Goal: Task Accomplishment & Management: Complete application form

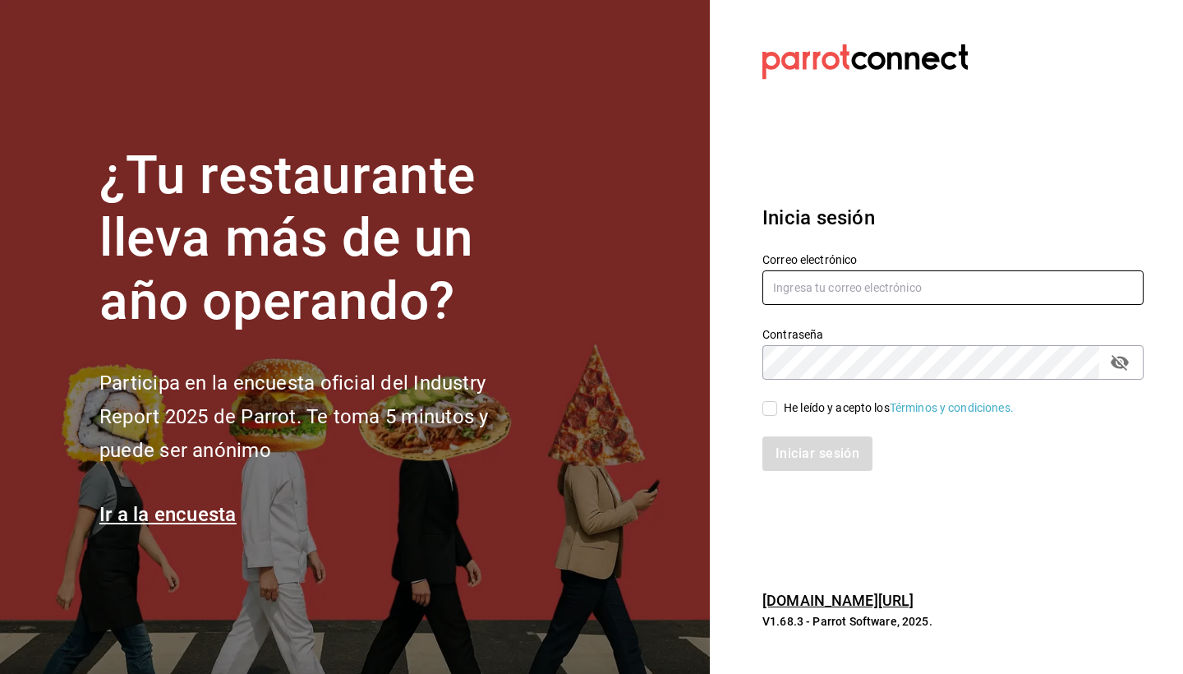
type input "[EMAIL_ADDRESS][DOMAIN_NAME]"
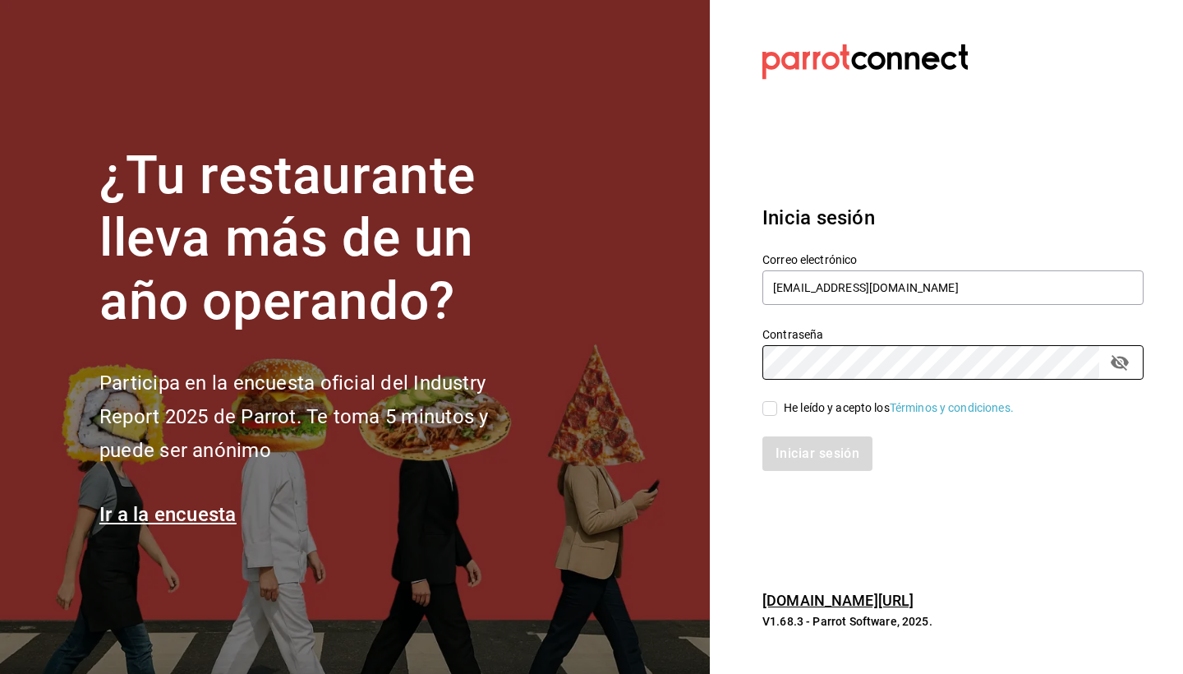
click at [778, 418] on div "Iniciar sesión" at bounding box center [943, 444] width 401 height 54
click at [770, 413] on input "He leído y acepto los Términos y condiciones." at bounding box center [770, 408] width 15 height 15
checkbox input "true"
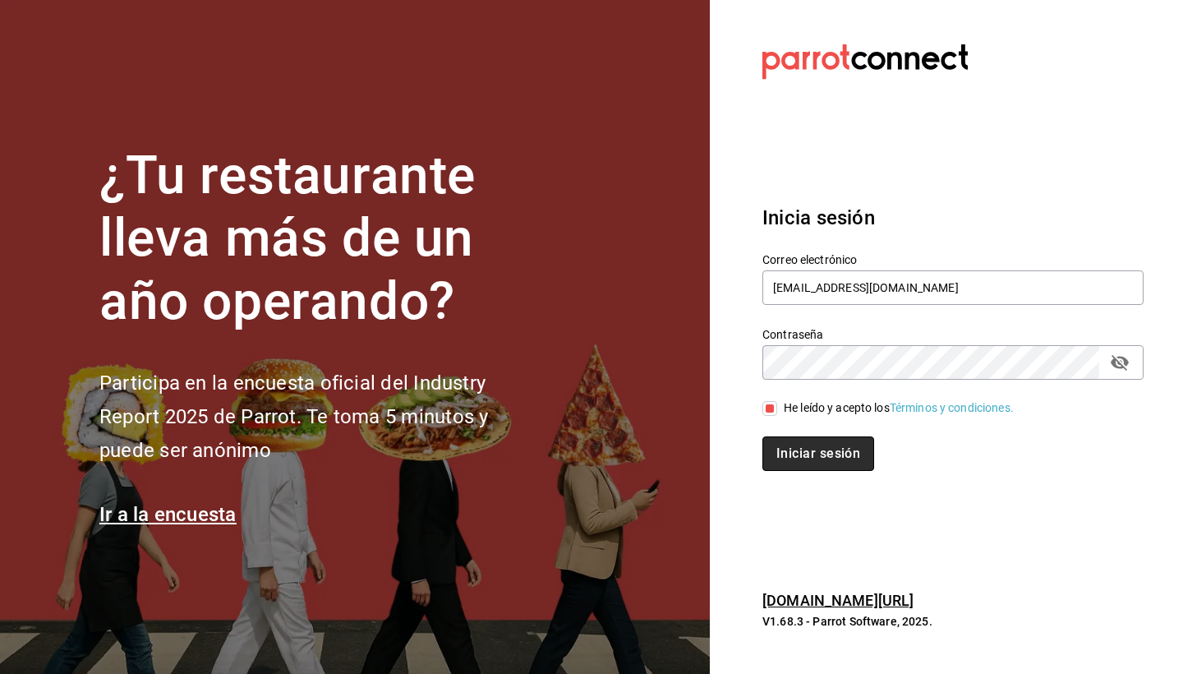
click at [799, 450] on button "Iniciar sesión" at bounding box center [819, 453] width 112 height 35
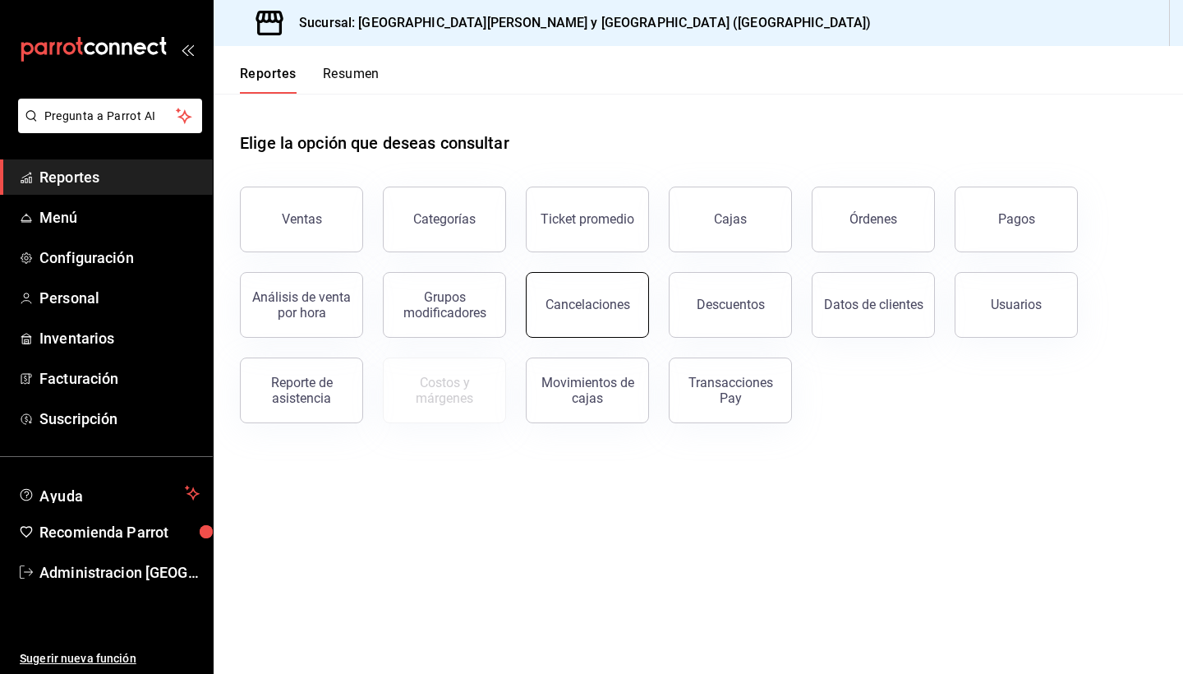
click at [537, 292] on button "Cancelaciones" at bounding box center [587, 305] width 123 height 66
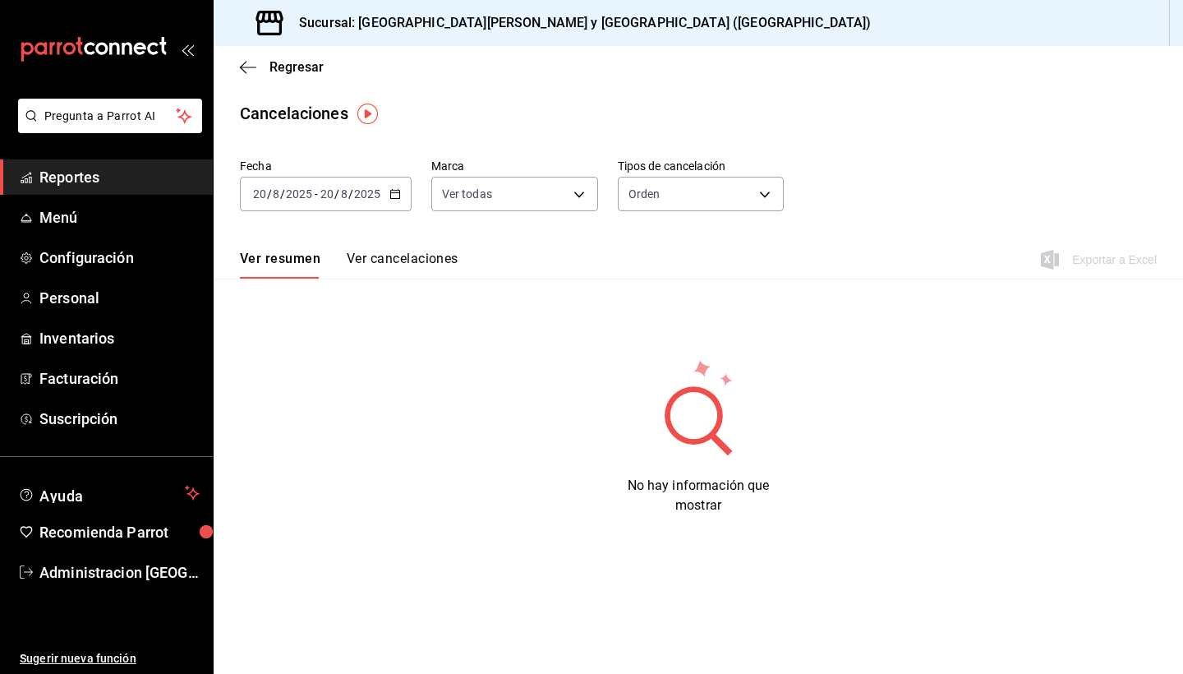
click at [412, 261] on button "Ver cancelaciones" at bounding box center [403, 265] width 112 height 28
click at [291, 262] on button "Ver resumen" at bounding box center [278, 265] width 76 height 28
click at [570, 119] on div "Cancelaciones" at bounding box center [699, 113] width 970 height 25
click at [397, 197] on icon "button" at bounding box center [396, 194] width 12 height 12
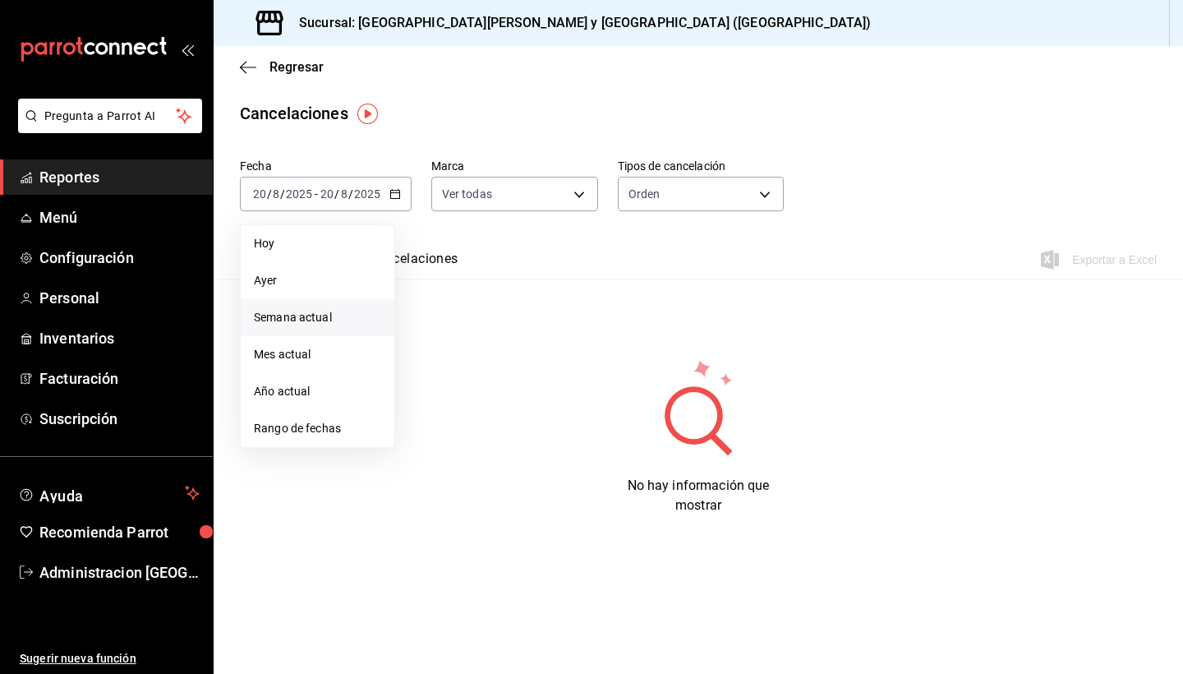
click at [328, 321] on span "Semana actual" at bounding box center [317, 317] width 127 height 17
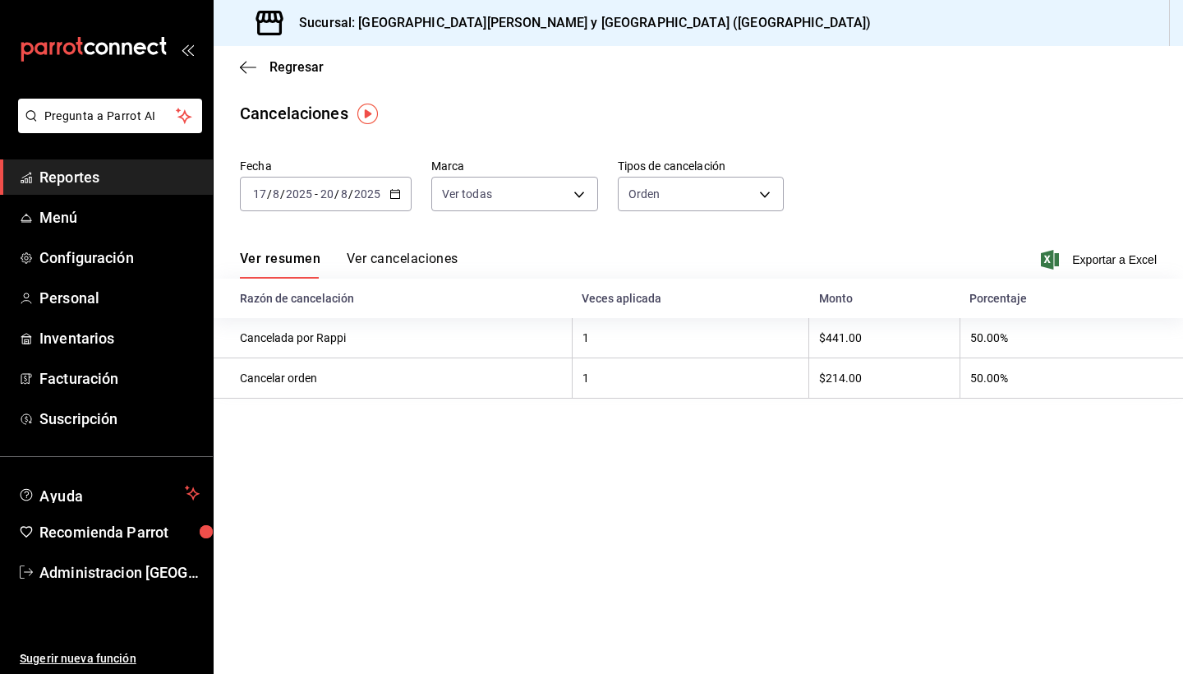
click at [381, 256] on button "Ver cancelaciones" at bounding box center [403, 265] width 112 height 28
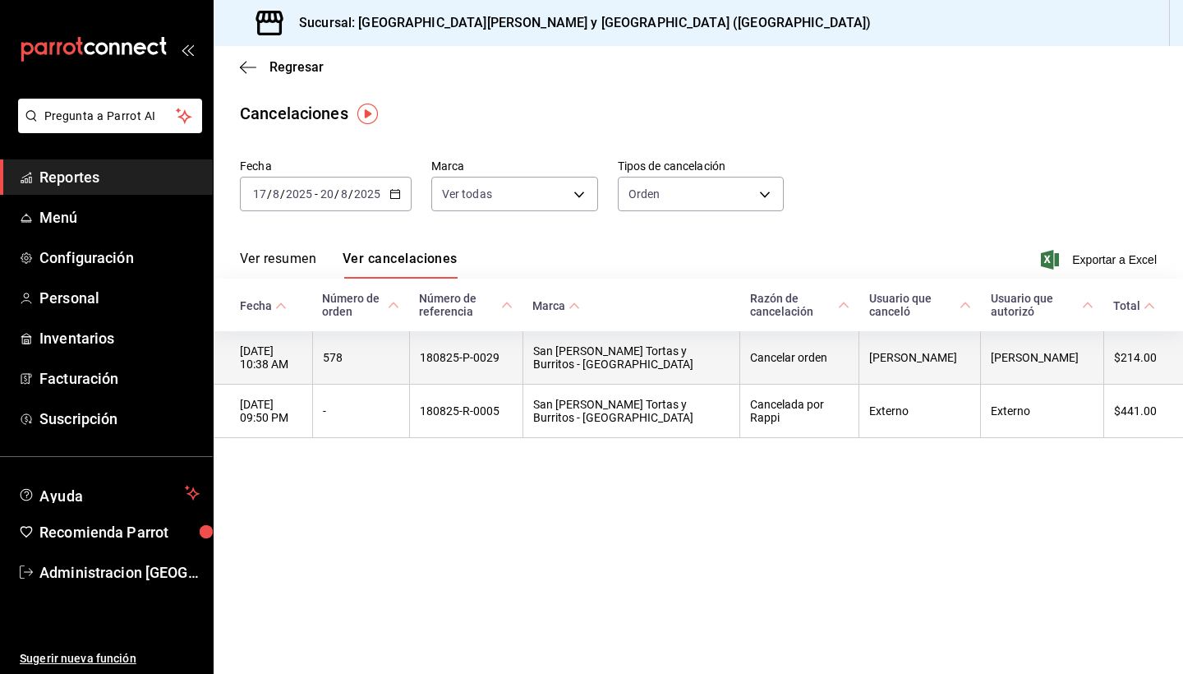
click at [725, 348] on th "San Benito Tortas y Burritos - La Paz" at bounding box center [631, 357] width 217 height 53
click at [498, 360] on th "180825-P-0029" at bounding box center [465, 357] width 113 height 53
click at [389, 351] on th "578" at bounding box center [360, 357] width 97 height 53
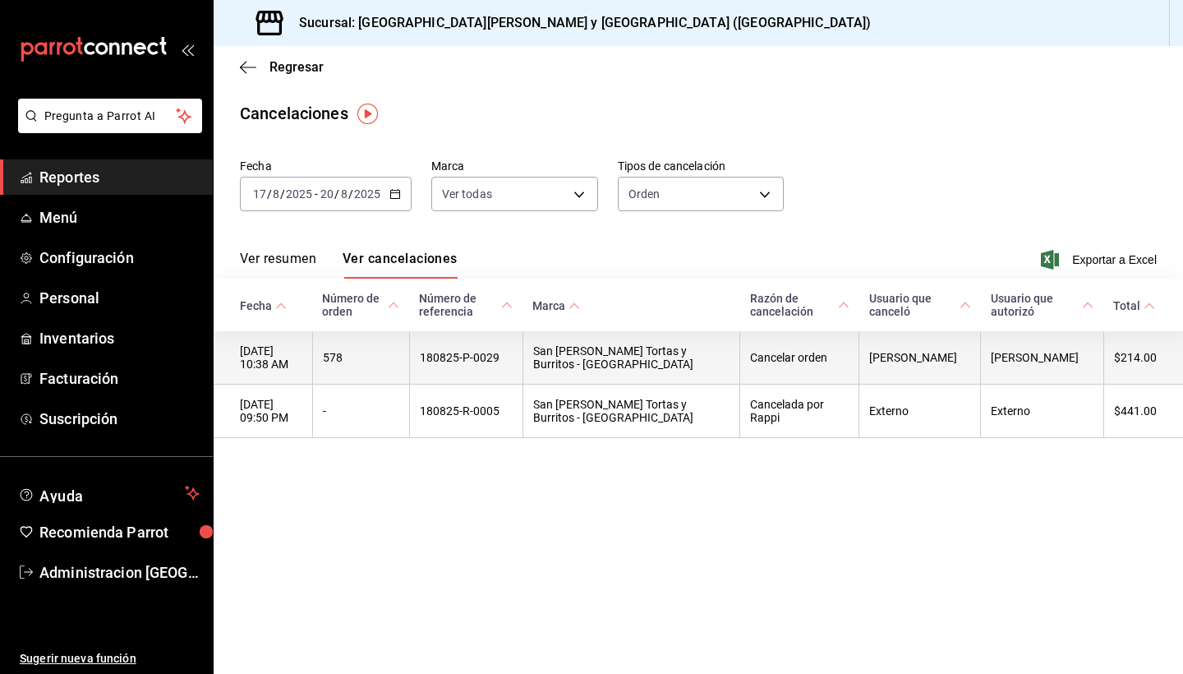
click at [284, 353] on th "18/08/2025 10:38 AM" at bounding box center [263, 357] width 99 height 53
click at [911, 355] on th "Erika Meza" at bounding box center [921, 357] width 122 height 53
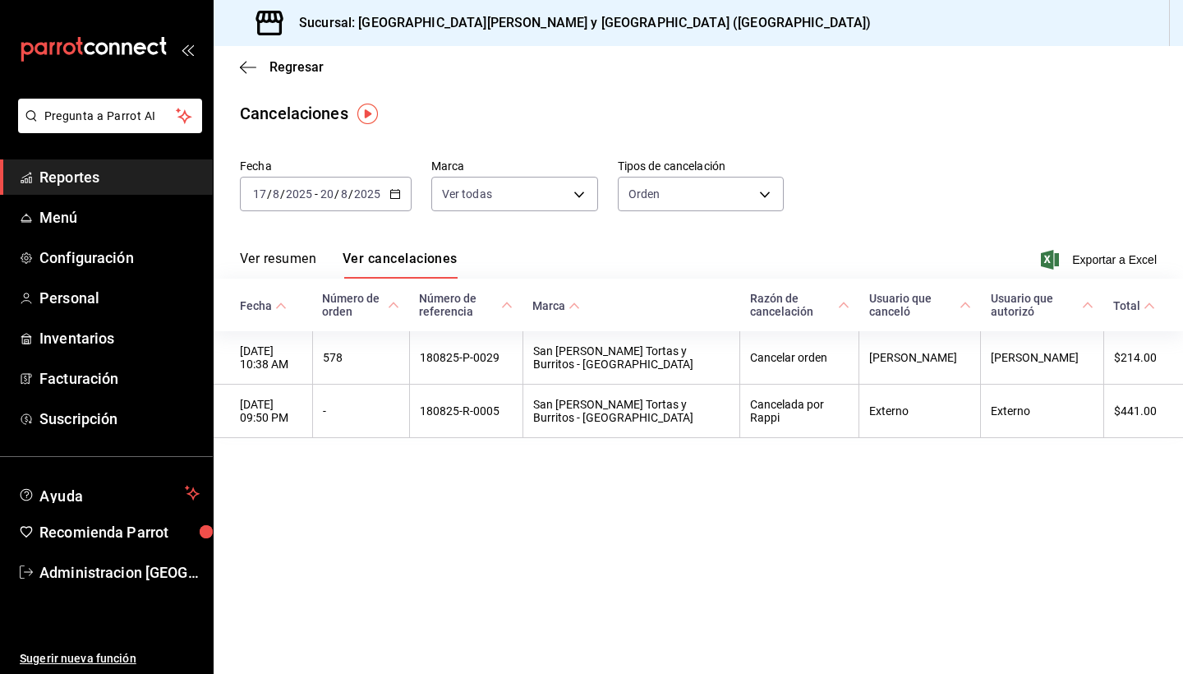
click at [906, 503] on main "Regresar Cancelaciones Fecha 2025-08-17 17 / 8 / 2025 - 2025-08-20 20 / 8 / 202…" at bounding box center [699, 360] width 970 height 628
click at [765, 508] on main "Regresar Cancelaciones Fecha 2025-08-17 17 / 8 / 2025 - 2025-08-20 20 / 8 / 202…" at bounding box center [699, 360] width 970 height 628
click at [967, 307] on \(Stroke\) at bounding box center [966, 305] width 10 height 6
click at [270, 264] on button "Ver resumen" at bounding box center [278, 265] width 76 height 28
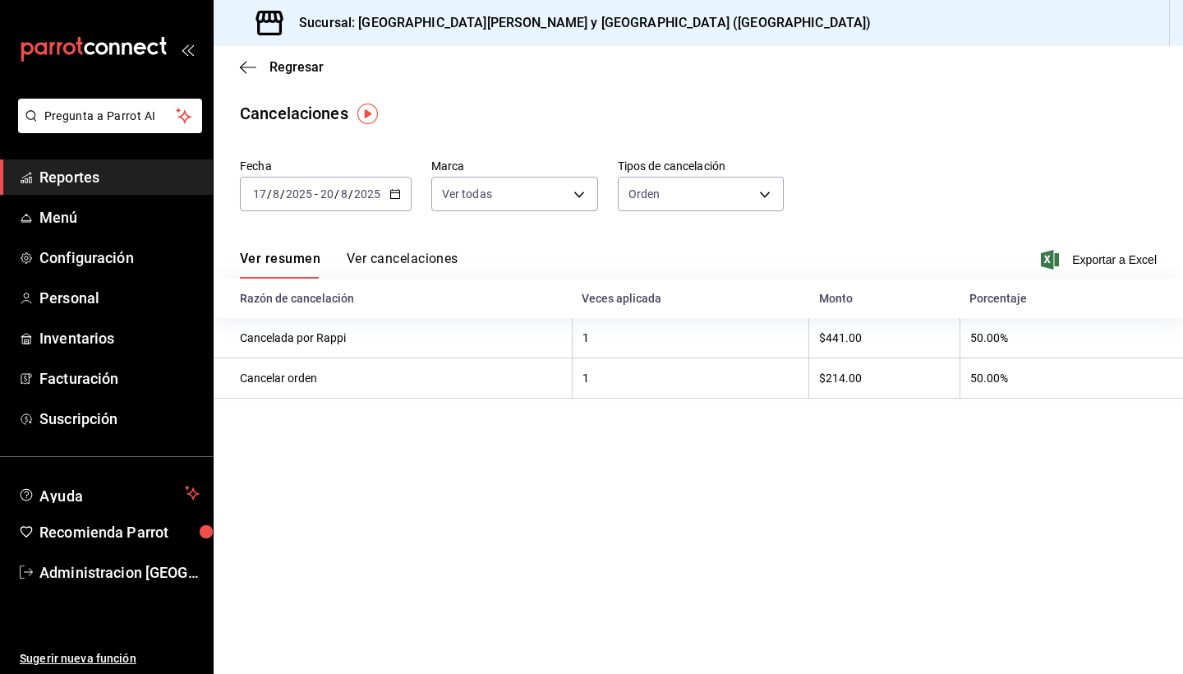
click at [424, 255] on button "Ver cancelaciones" at bounding box center [403, 265] width 112 height 28
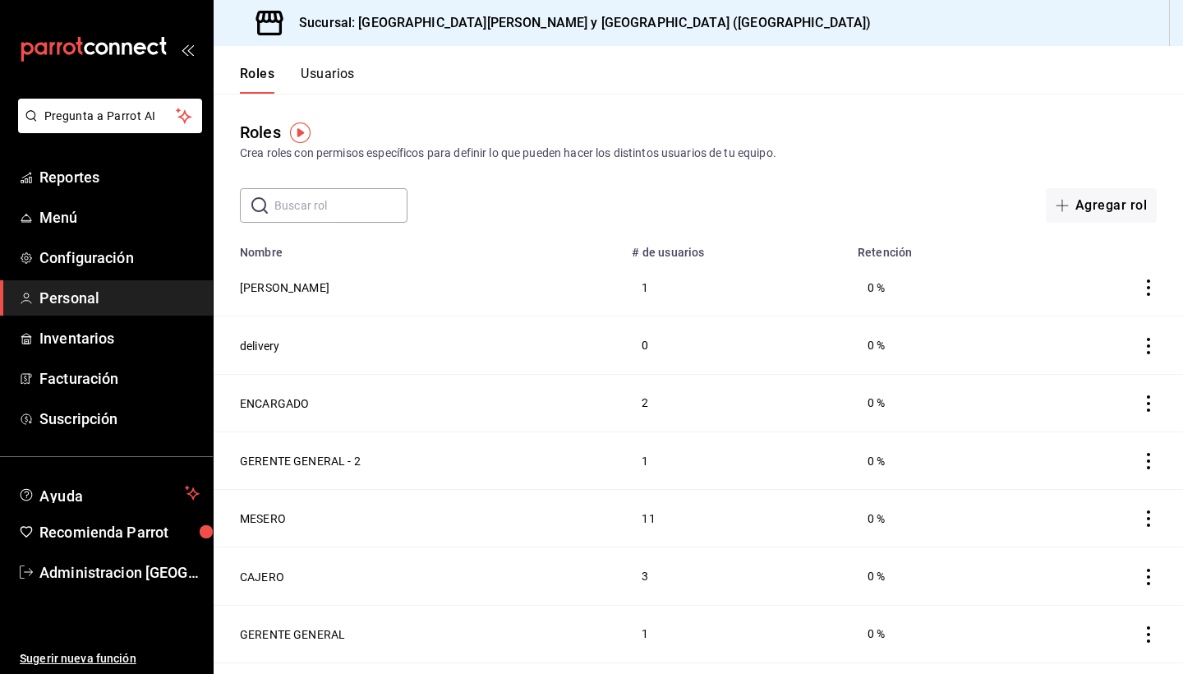
click at [367, 19] on h3 "Sucursal: San Benito Tortas y Burritos (La Paz)" at bounding box center [579, 23] width 586 height 20
click at [269, 21] on icon at bounding box center [269, 23] width 27 height 25
click at [325, 79] on button "Usuarios" at bounding box center [328, 80] width 54 height 28
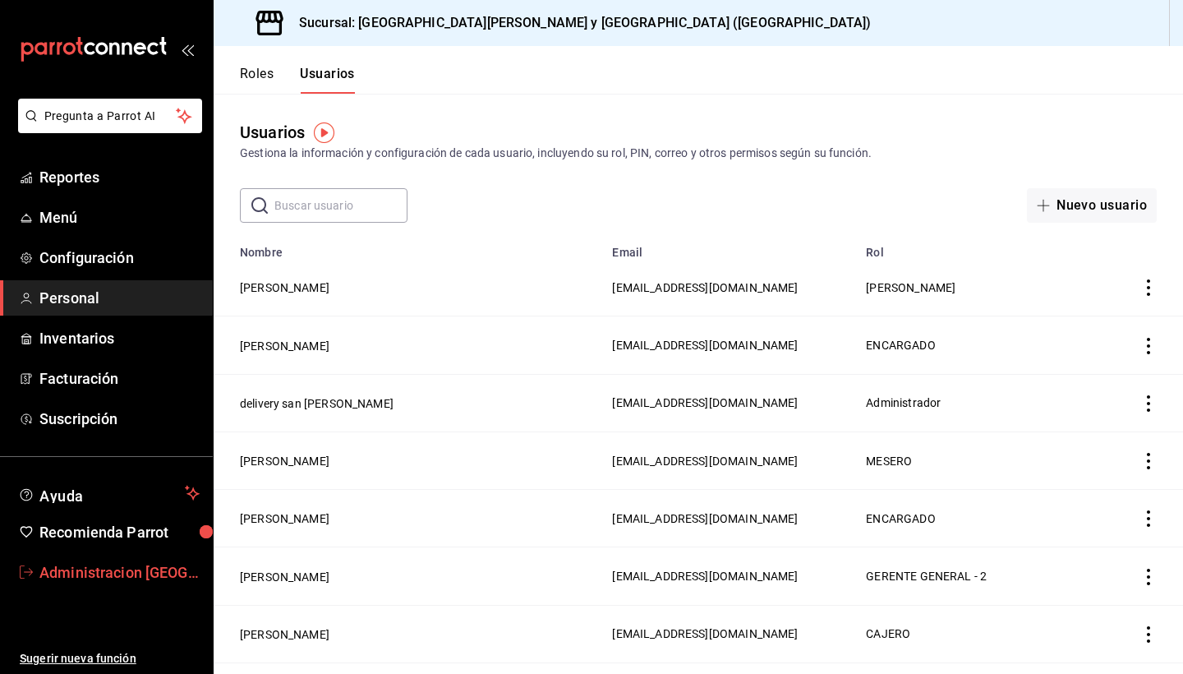
click at [96, 569] on span "Administracion San benito" at bounding box center [119, 572] width 160 height 22
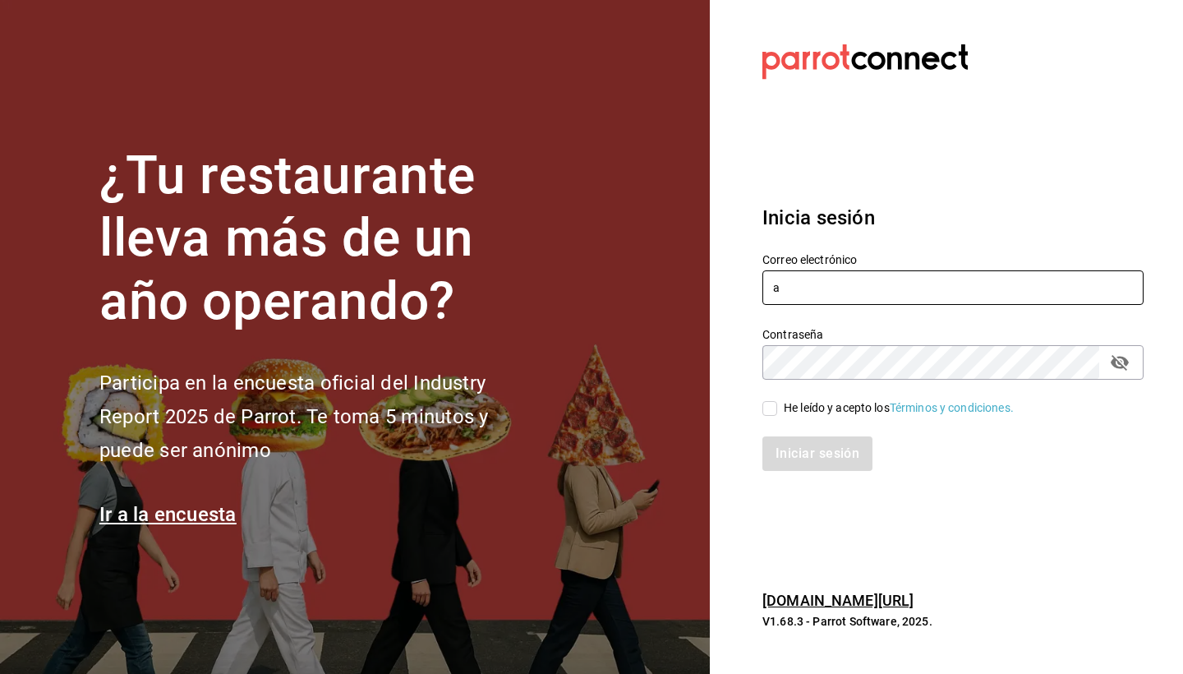
type input "[EMAIL_ADDRESS][DOMAIN_NAME]"
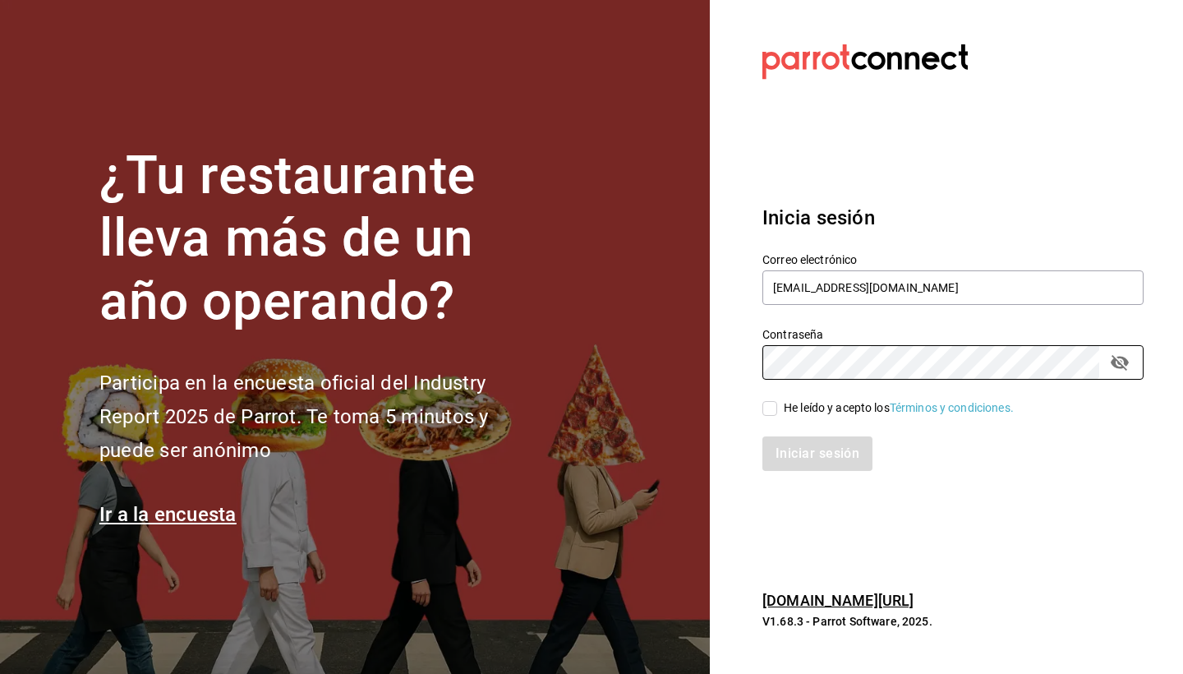
click at [777, 408] on span "He leído y acepto los Términos y condiciones." at bounding box center [895, 407] width 237 height 17
click at [777, 408] on input "He leído y acepto los Términos y condiciones." at bounding box center [770, 408] width 15 height 15
checkbox input "true"
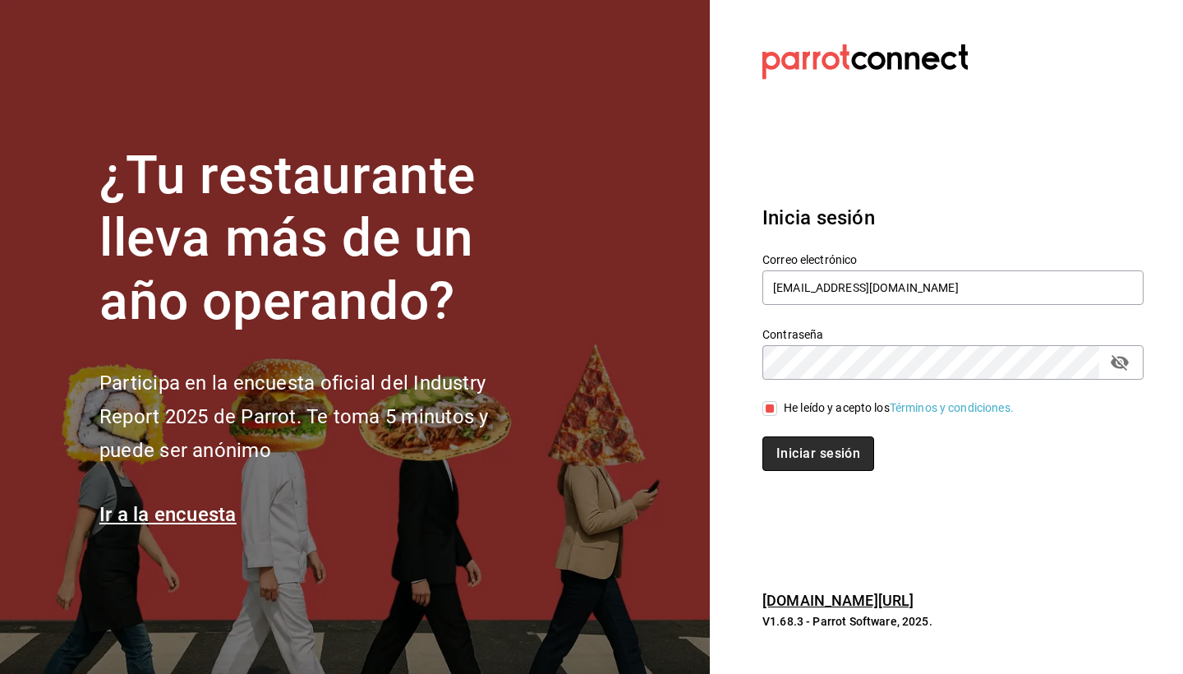
click at [799, 465] on button "Iniciar sesión" at bounding box center [819, 453] width 112 height 35
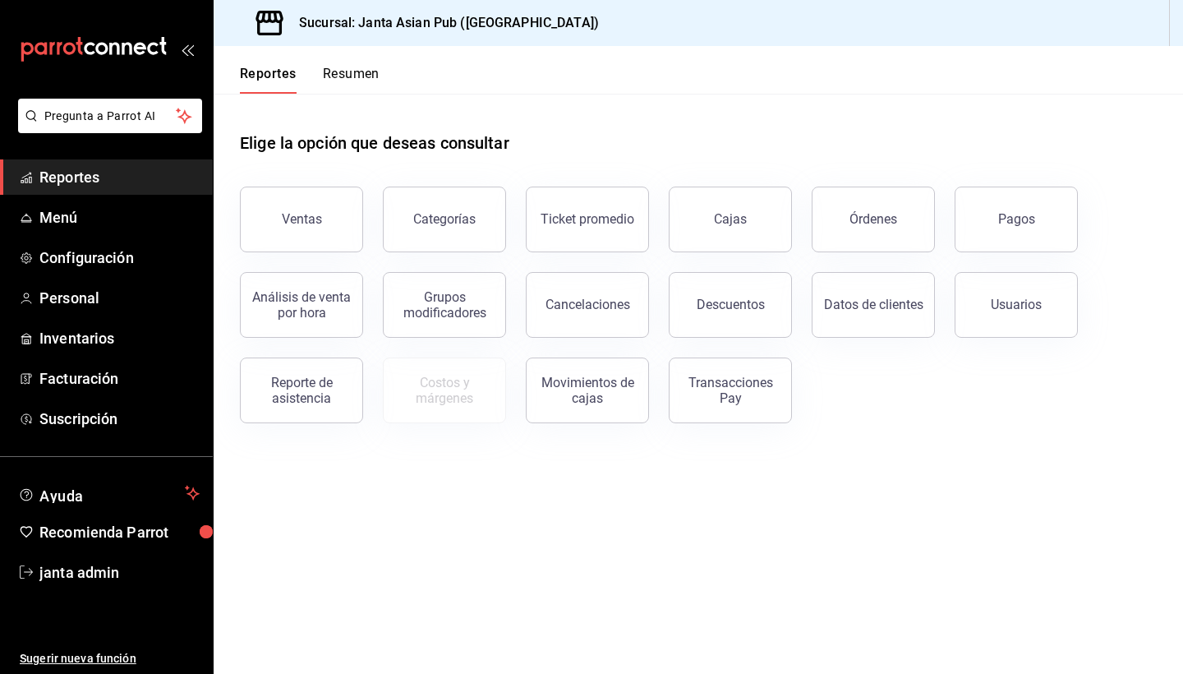
click at [348, 73] on button "Resumen" at bounding box center [351, 80] width 57 height 28
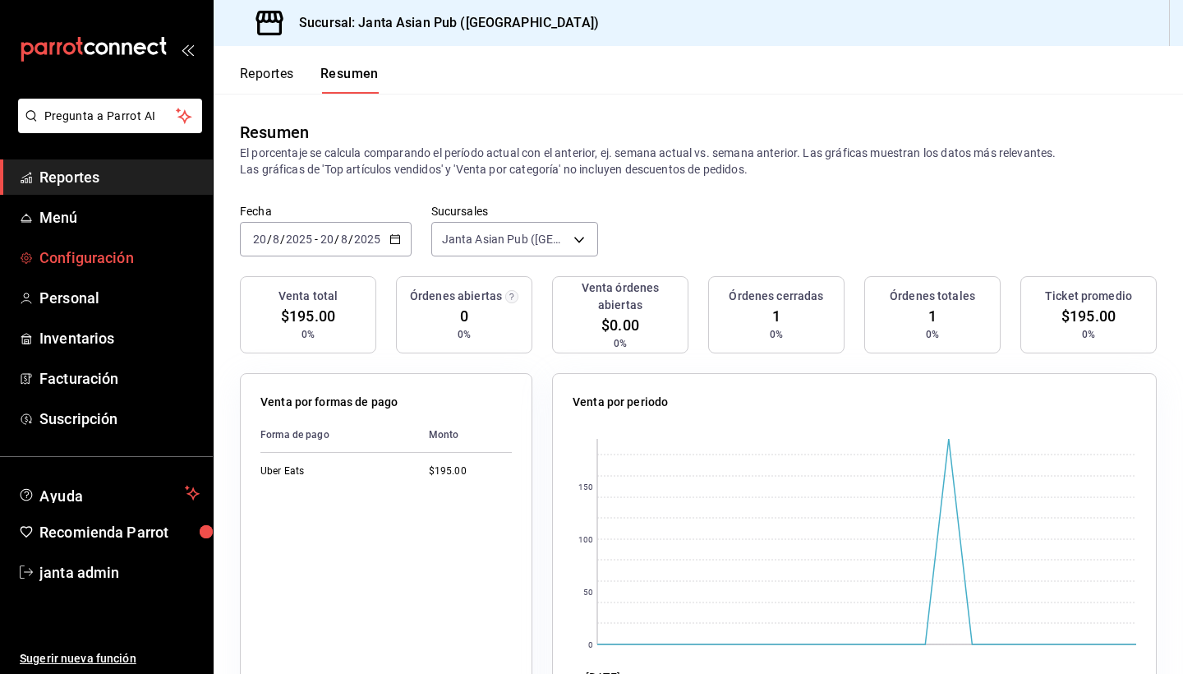
click at [102, 252] on span "Configuración" at bounding box center [119, 258] width 160 height 22
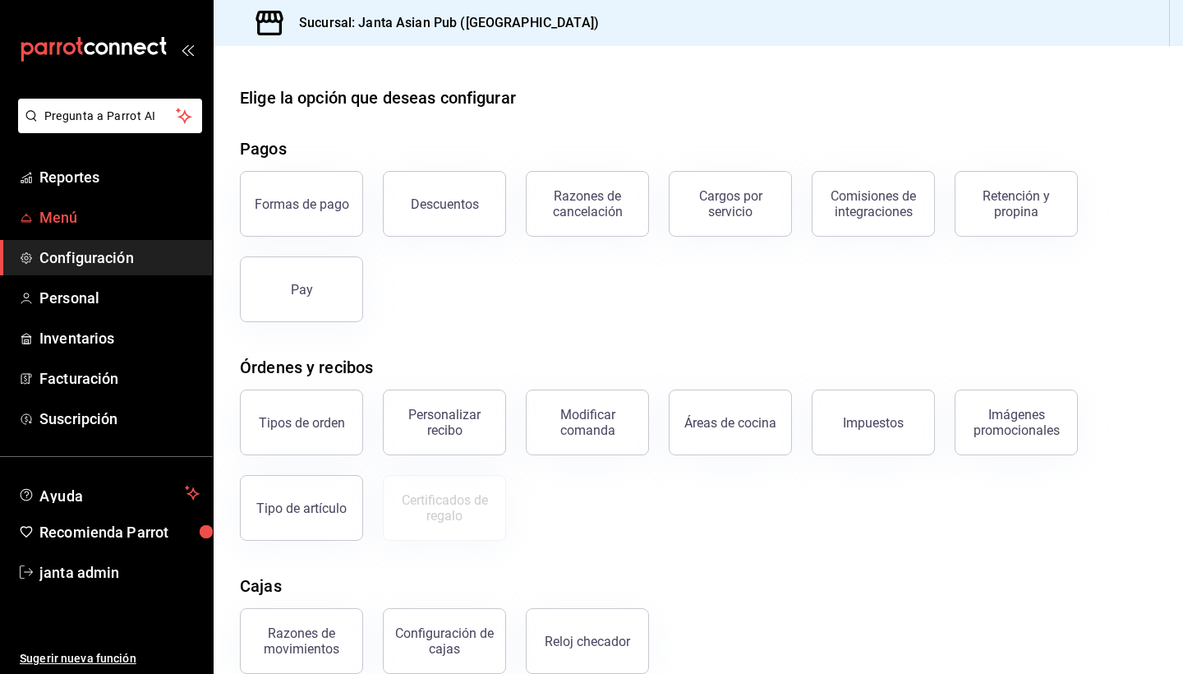
click at [71, 225] on span "Menú" at bounding box center [119, 217] width 160 height 22
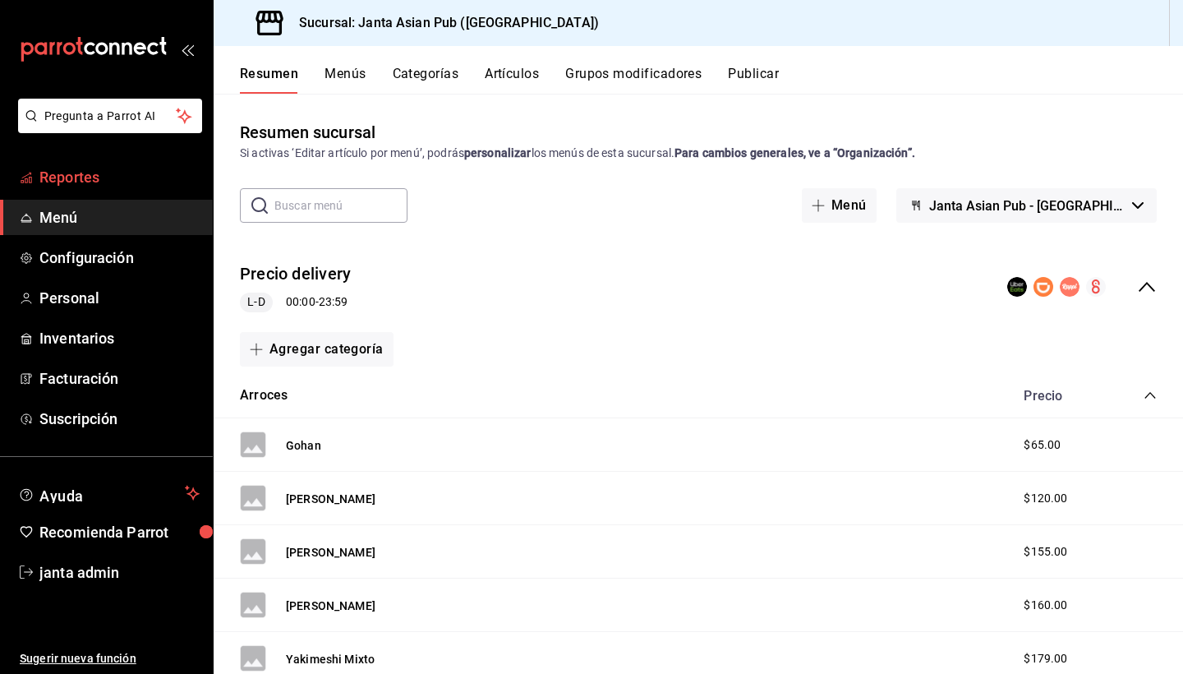
click at [76, 178] on span "Reportes" at bounding box center [119, 177] width 160 height 22
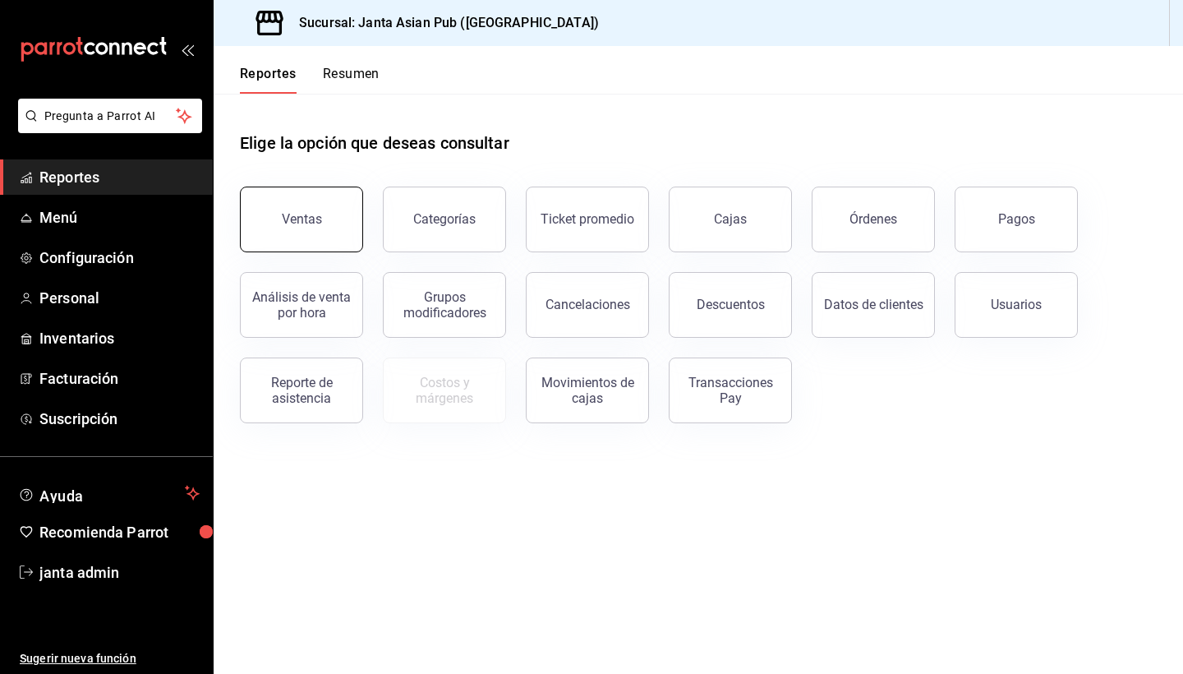
click at [307, 222] on div "Ventas" at bounding box center [302, 219] width 40 height 16
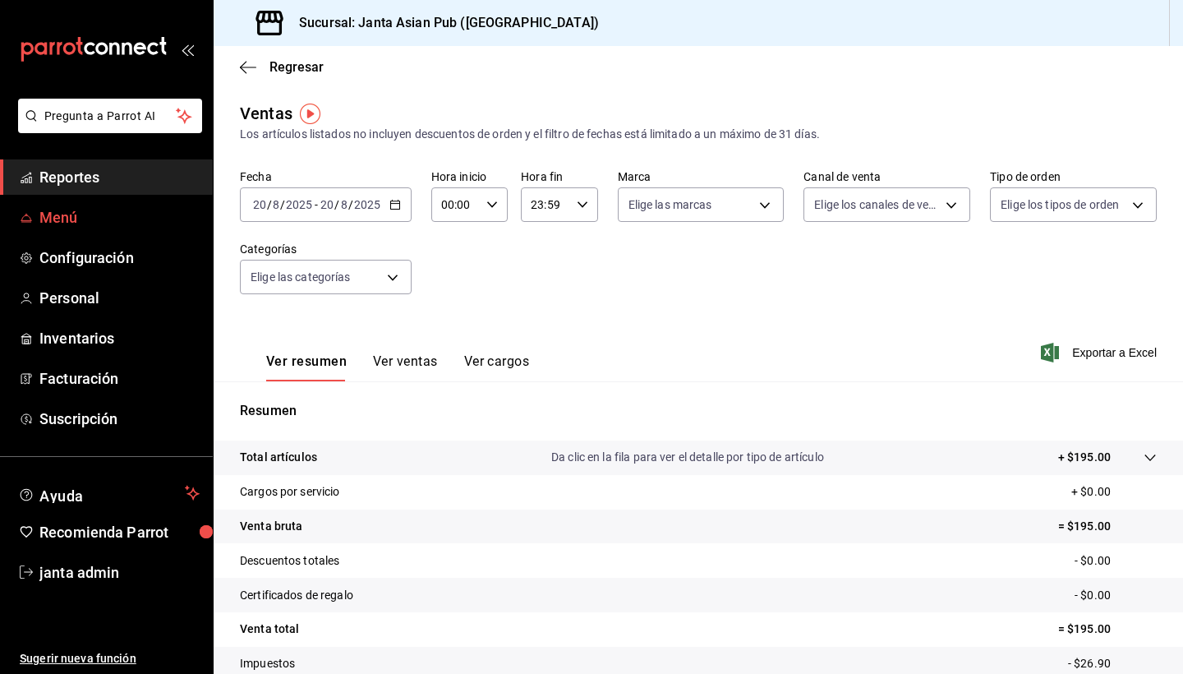
click at [66, 219] on span "Menú" at bounding box center [119, 217] width 160 height 22
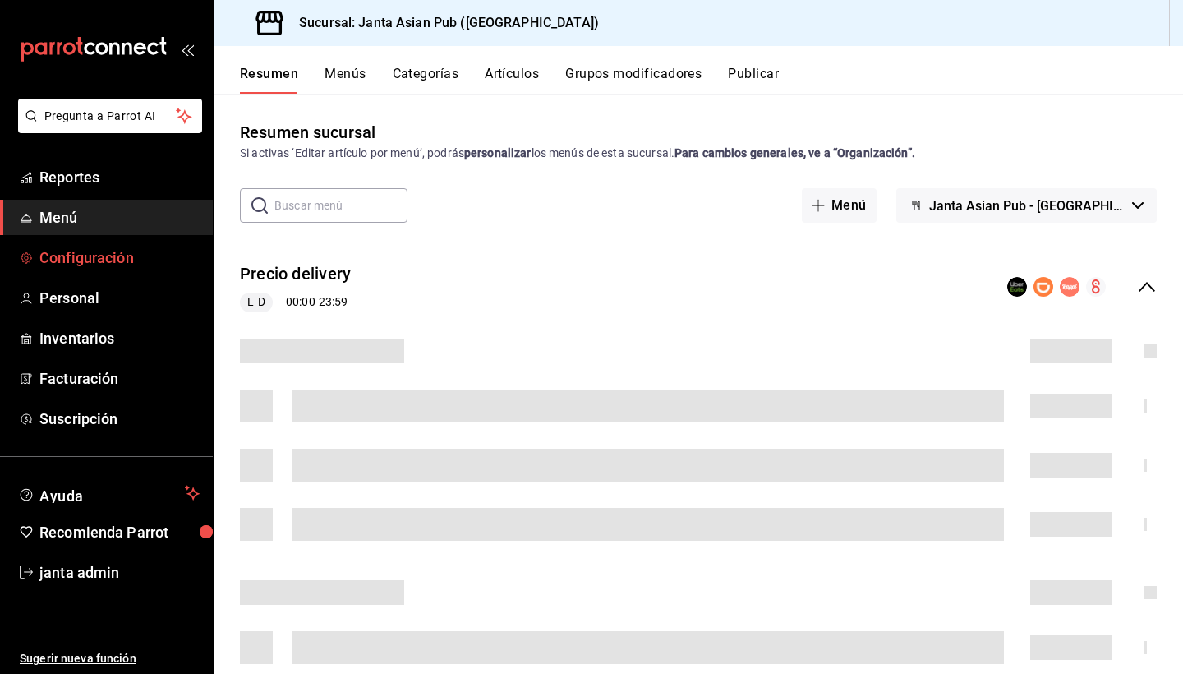
click at [96, 252] on span "Configuración" at bounding box center [119, 258] width 160 height 22
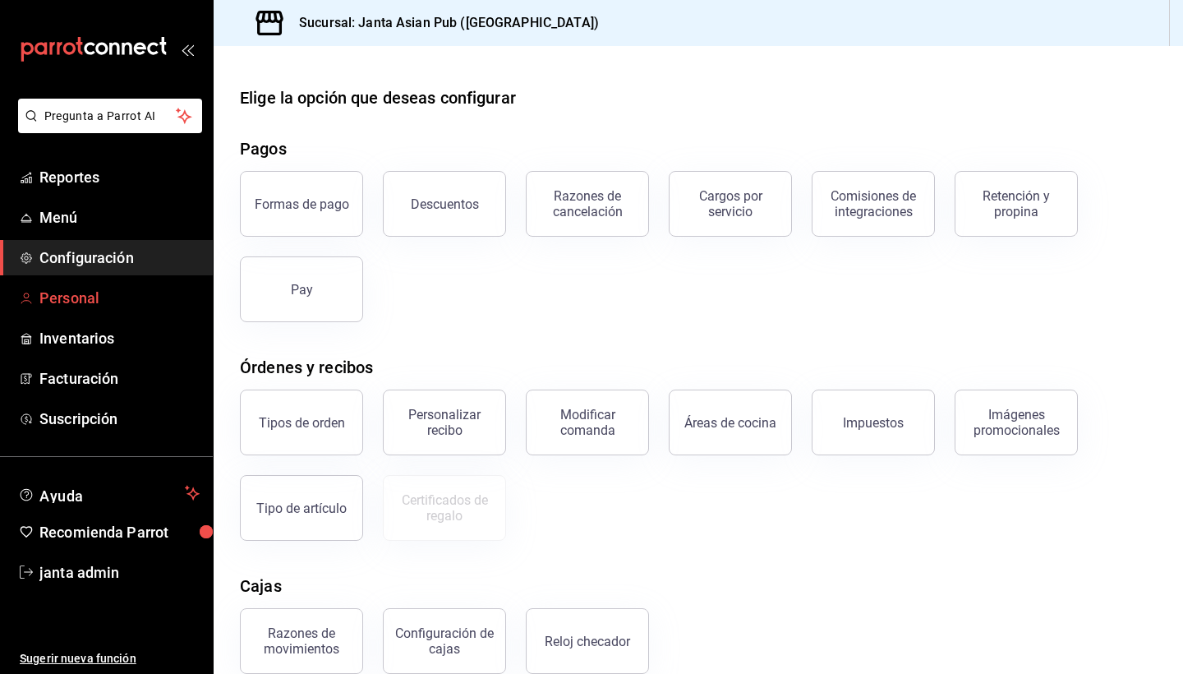
click at [93, 301] on span "Personal" at bounding box center [119, 298] width 160 height 22
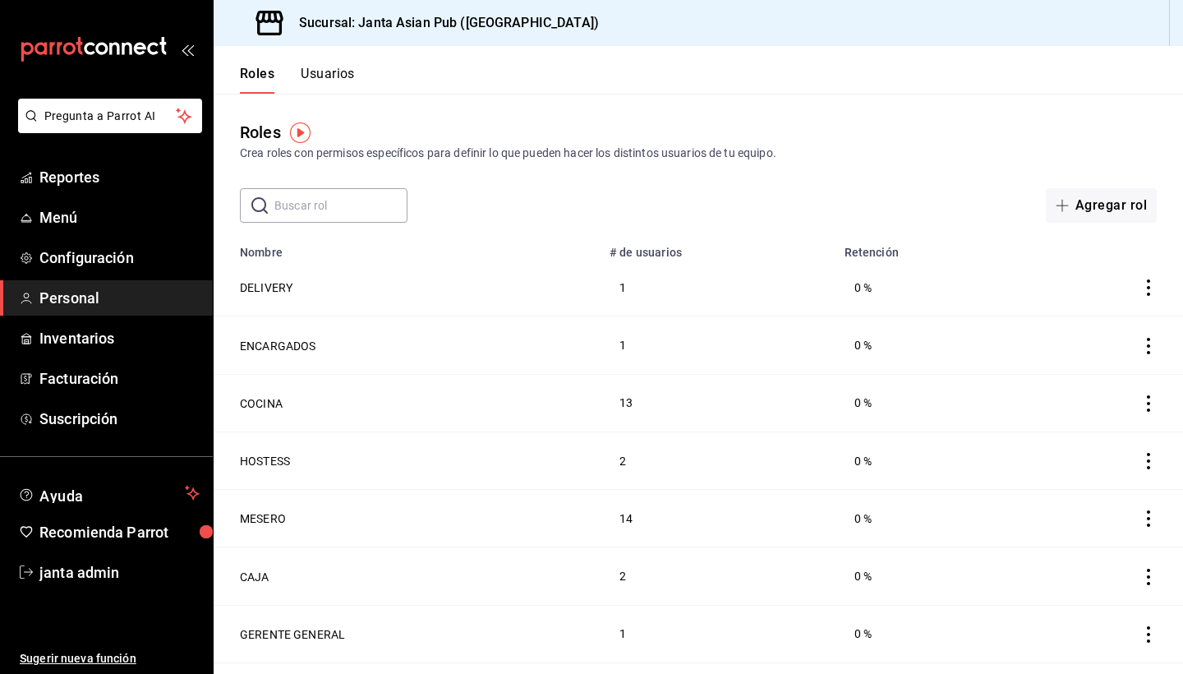
click at [782, 201] on div "​ ​ Agregar rol" at bounding box center [699, 205] width 970 height 35
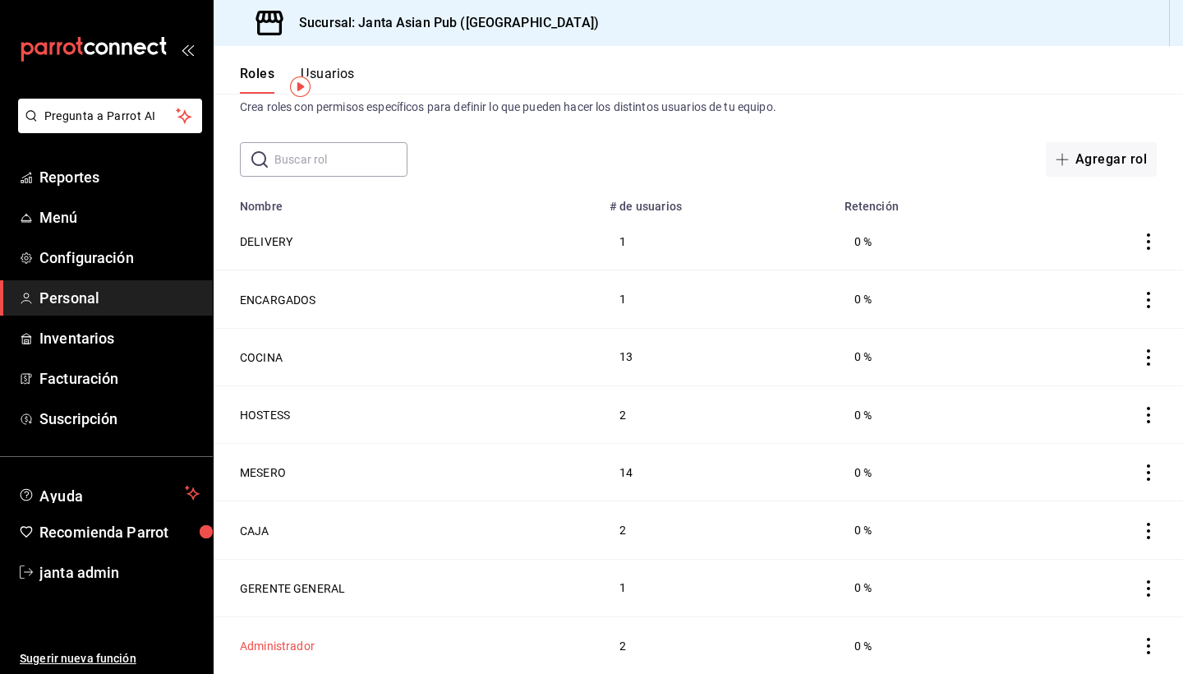
click at [295, 644] on button "Administrador" at bounding box center [277, 646] width 75 height 16
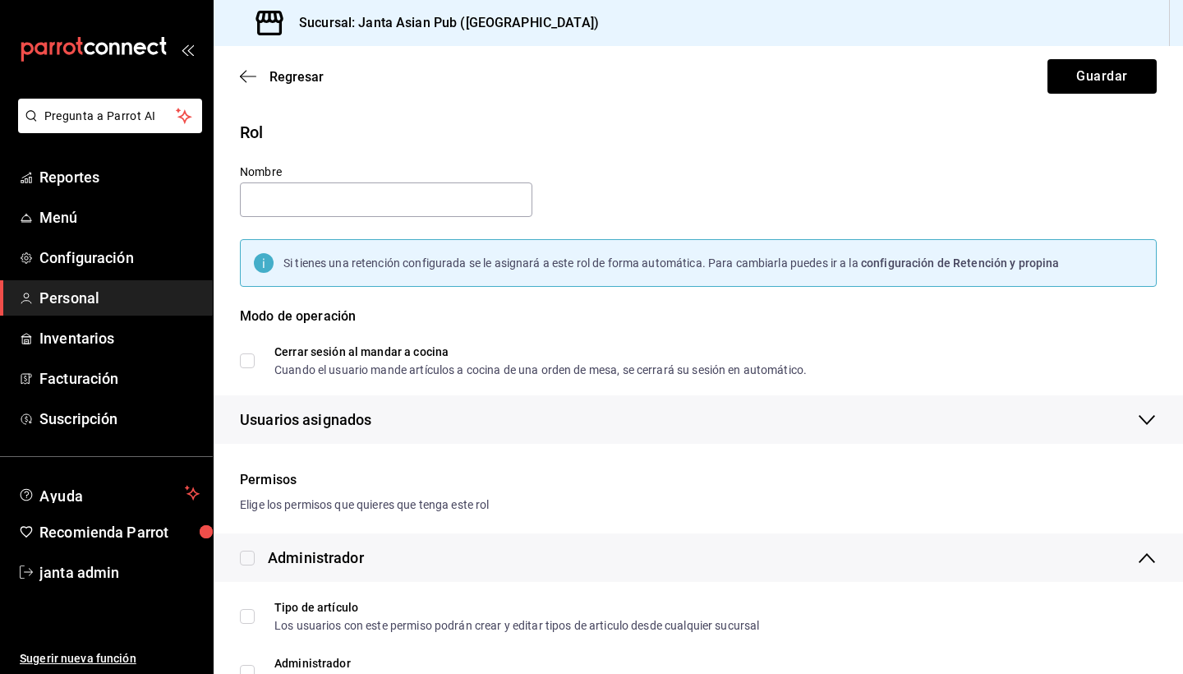
type input "Administrador"
checkbox input "true"
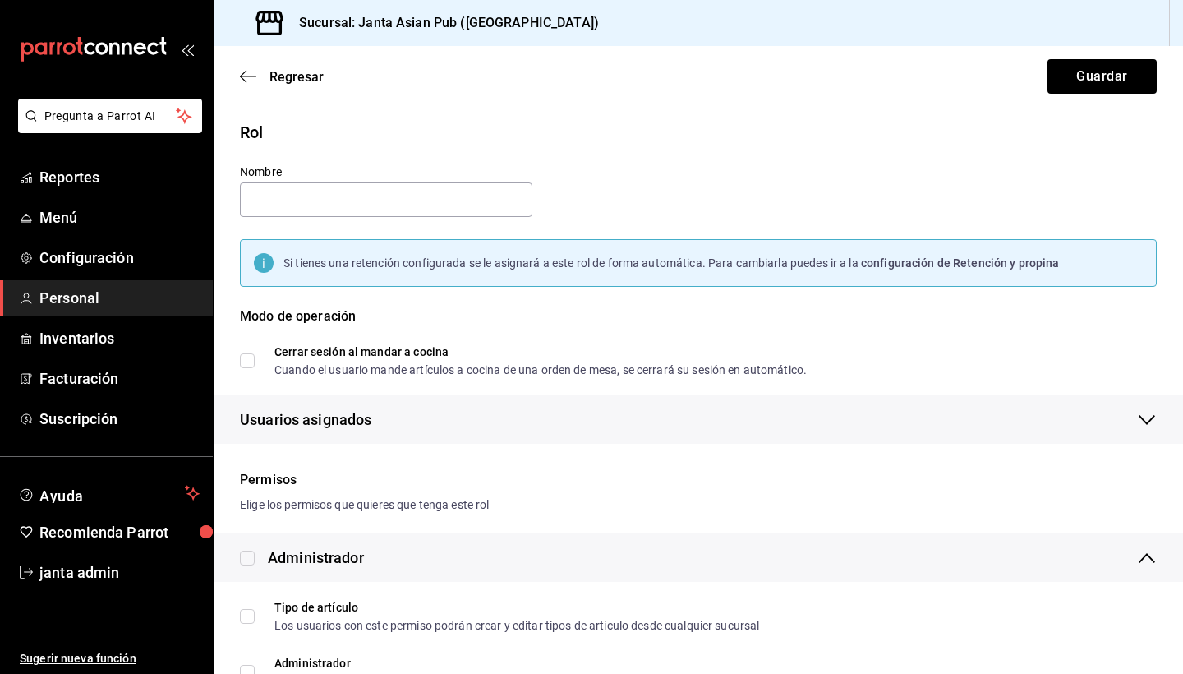
checkbox input "true"
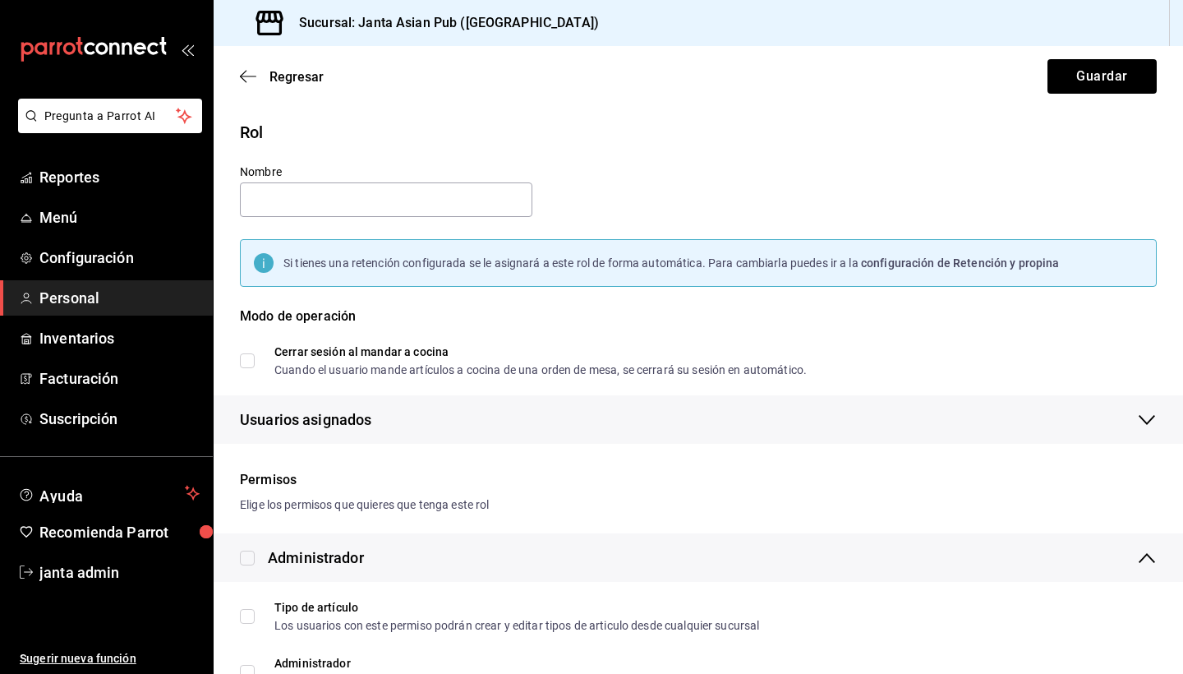
checkbox input "true"
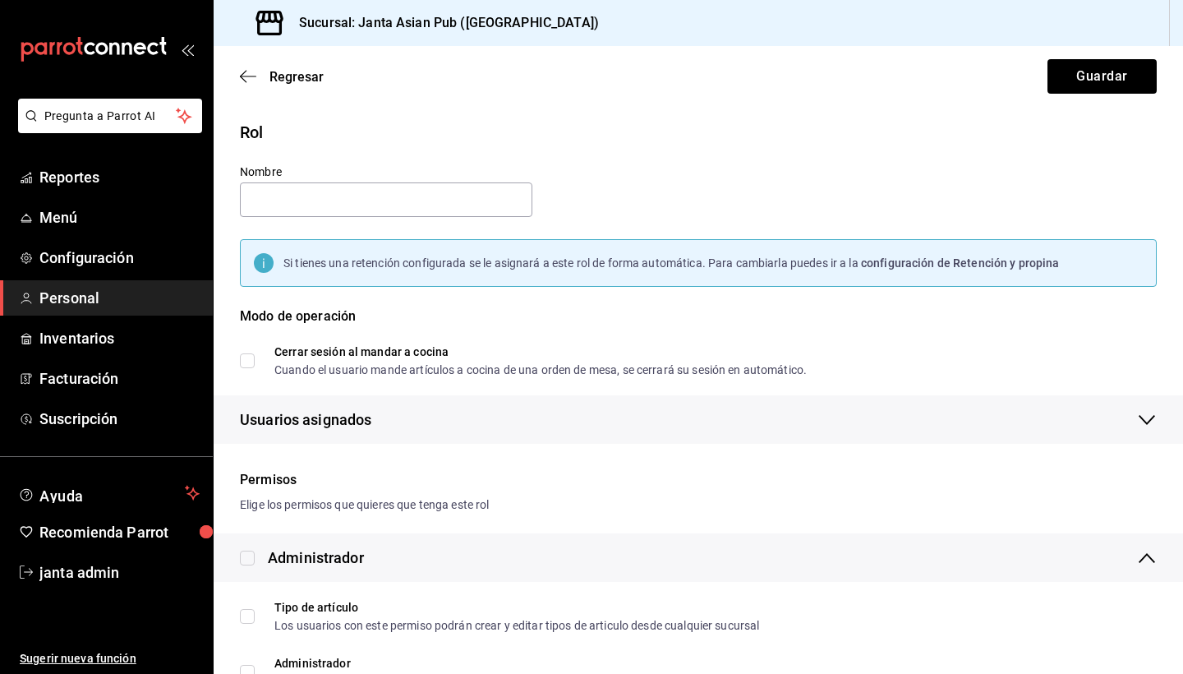
checkbox input "true"
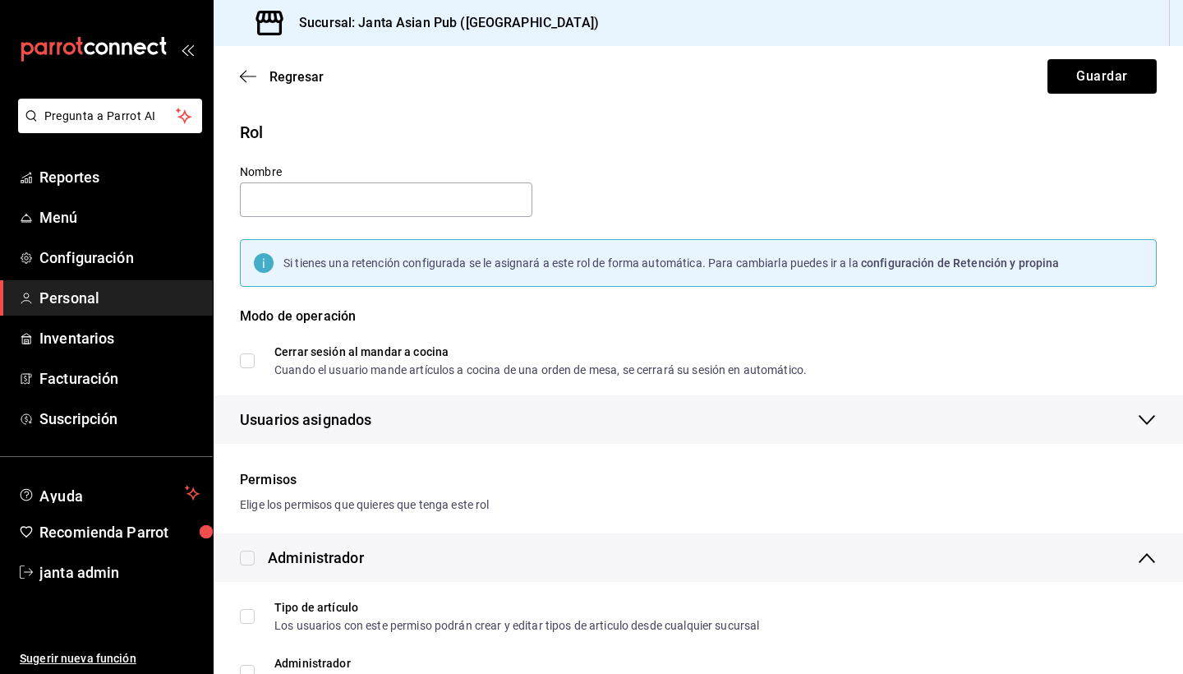
checkbox input "true"
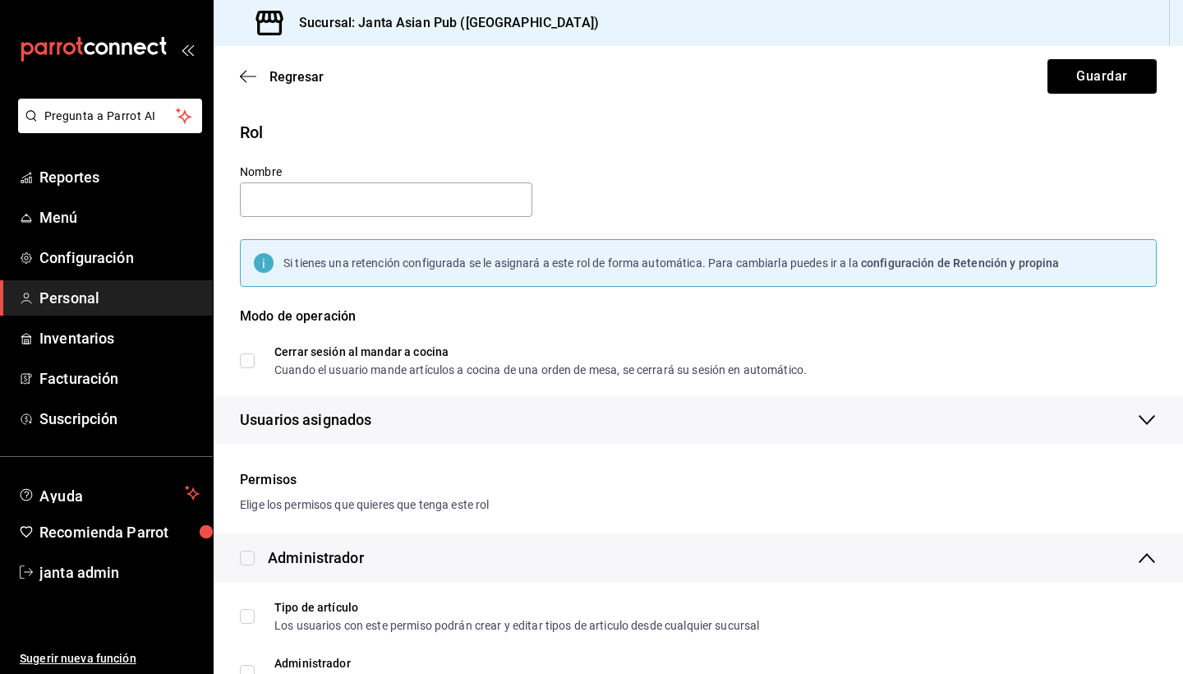
checkbox input "true"
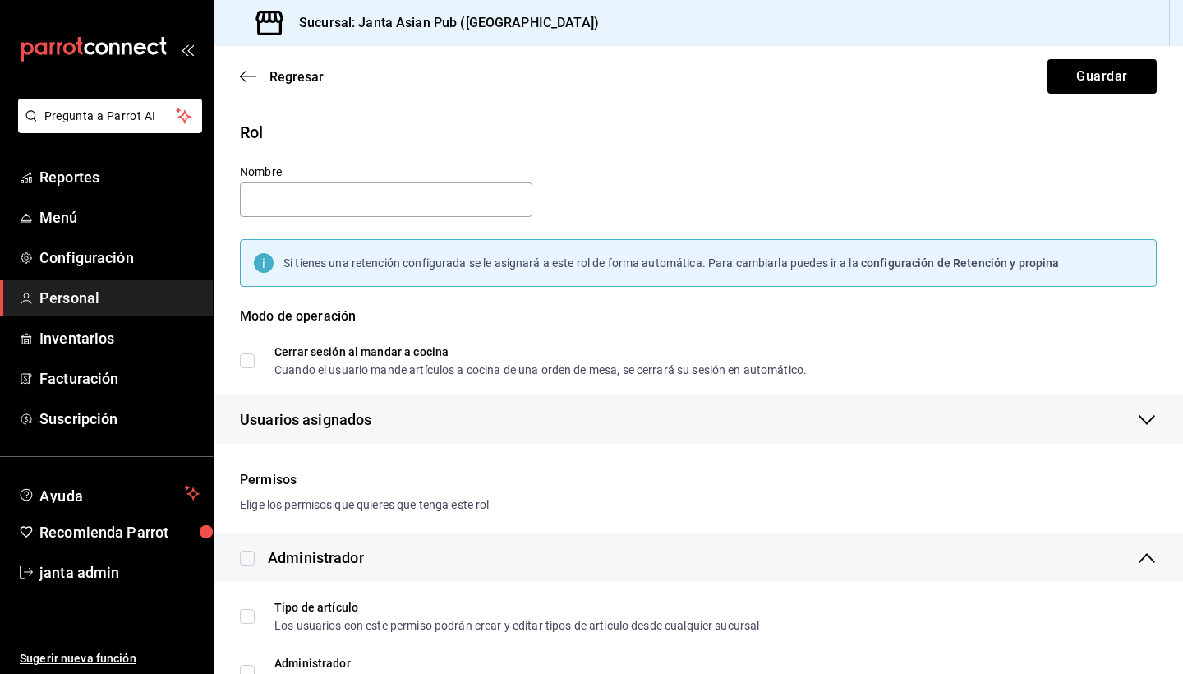
checkbox input "true"
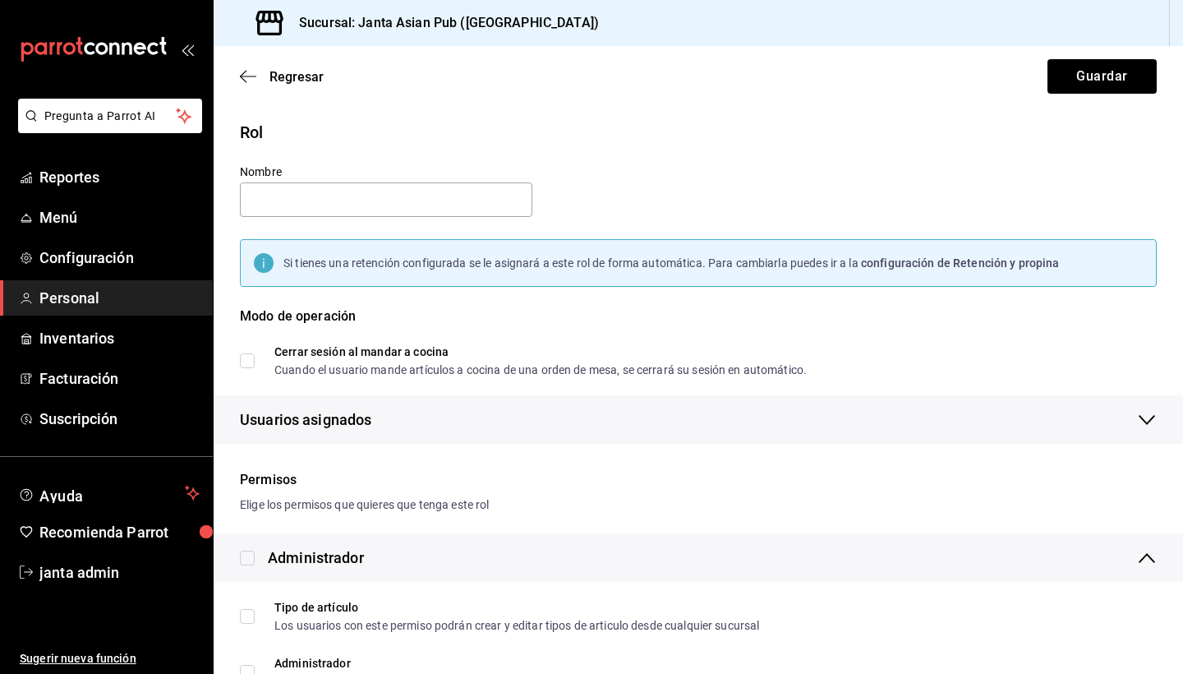
checkbox input "true"
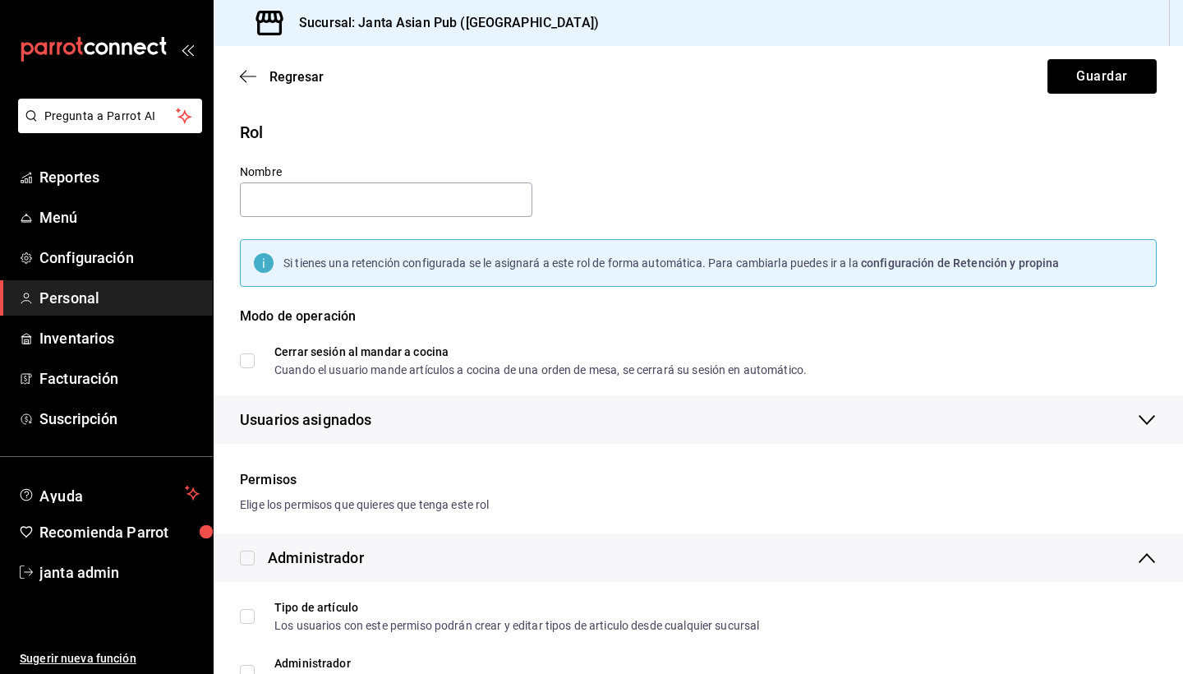
checkbox input "true"
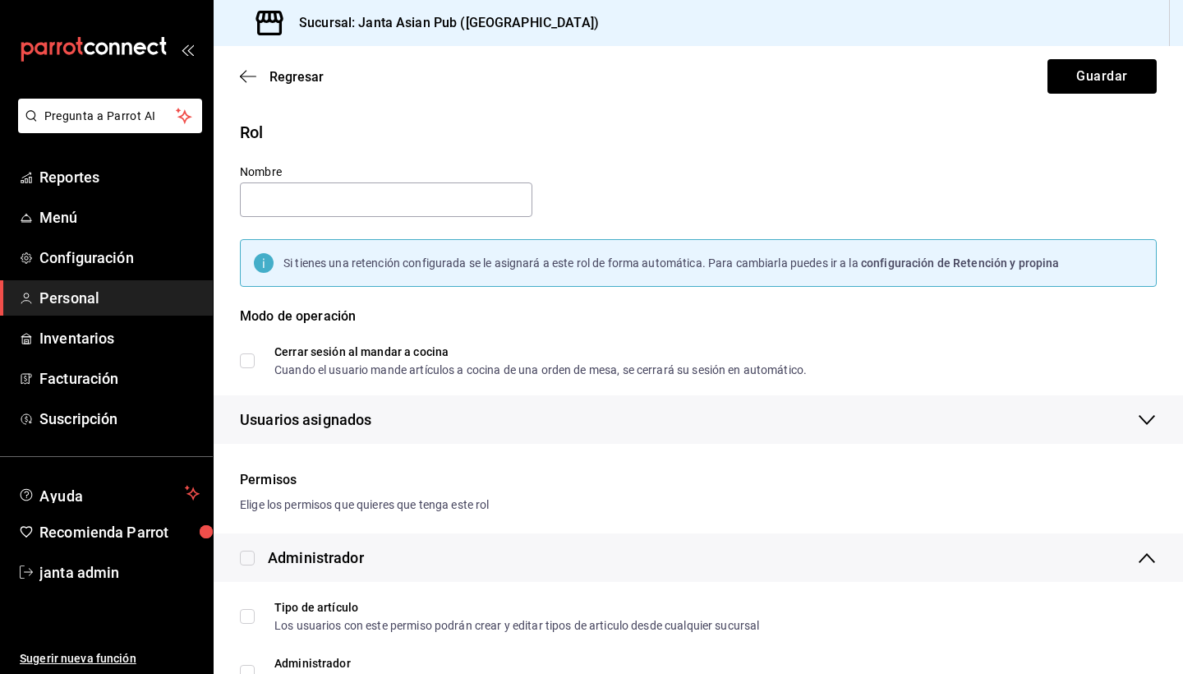
checkbox input "true"
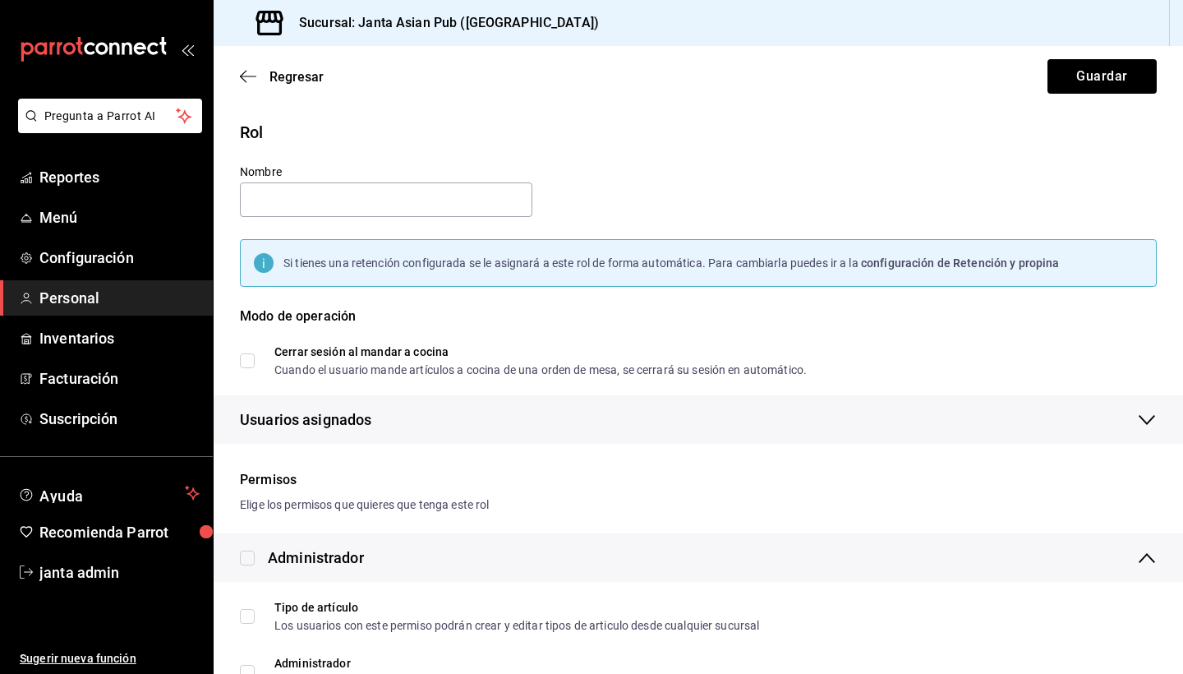
checkbox input "true"
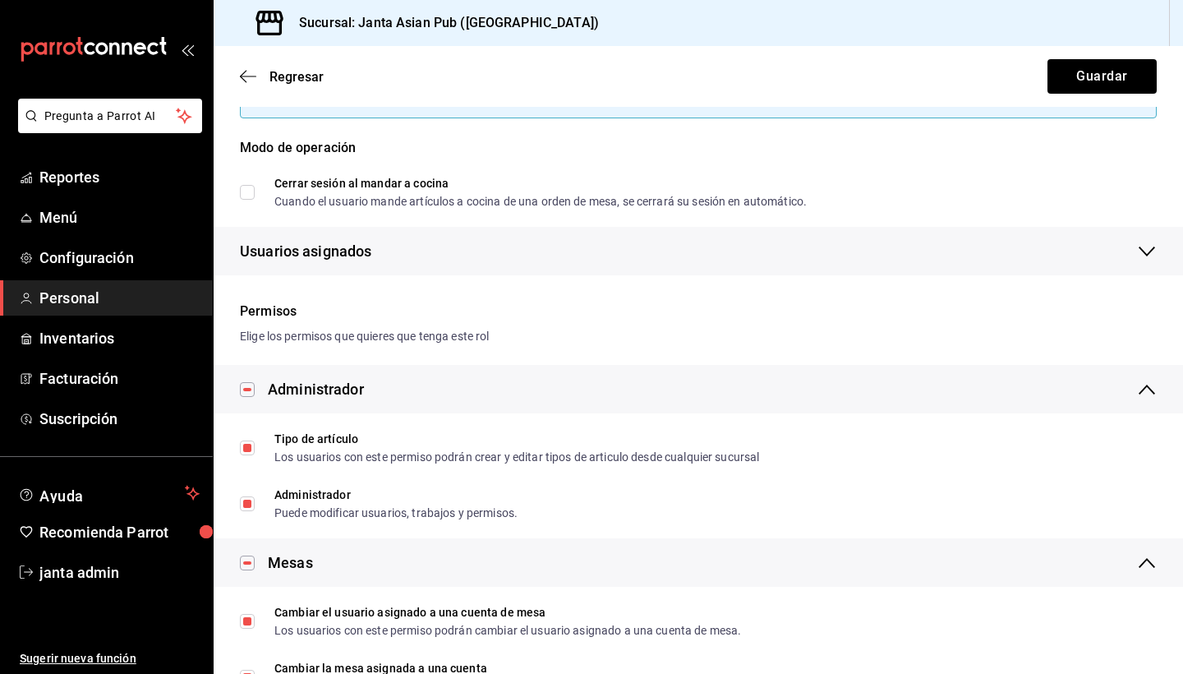
scroll to position [164, 0]
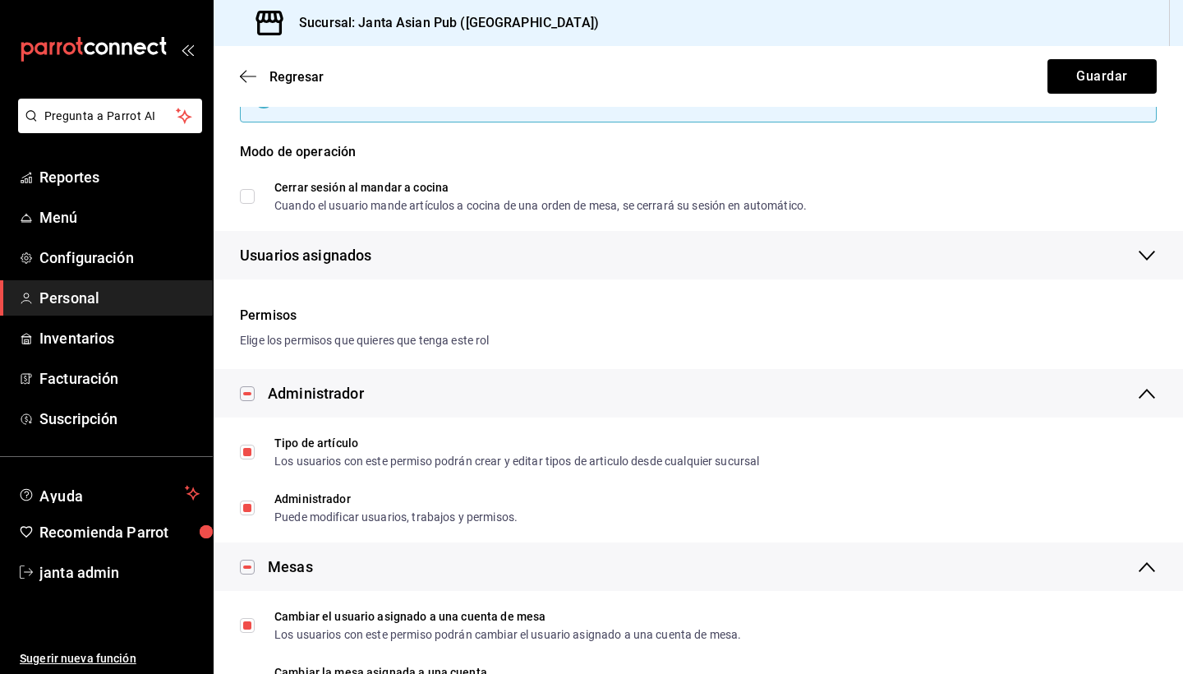
click at [238, 77] on div "Regresar Guardar" at bounding box center [699, 76] width 970 height 61
click at [251, 78] on icon "button" at bounding box center [248, 76] width 16 height 15
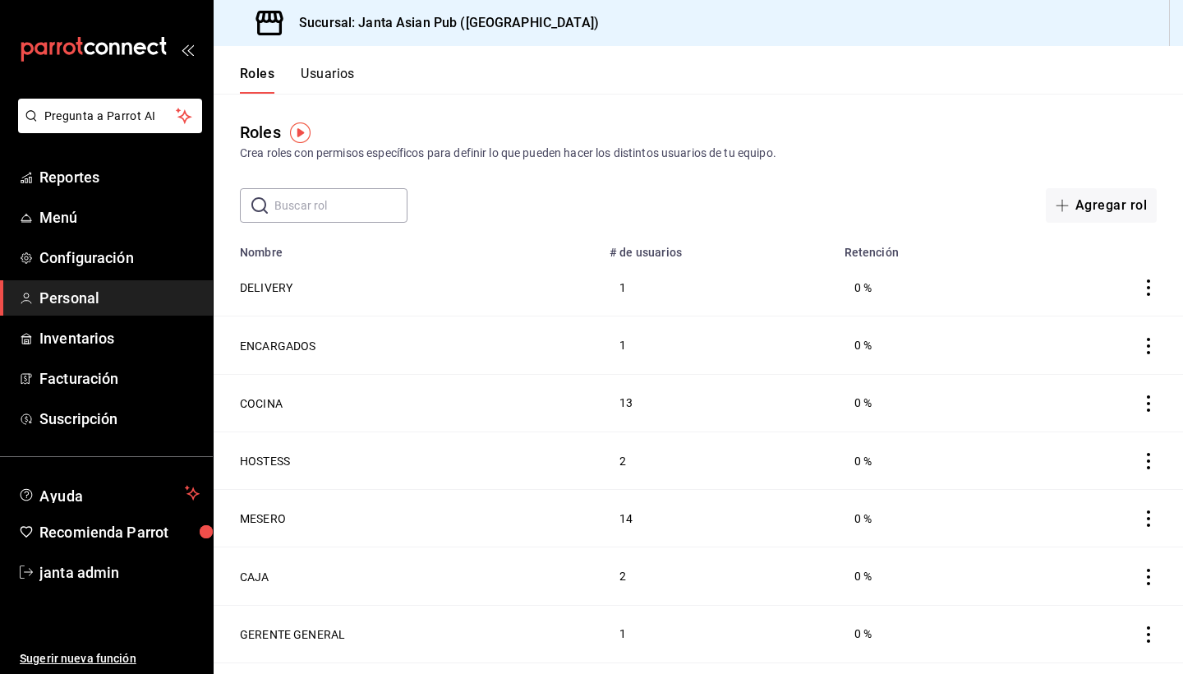
click at [335, 77] on button "Usuarios" at bounding box center [328, 80] width 54 height 28
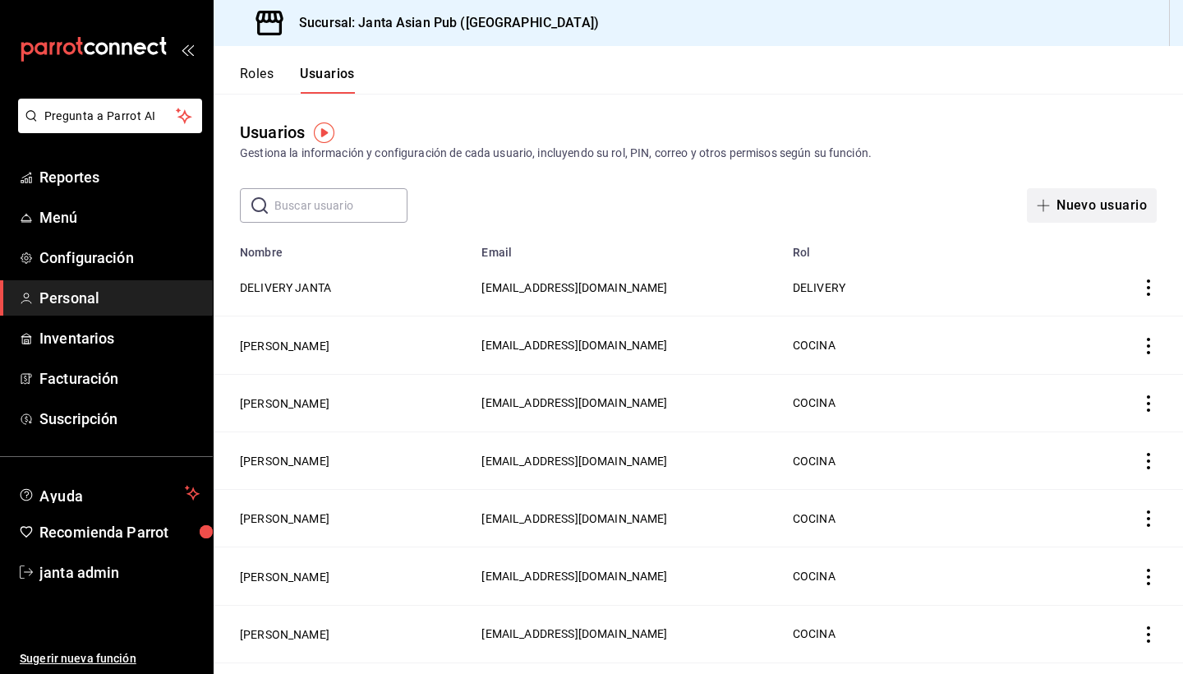
click at [1083, 199] on button "Nuevo usuario" at bounding box center [1092, 205] width 130 height 35
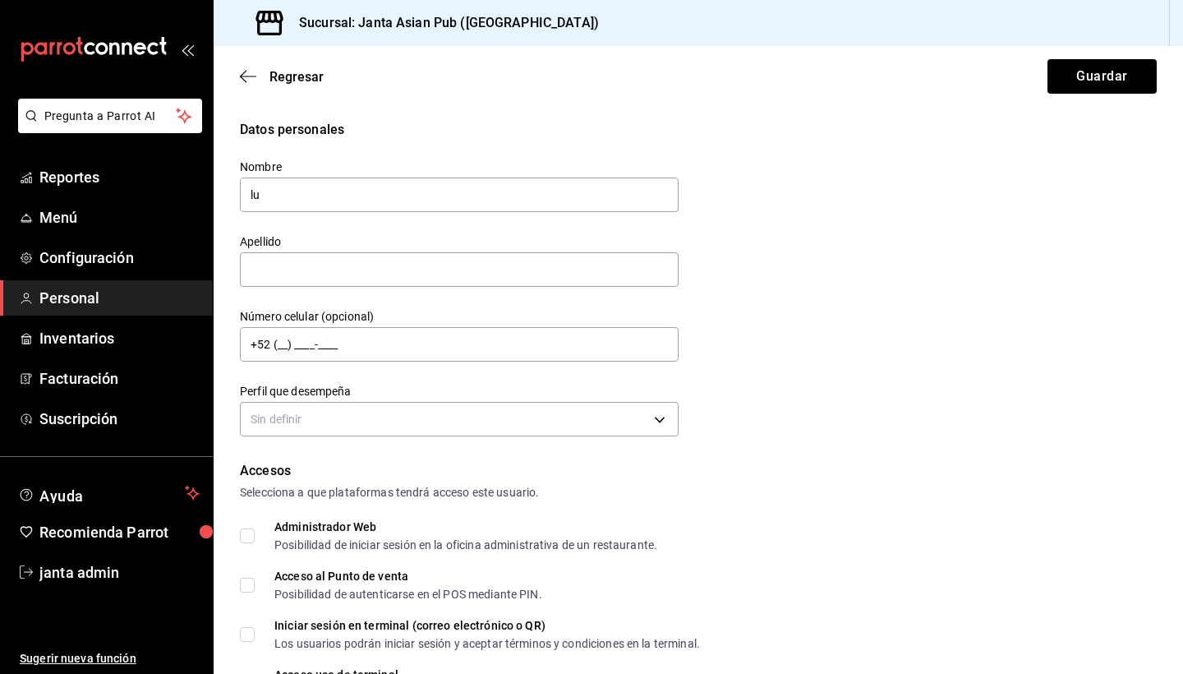
type input "l"
type input "[PERSON_NAME]"
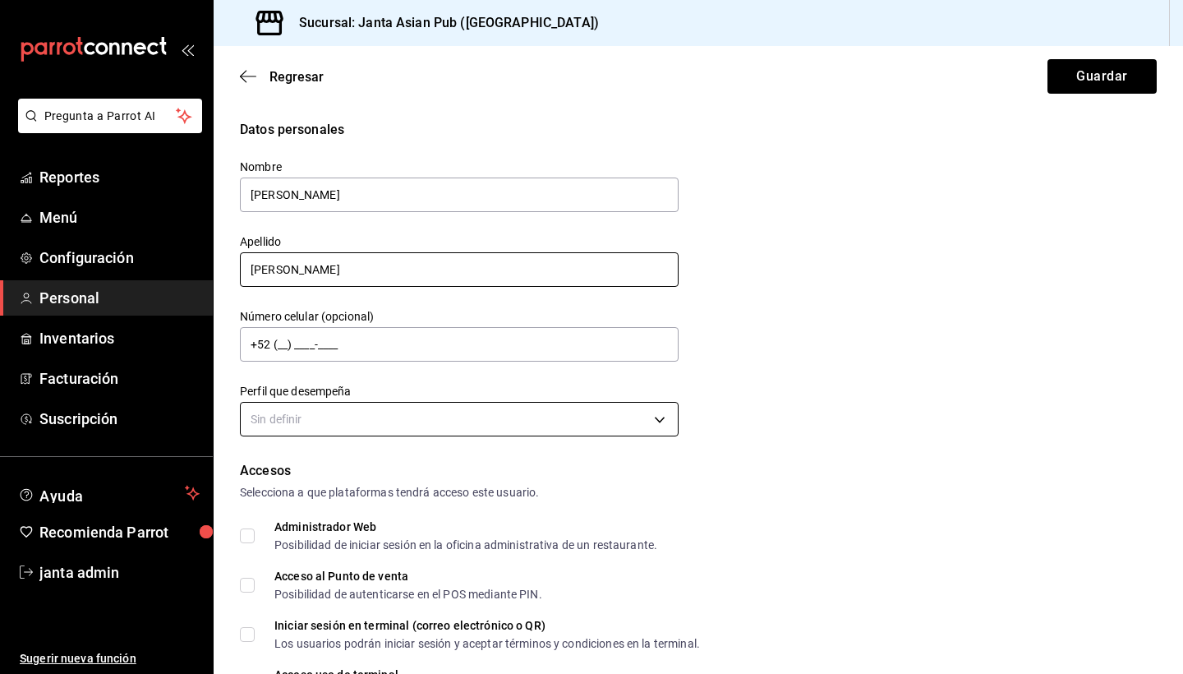
type input "[PERSON_NAME]"
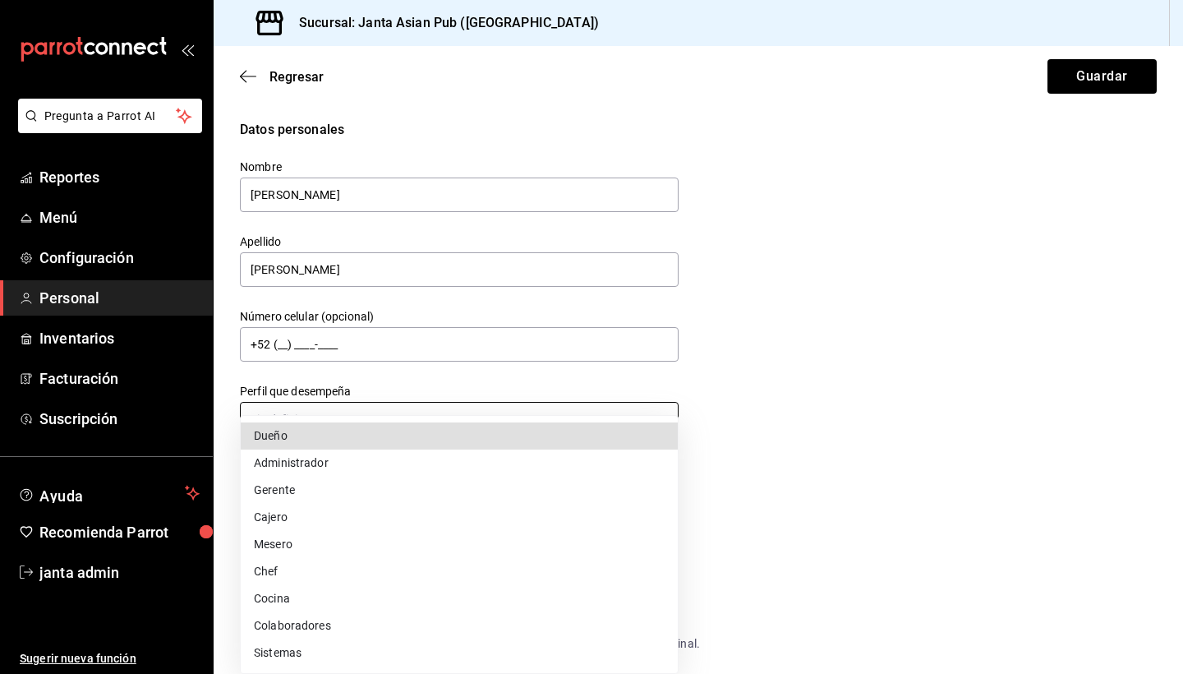
click at [404, 420] on body "Pregunta a Parrot AI Reportes Menú Configuración Personal Inventarios Facturaci…" at bounding box center [591, 337] width 1183 height 674
click at [383, 429] on li "Dueño" at bounding box center [459, 435] width 437 height 27
type input "OWNER"
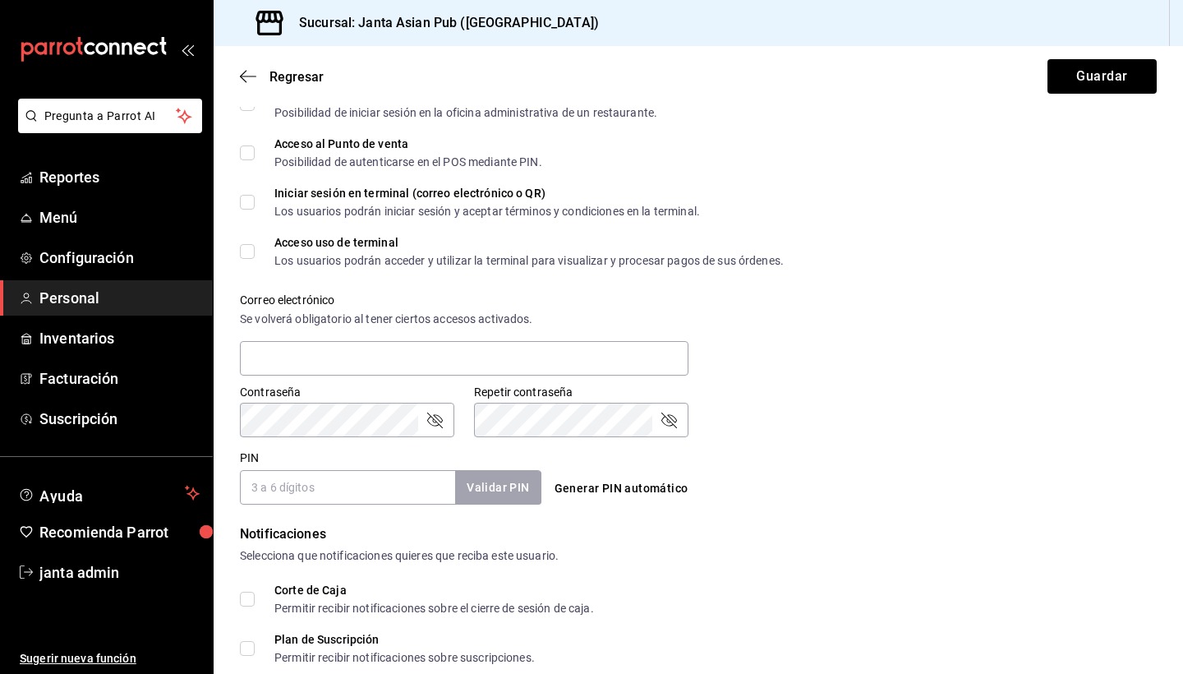
scroll to position [433, 0]
click at [309, 486] on input "PIN" at bounding box center [347, 486] width 215 height 35
drag, startPoint x: 404, startPoint y: 483, endPoint x: 103, endPoint y: 557, distance: 309.7
click at [103, 558] on div "Pregunta a Parrot AI Reportes Menú Configuración Personal Inventarios Facturaci…" at bounding box center [591, 337] width 1183 height 674
type input "3"
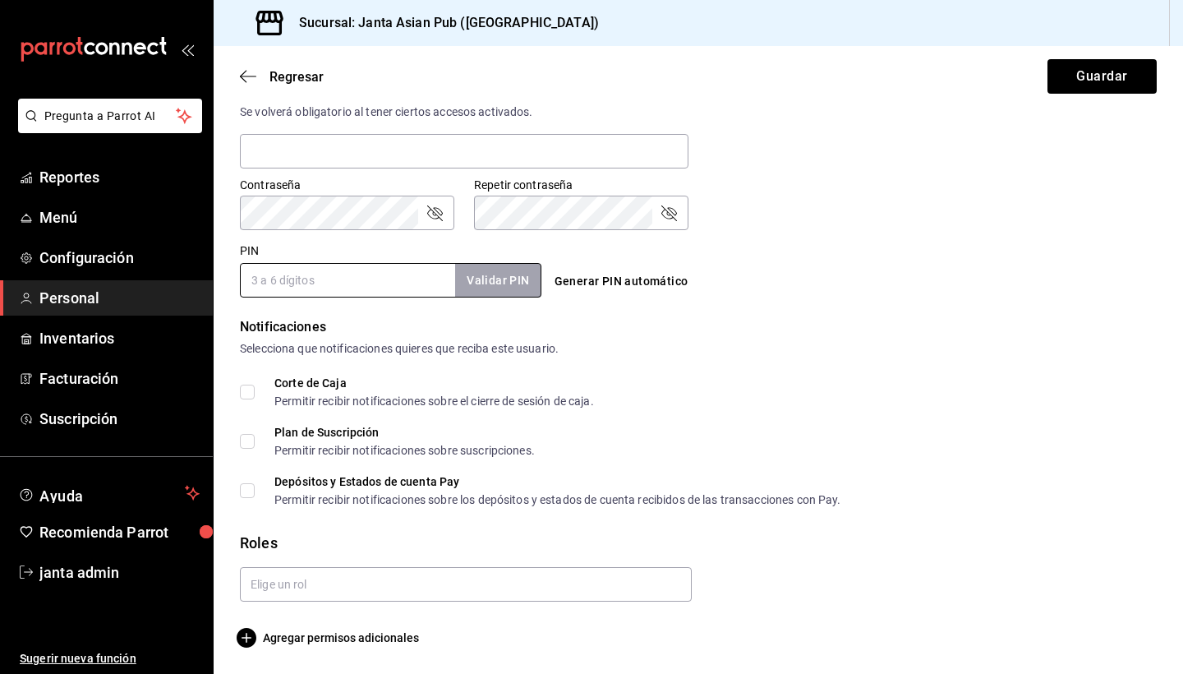
scroll to position [0, 0]
click at [669, 586] on input "text" at bounding box center [466, 584] width 452 height 35
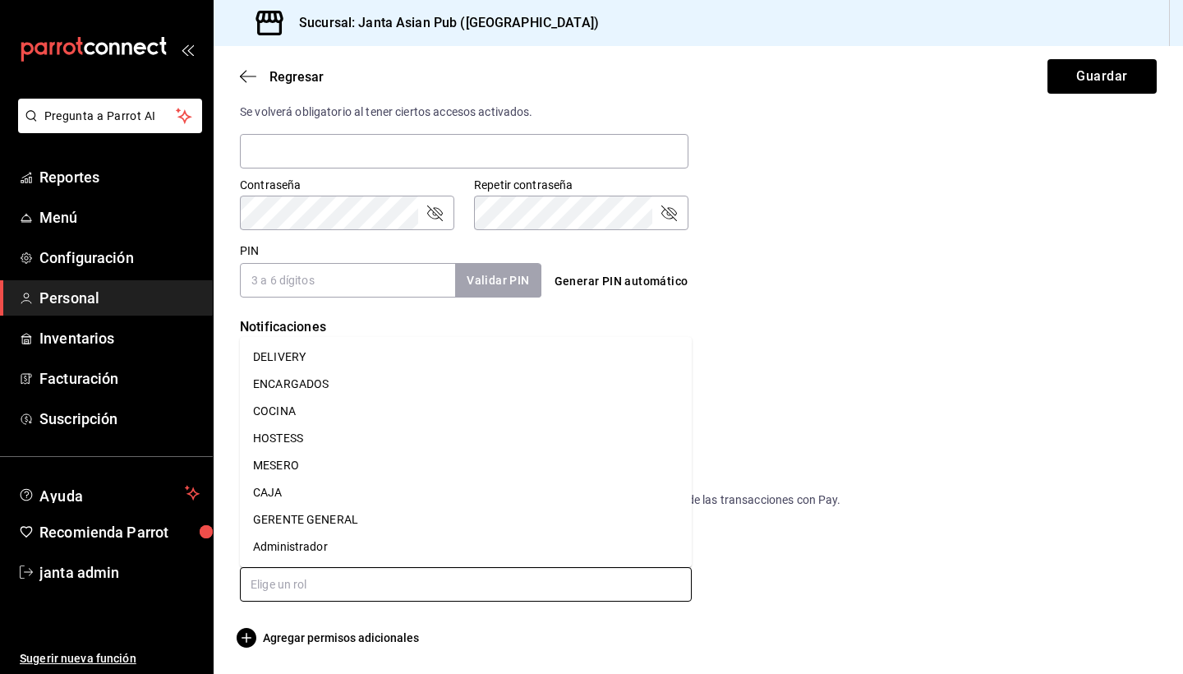
click at [500, 551] on li "Administrador" at bounding box center [466, 546] width 452 height 27
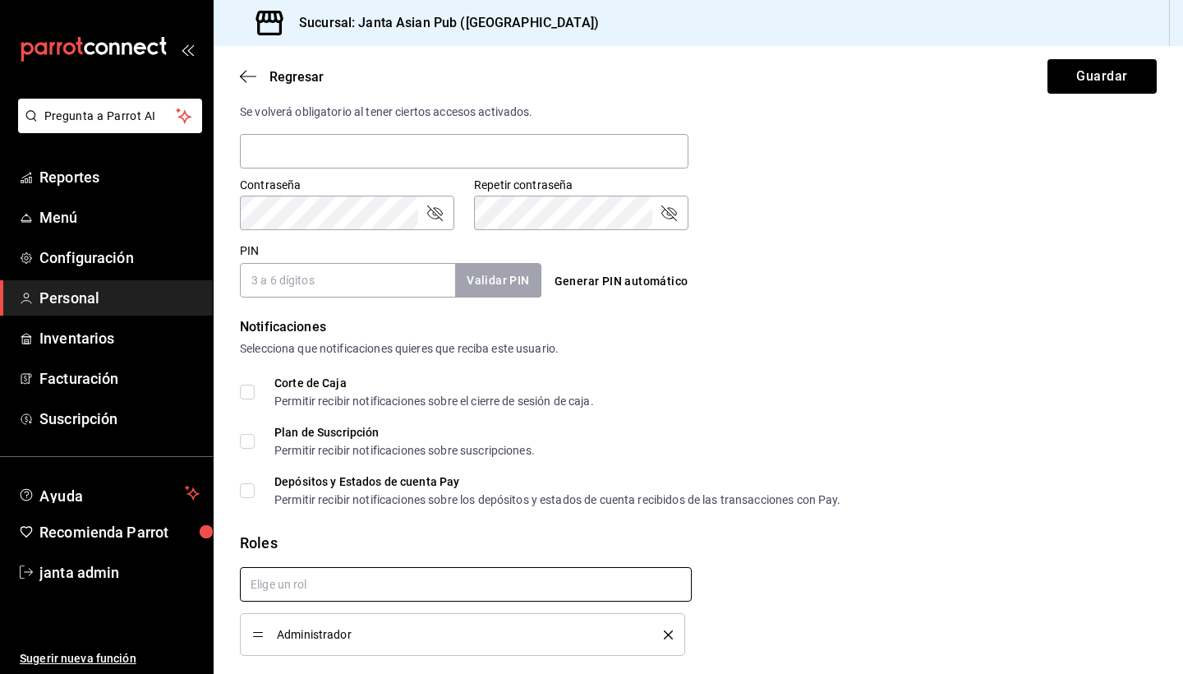
checkbox input "true"
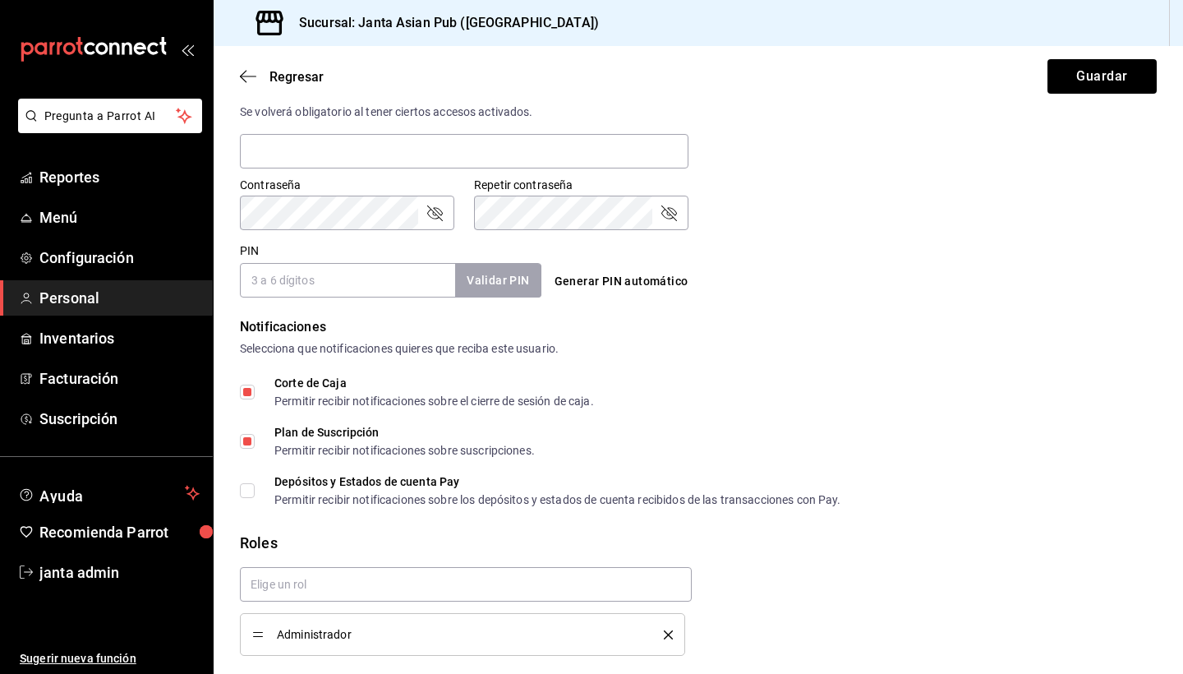
click at [663, 639] on button "delete" at bounding box center [663, 634] width 21 height 9
click at [438, 579] on input "text" at bounding box center [466, 584] width 452 height 35
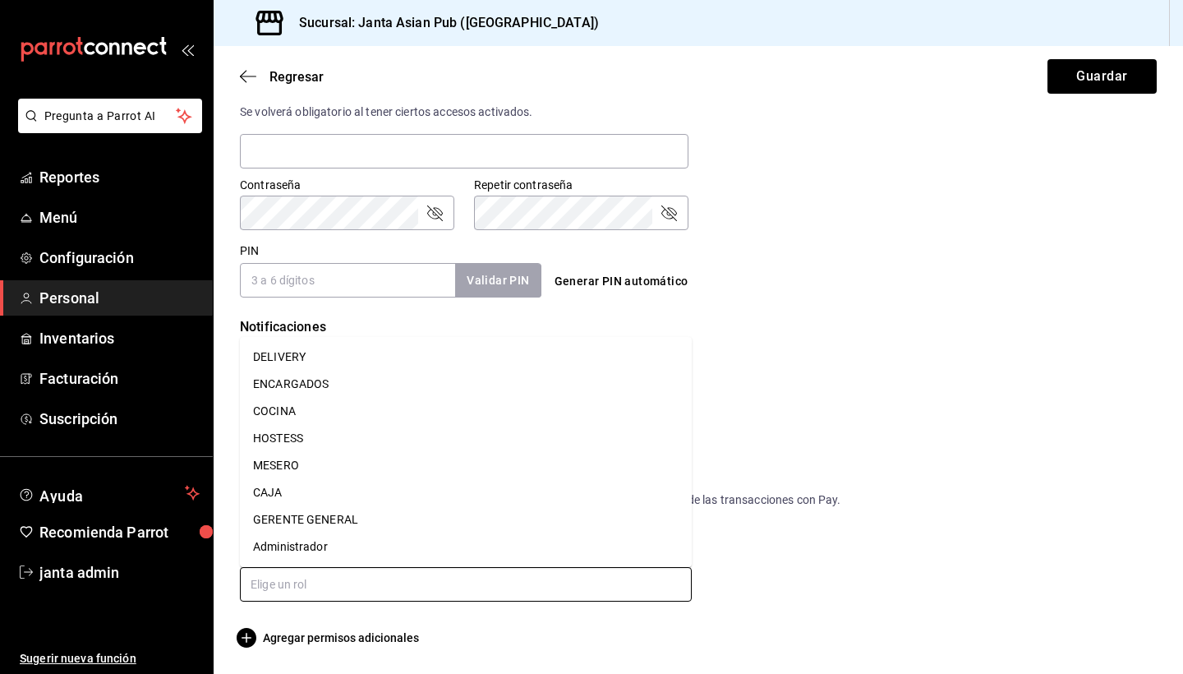
click at [537, 548] on li "Administrador" at bounding box center [466, 546] width 452 height 27
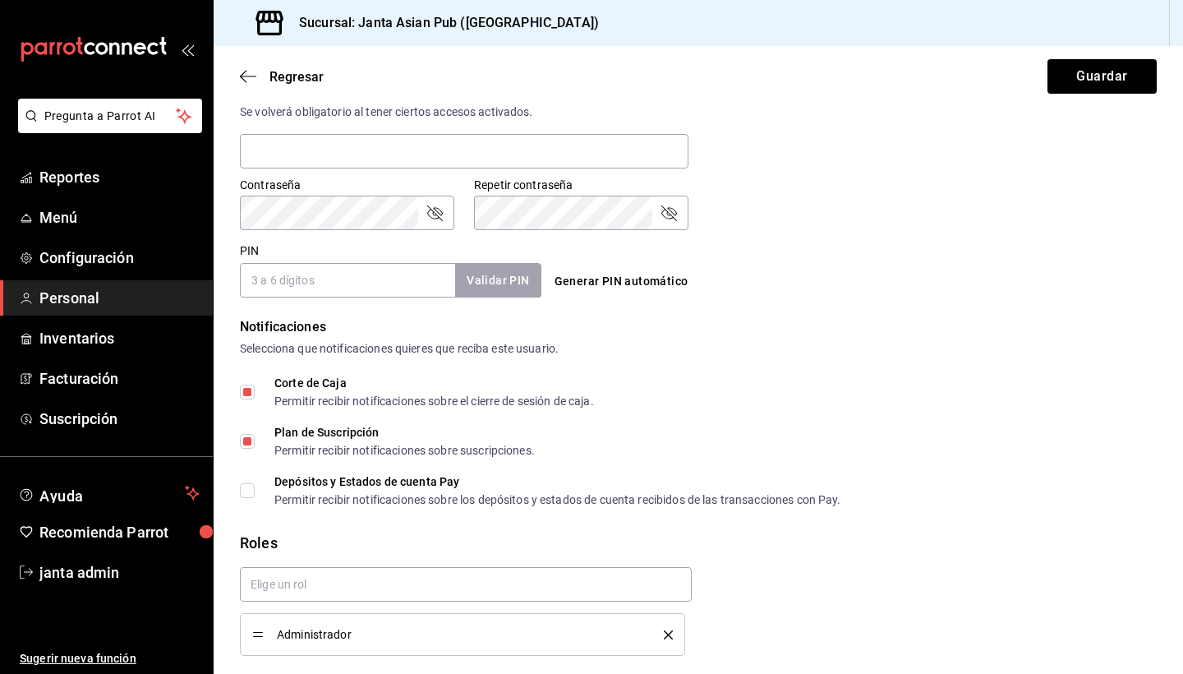
click at [246, 444] on input "Plan de Suscripción Permitir recibir notificaciones sobre suscripciones." at bounding box center [247, 441] width 15 height 15
checkbox input "true"
click at [245, 390] on input "Corte de Caja Permitir recibir notificaciones sobre el cierre de sesión de caja." at bounding box center [247, 392] width 15 height 15
checkbox input "true"
click at [666, 634] on icon "delete" at bounding box center [668, 634] width 9 height 9
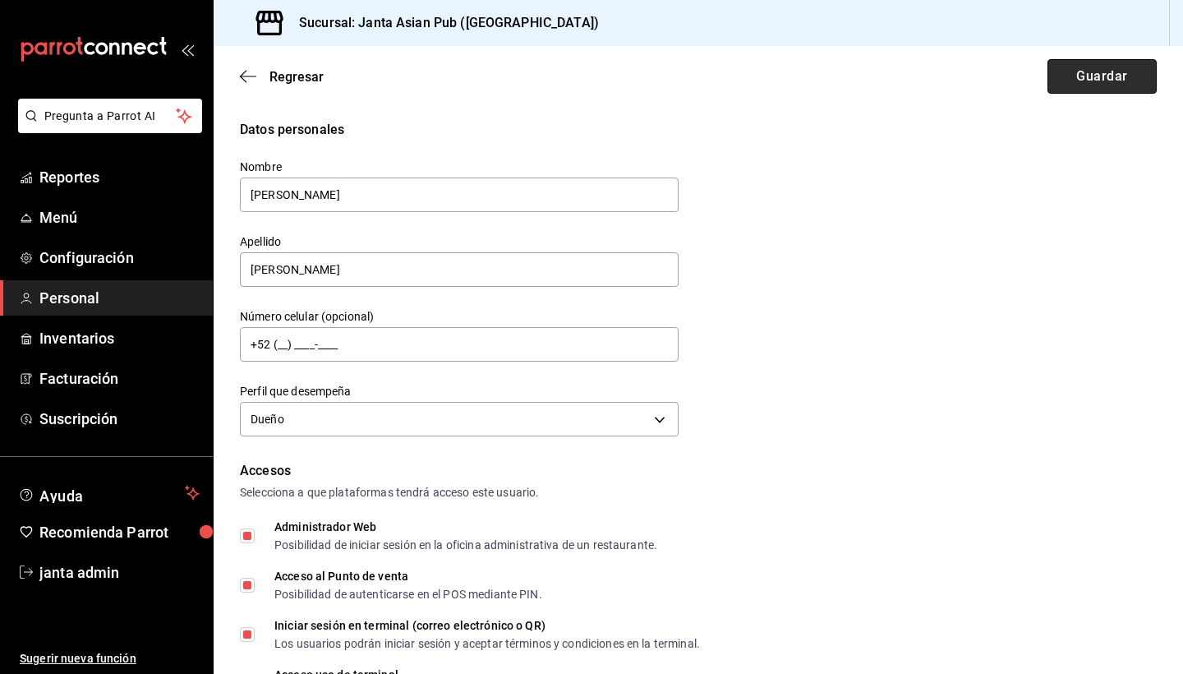
click at [1089, 79] on button "Guardar" at bounding box center [1102, 76] width 109 height 35
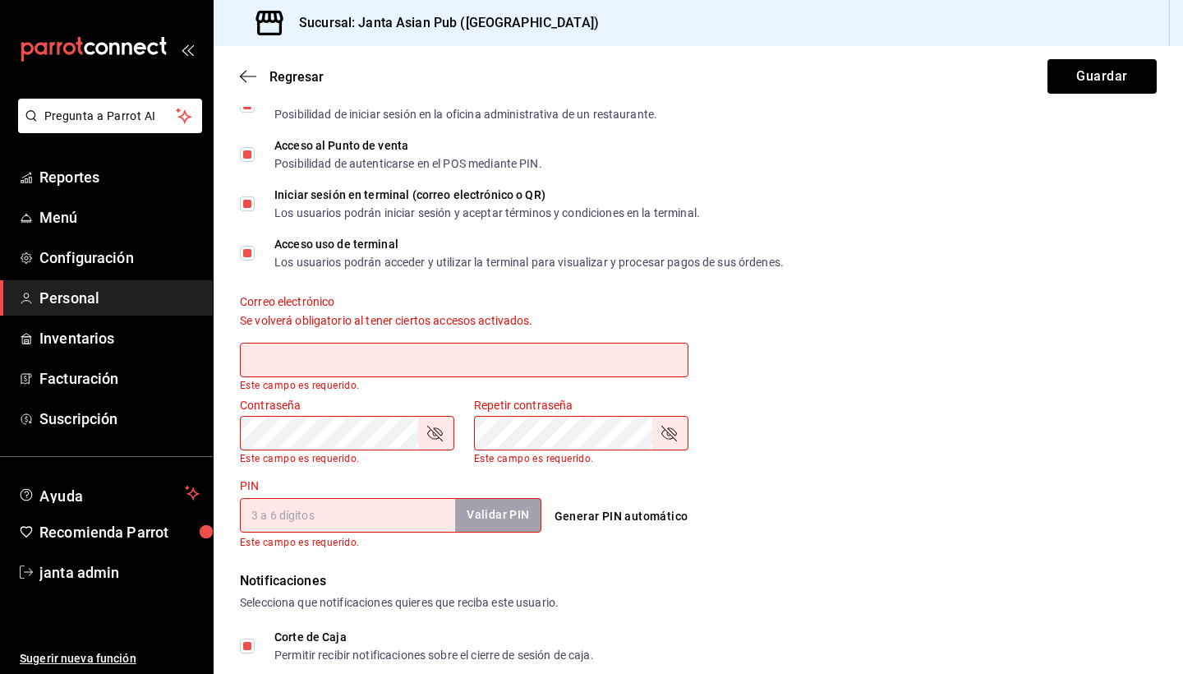
click at [842, 297] on div "Correo electrónico Se volverá obligatorio al tener ciertos accesos activados. E…" at bounding box center [688, 332] width 937 height 117
click at [246, 75] on icon "button" at bounding box center [248, 76] width 16 height 15
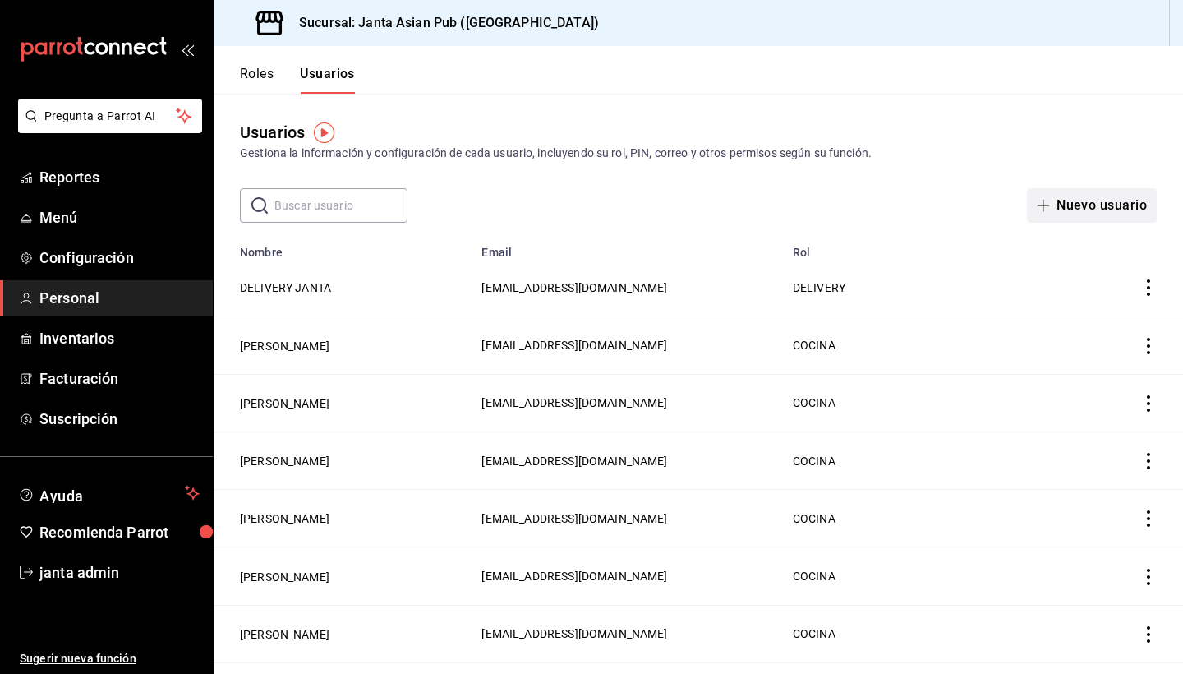
click at [1102, 210] on button "Nuevo usuario" at bounding box center [1092, 205] width 130 height 35
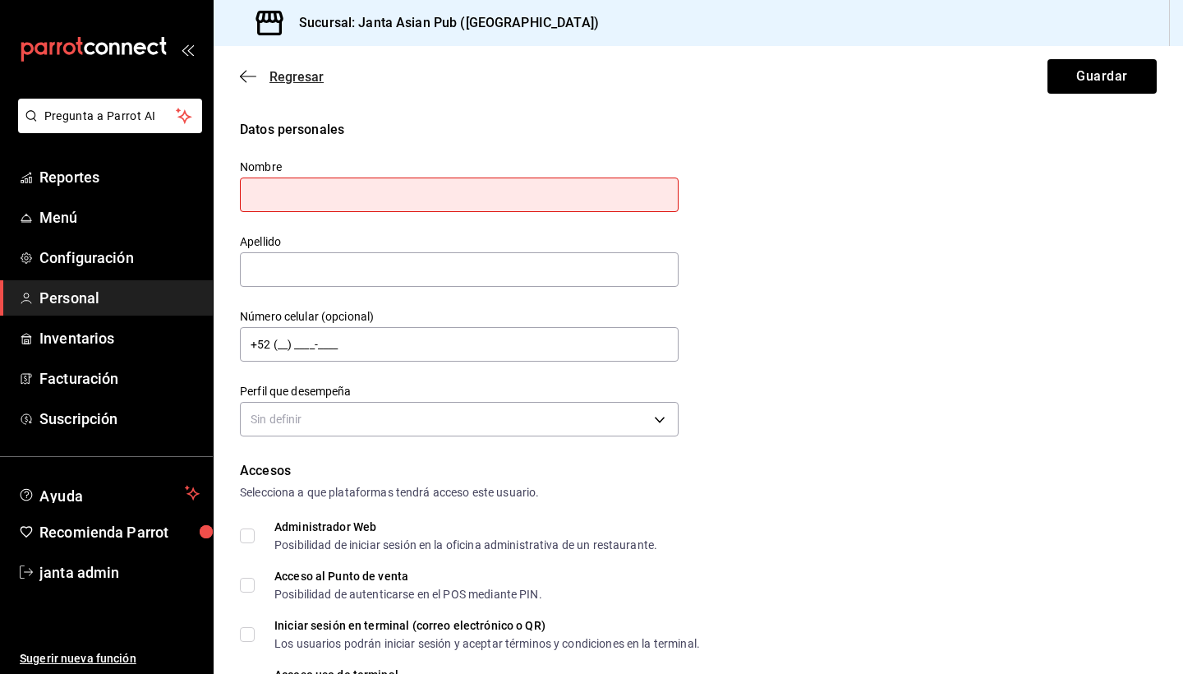
click at [252, 76] on icon "button" at bounding box center [248, 76] width 16 height 1
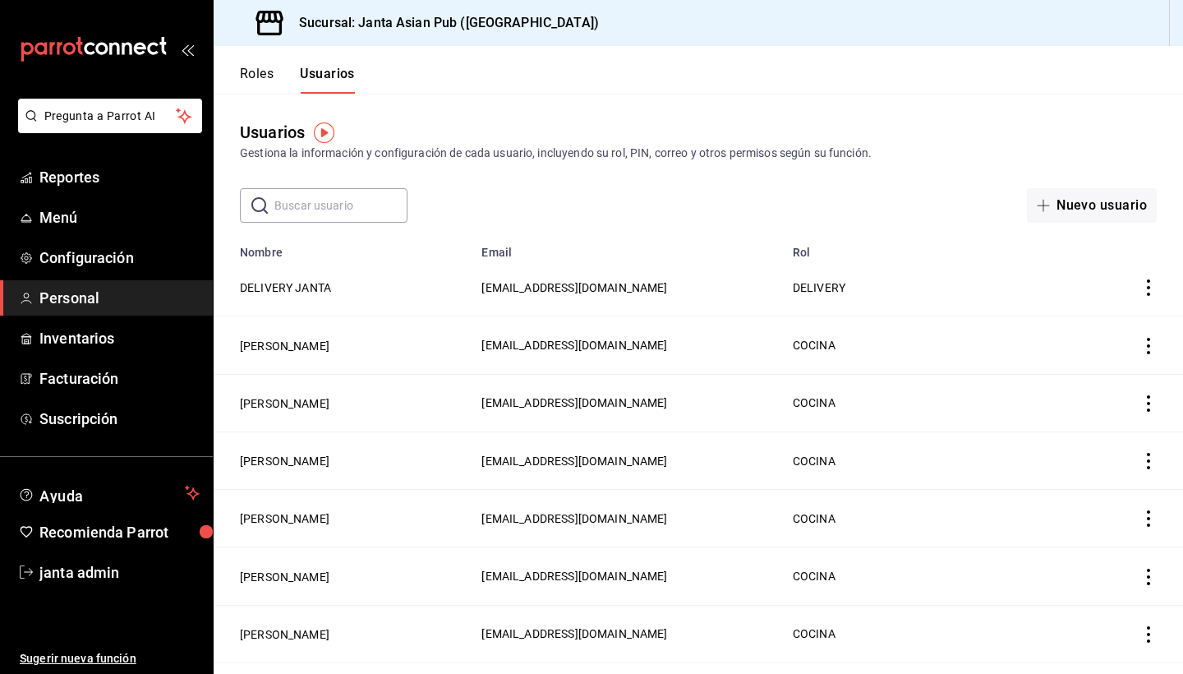
click at [265, 75] on button "Roles" at bounding box center [257, 80] width 34 height 28
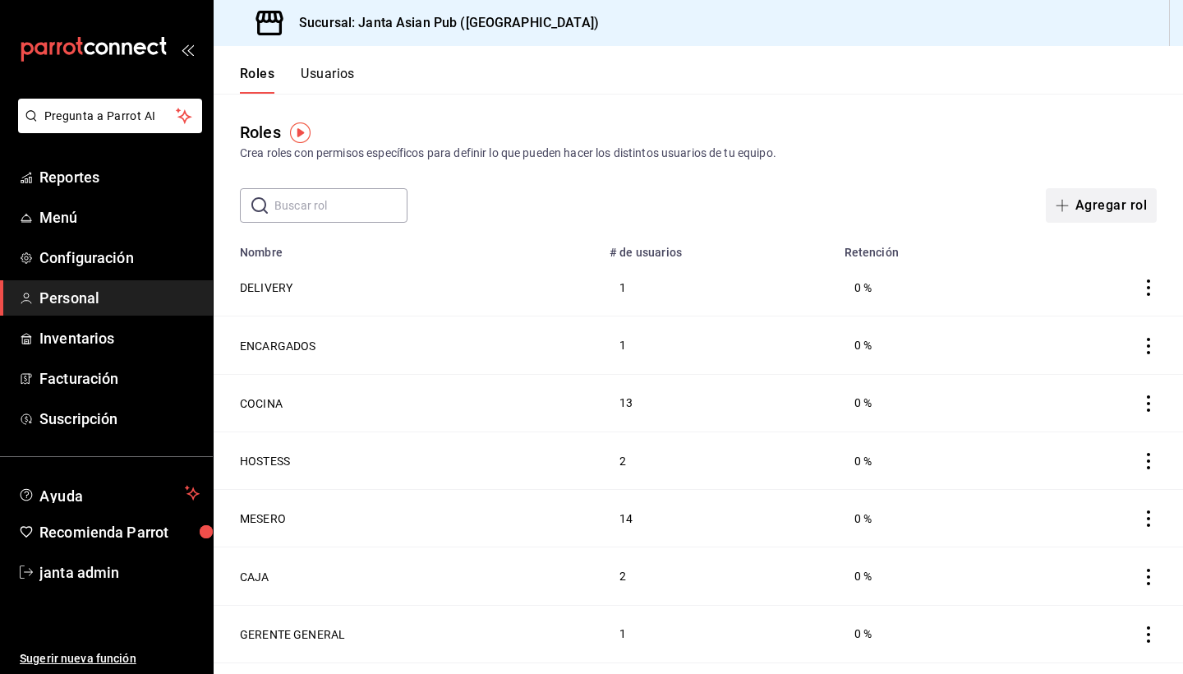
click at [1119, 199] on button "Agregar rol" at bounding box center [1101, 205] width 111 height 35
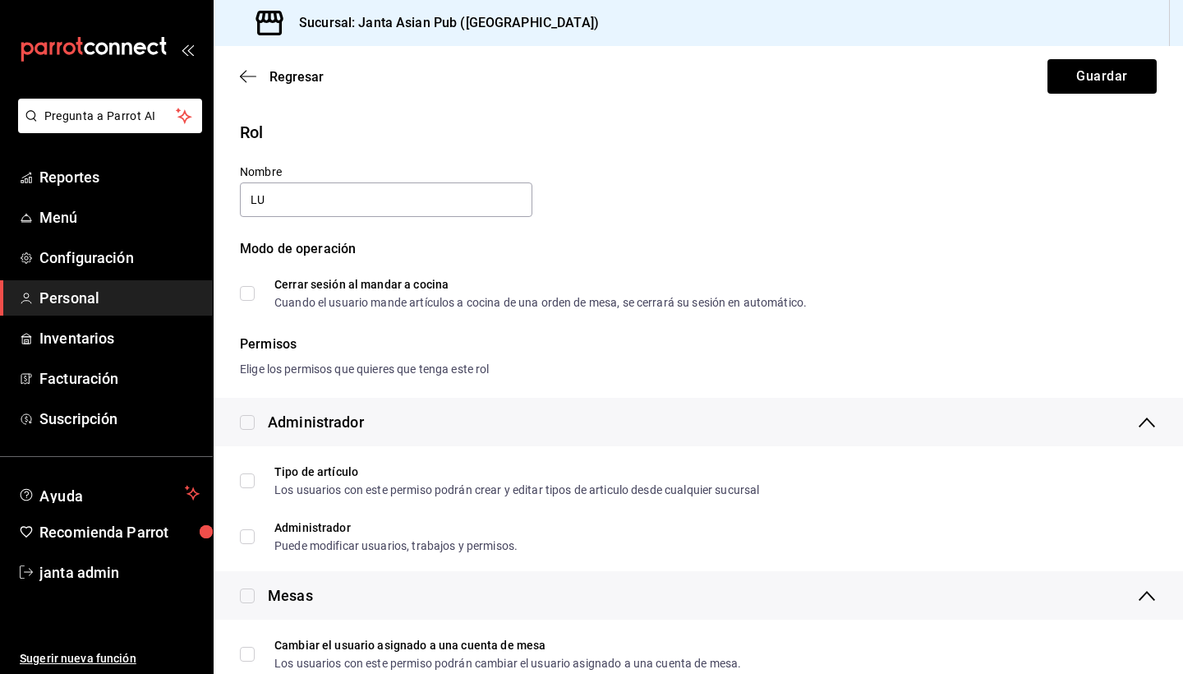
type input "L"
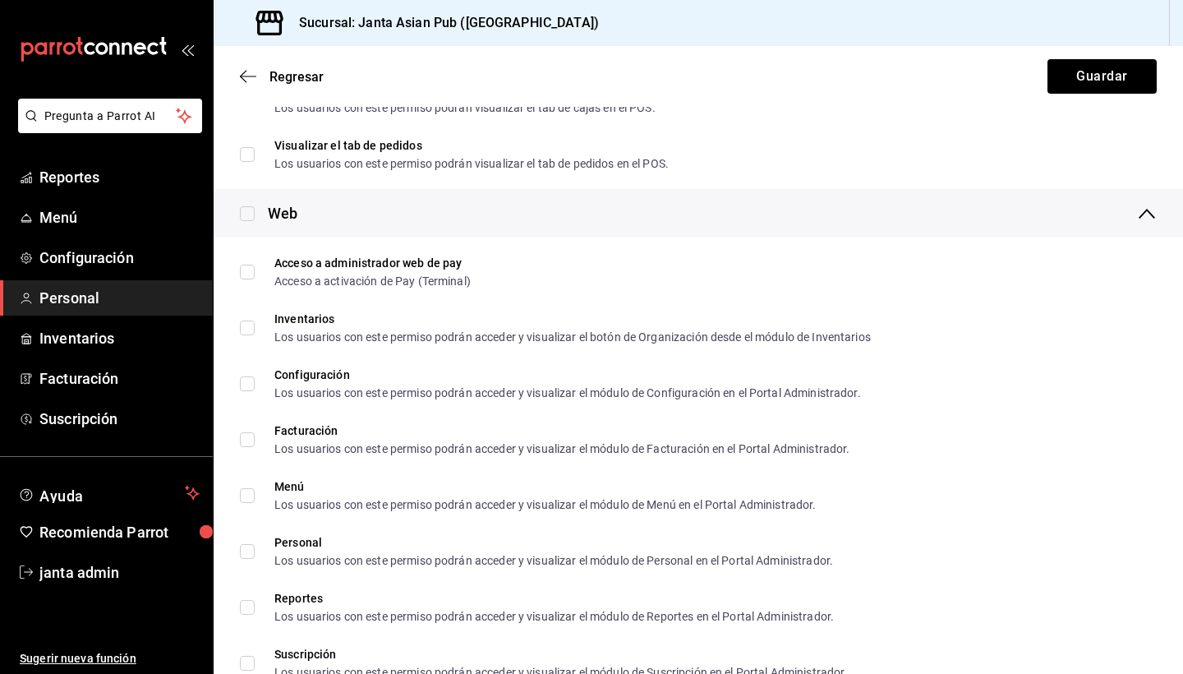
scroll to position [836, 0]
type input "[PERSON_NAME]"
click at [244, 214] on input "checkbox" at bounding box center [247, 212] width 15 height 15
checkbox input "true"
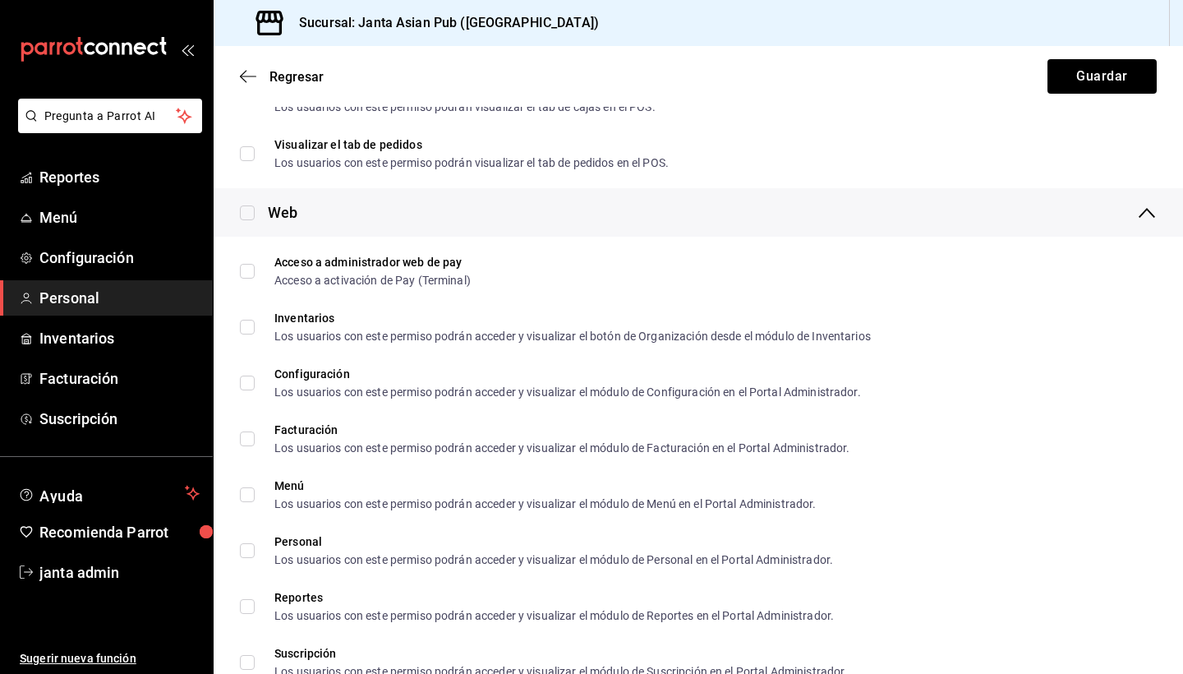
checkbox input "true"
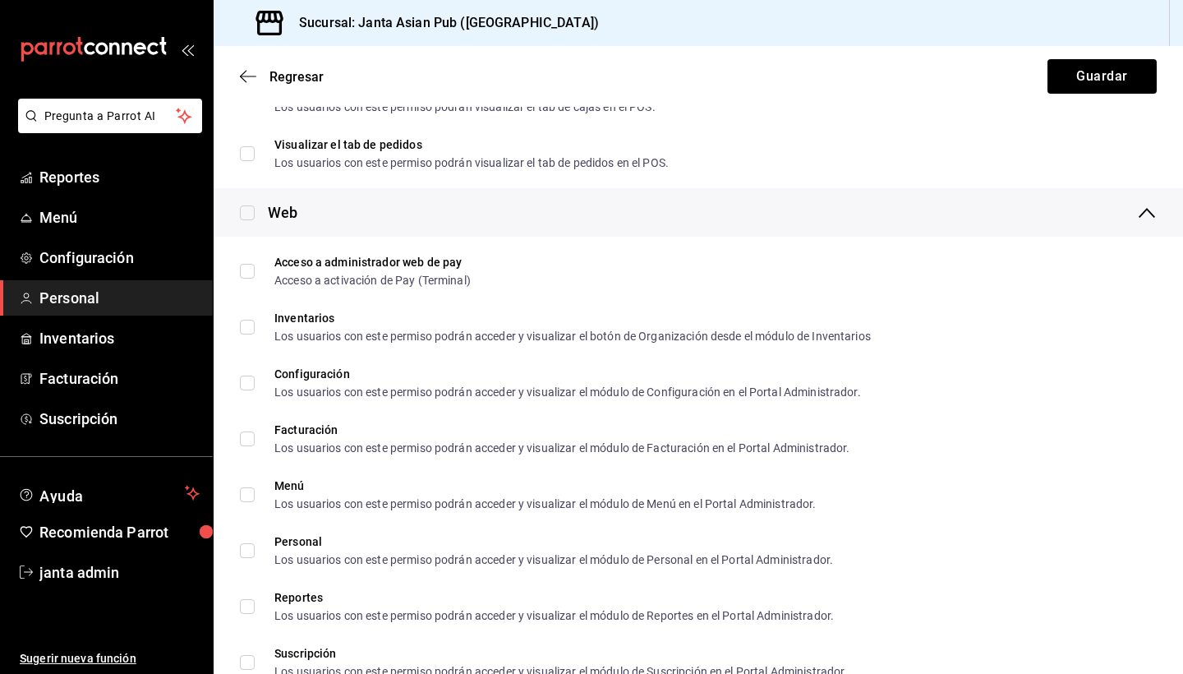
checkbox input "true"
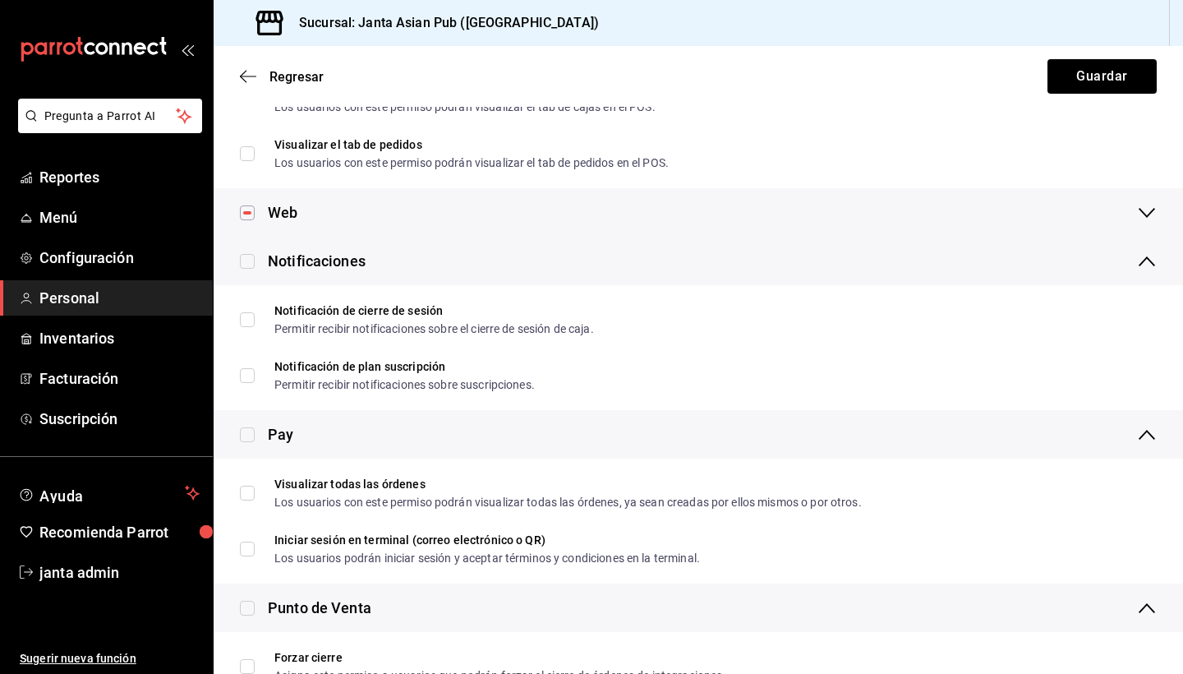
click at [250, 216] on input "checkbox" at bounding box center [247, 212] width 15 height 15
checkbox input "false"
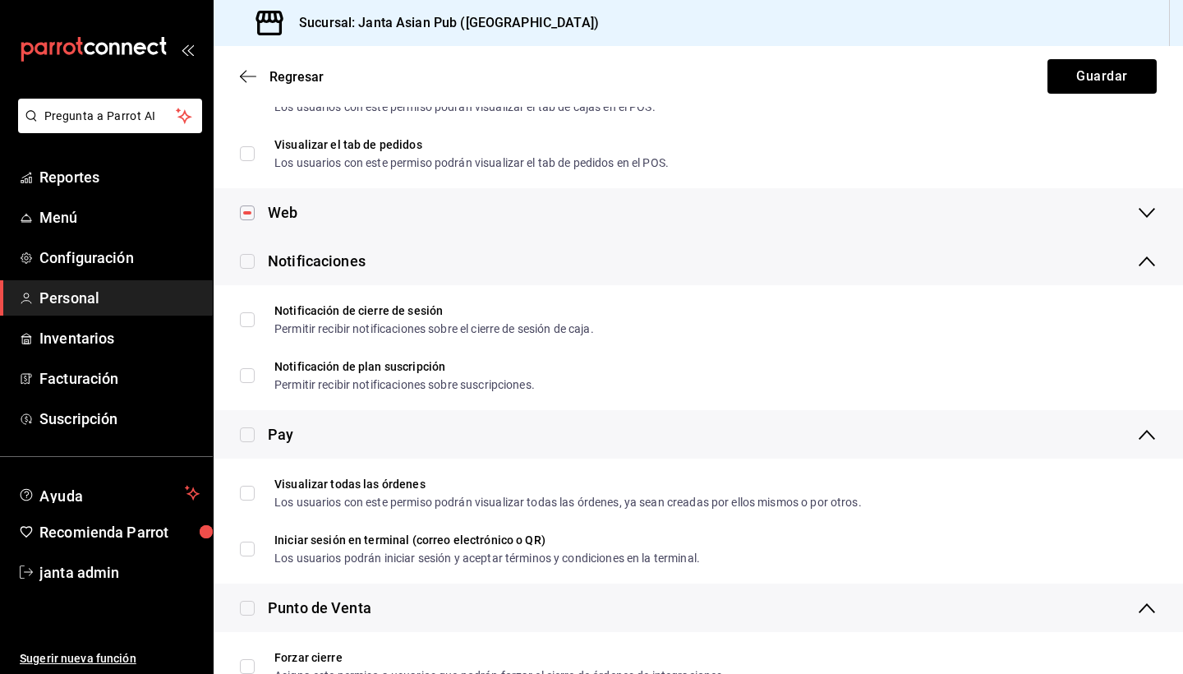
checkbox input "false"
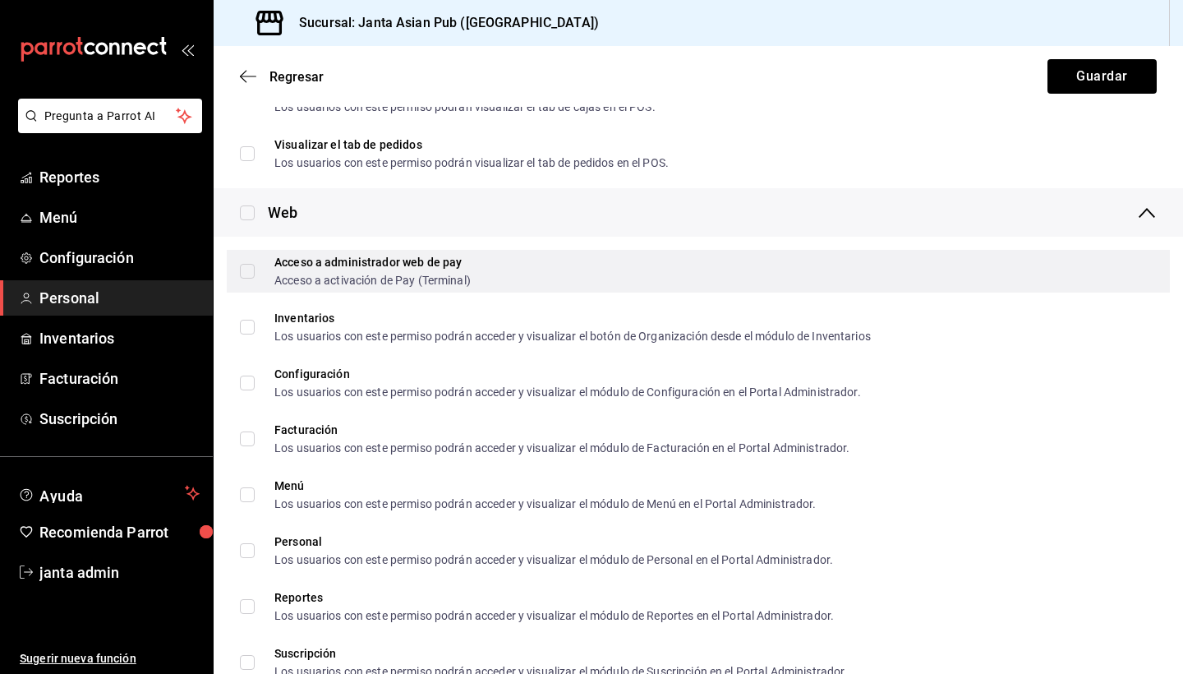
click at [244, 268] on input "Acceso a administrador web de pay Acceso a activación de Pay (Terminal)" at bounding box center [247, 271] width 15 height 15
checkbox input "true"
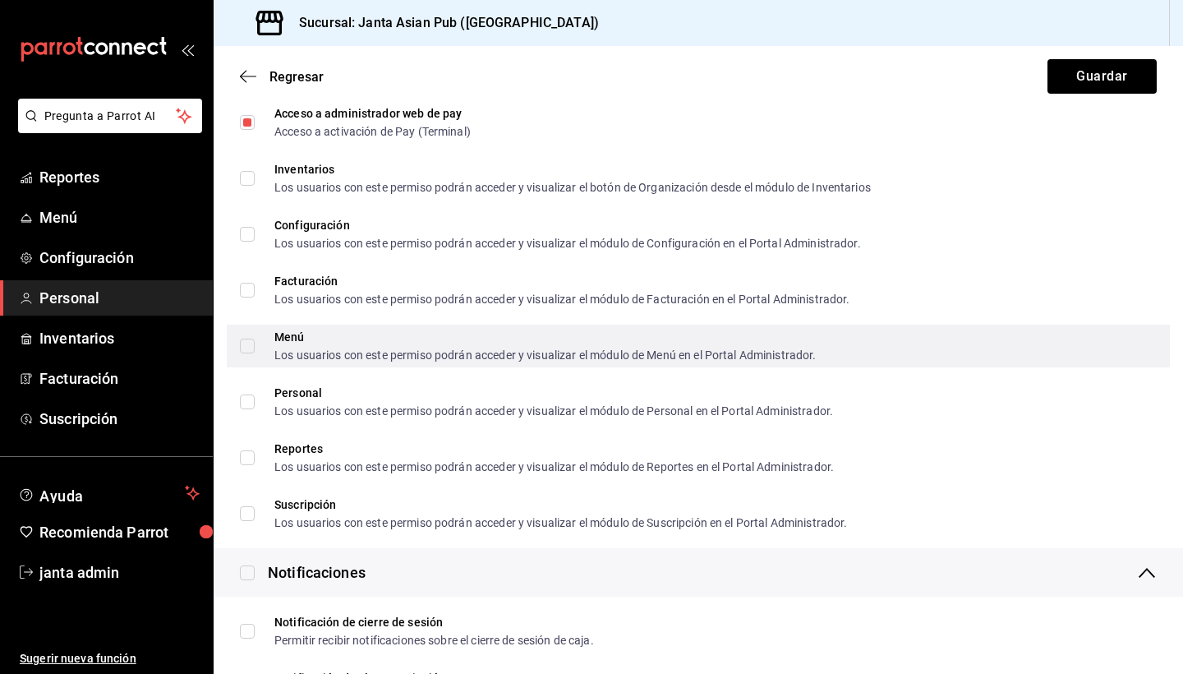
scroll to position [999, 0]
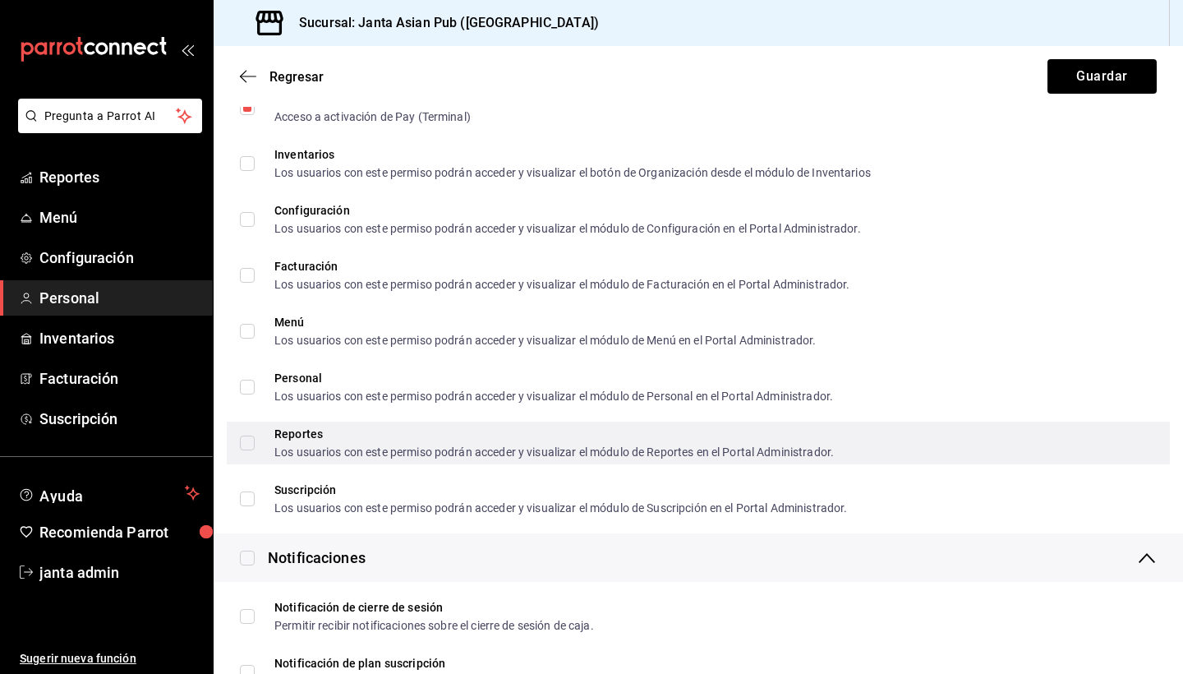
click at [247, 439] on input "Reportes Los usuarios con este permiso podrán acceder y visualizar el módulo de…" at bounding box center [247, 443] width 15 height 15
checkbox input "true"
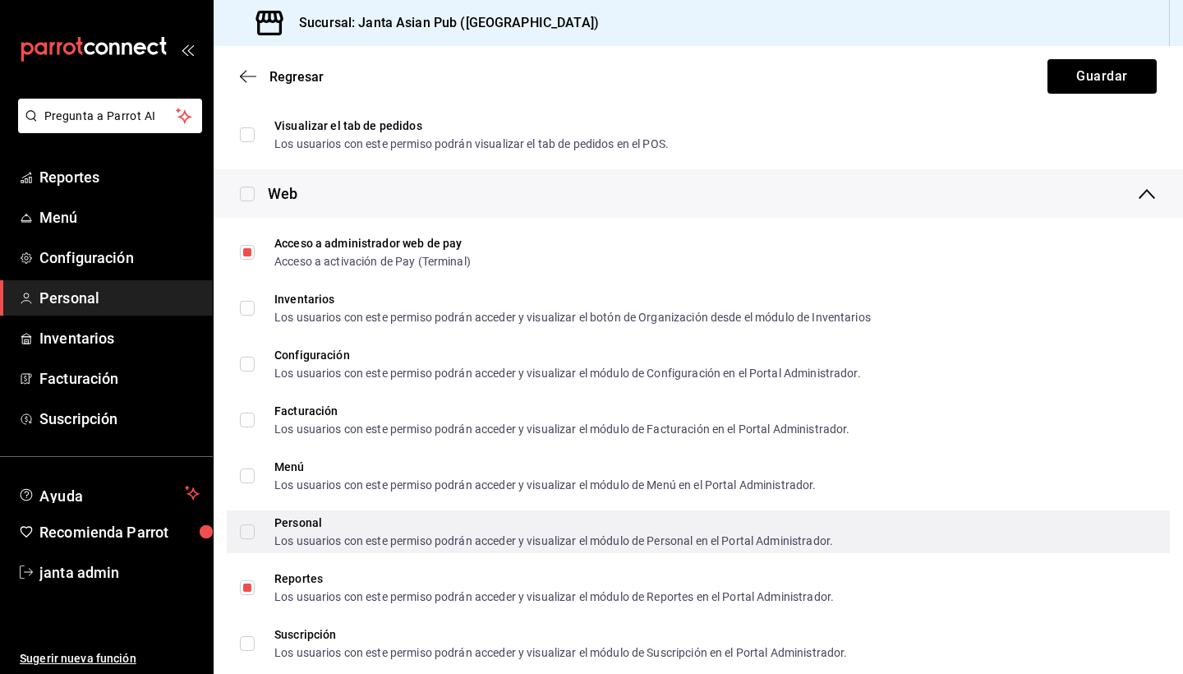
scroll to position [854, 0]
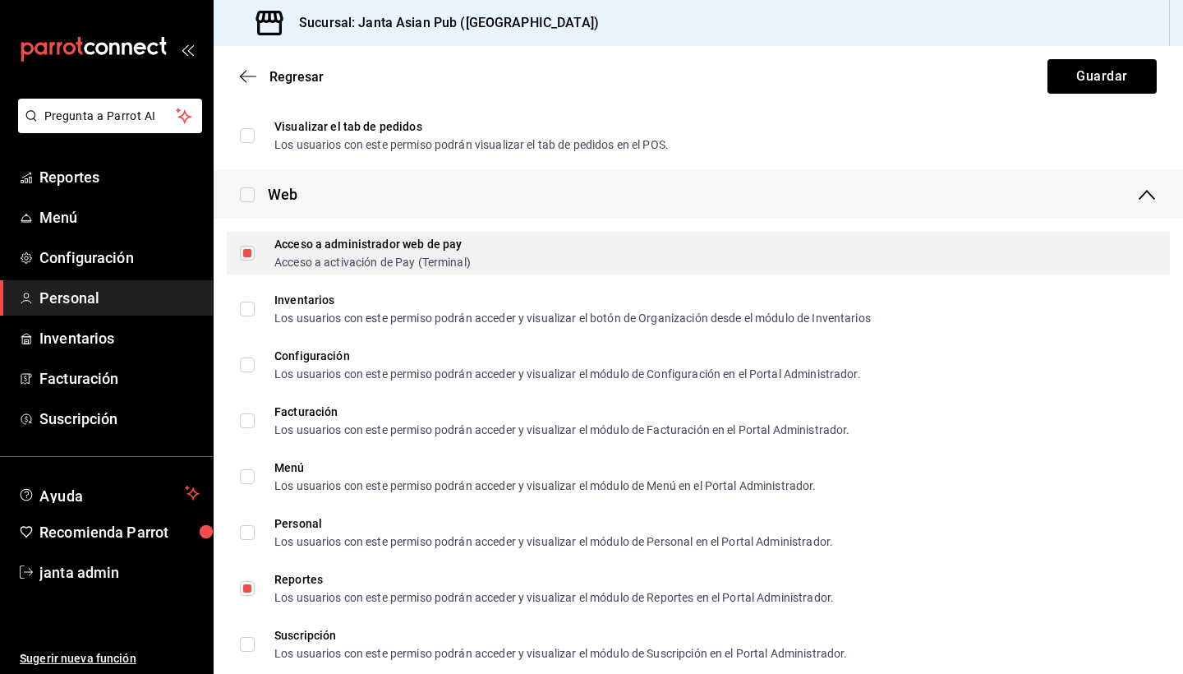
click at [256, 251] on span "Acceso a administrador web de pay Acceso a activación de Pay (Terminal)" at bounding box center [363, 253] width 216 height 30
click at [255, 251] on input "Acceso a administrador web de pay Acceso a activación de Pay (Terminal)" at bounding box center [247, 253] width 15 height 15
click at [249, 250] on input "Acceso a administrador web de pay Acceso a activación de Pay (Terminal)" at bounding box center [247, 253] width 15 height 15
checkbox input "false"
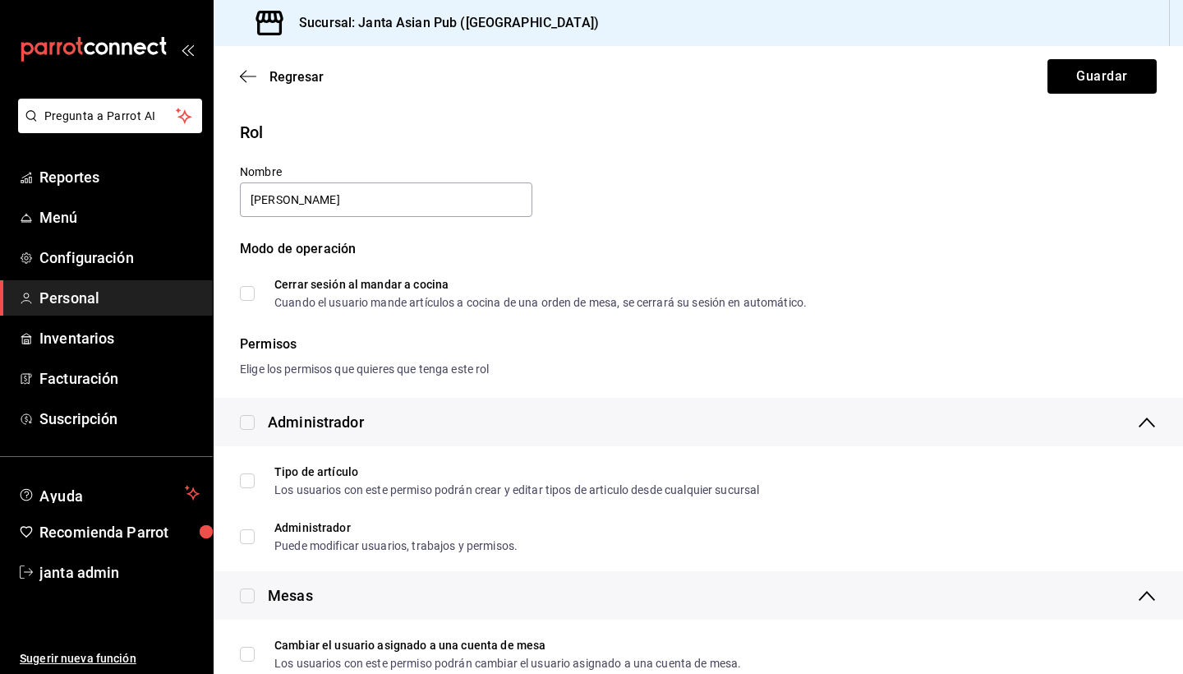
scroll to position [0, 0]
click at [1086, 76] on button "Guardar" at bounding box center [1102, 76] width 109 height 35
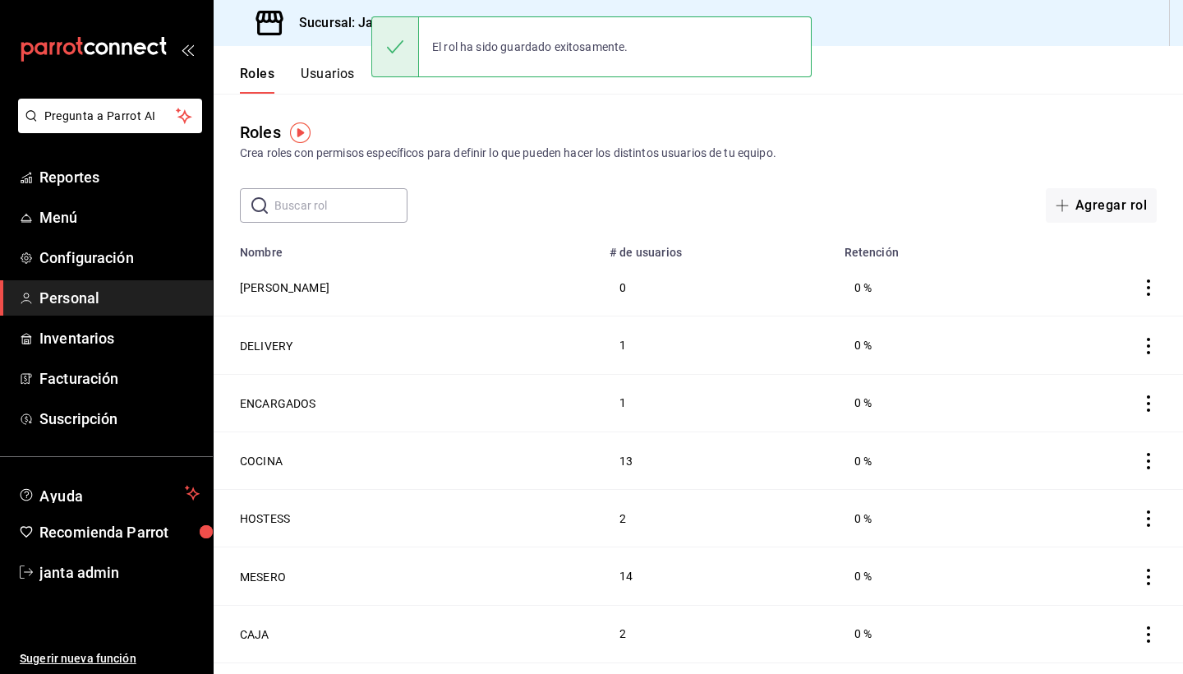
click at [324, 79] on button "Usuarios" at bounding box center [328, 80] width 54 height 28
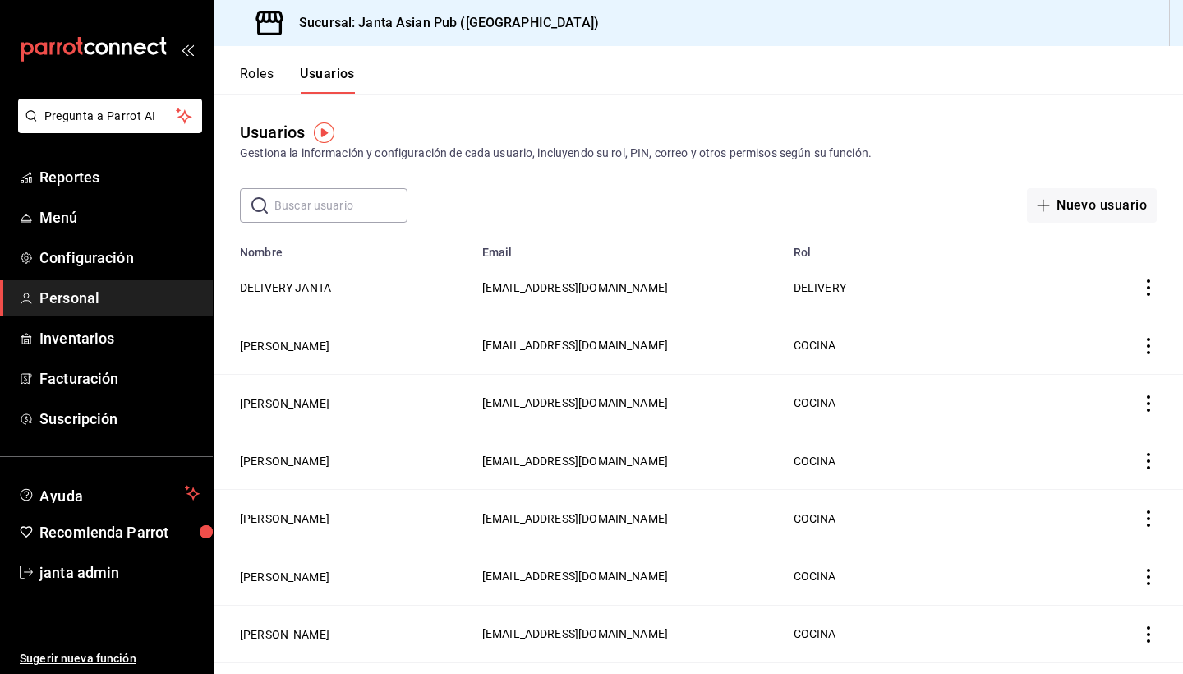
click at [261, 73] on button "Roles" at bounding box center [257, 80] width 34 height 28
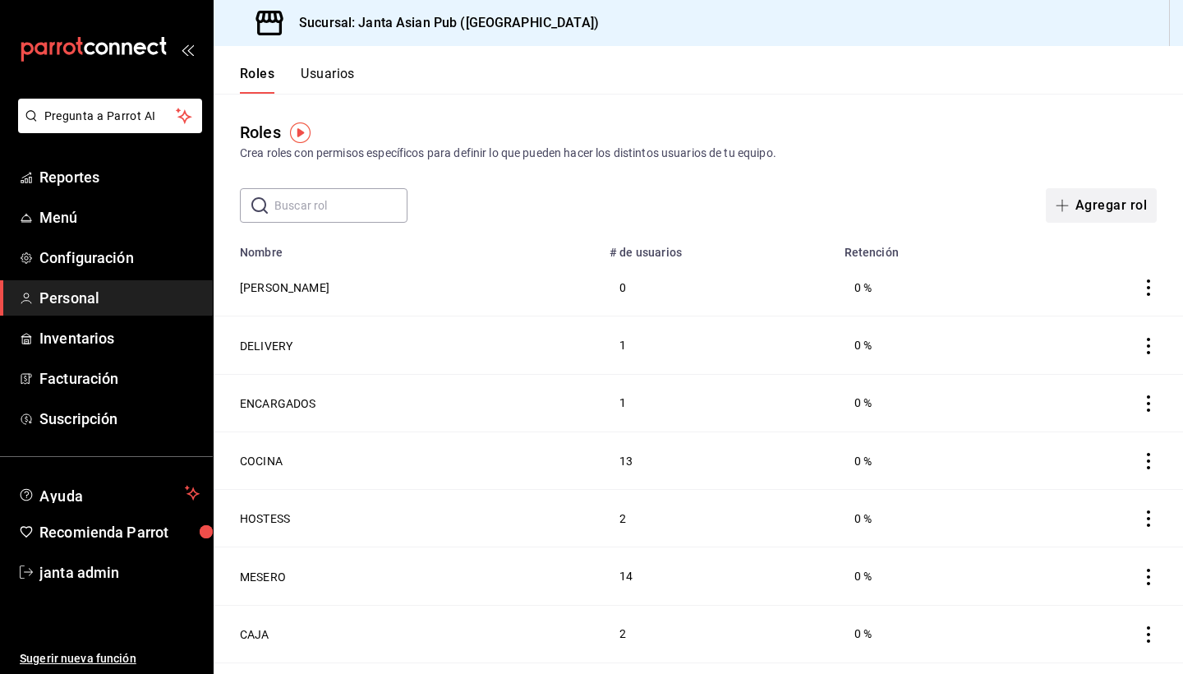
click at [1100, 203] on button "Agregar rol" at bounding box center [1101, 205] width 111 height 35
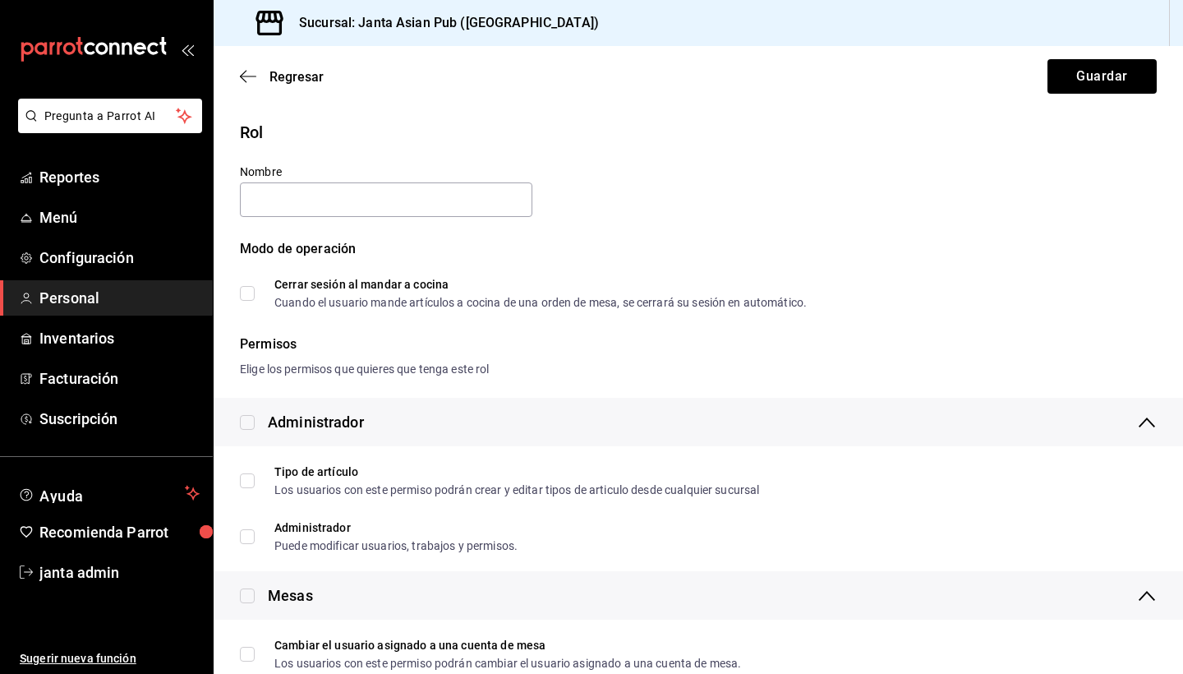
type input "L"
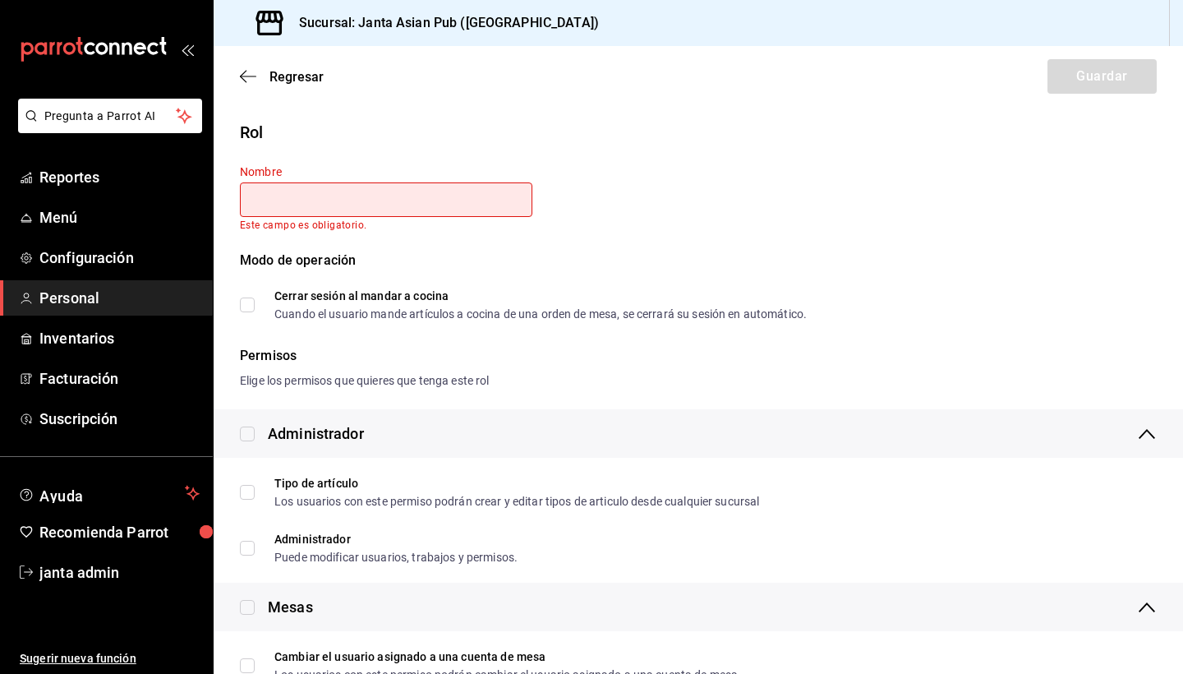
click at [235, 77] on div "Regresar Guardar" at bounding box center [699, 76] width 970 height 61
click at [249, 76] on icon "button" at bounding box center [248, 76] width 16 height 15
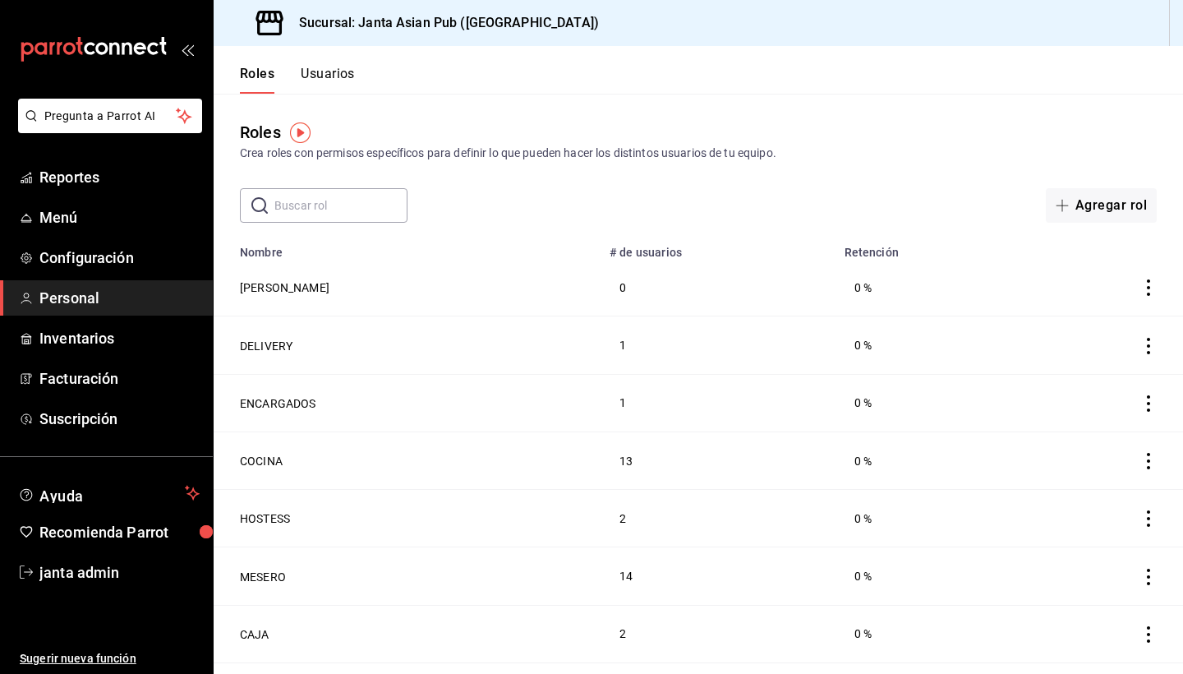
click at [342, 74] on button "Usuarios" at bounding box center [328, 80] width 54 height 28
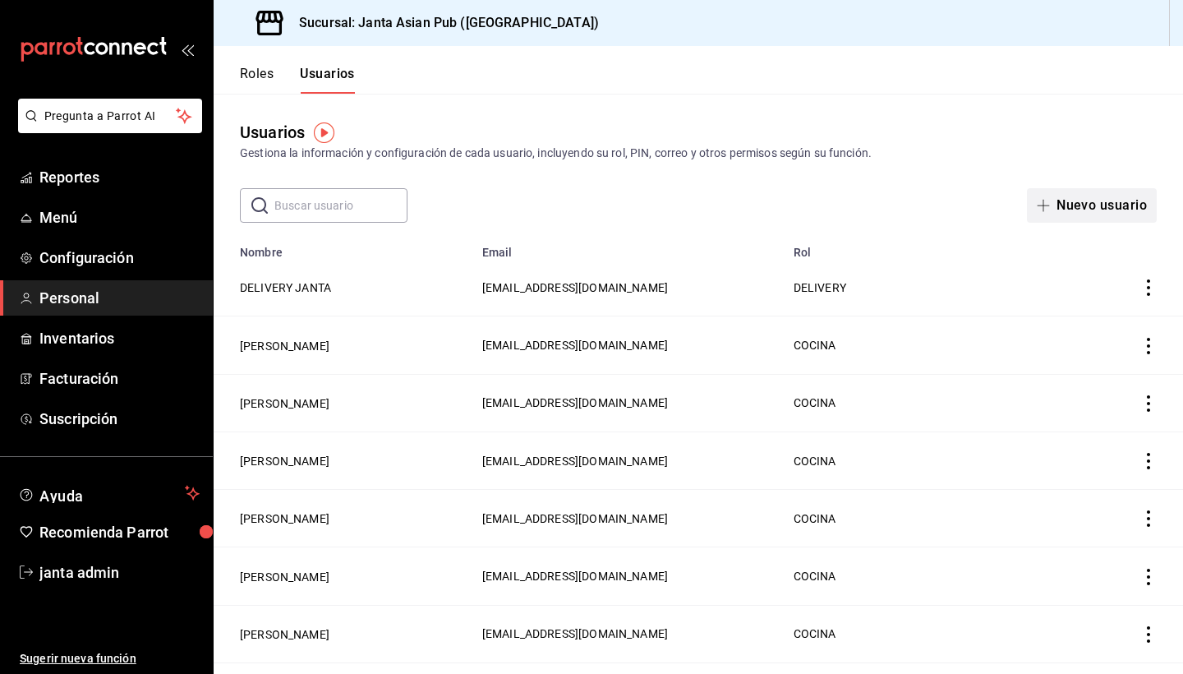
click at [1114, 207] on button "Nuevo usuario" at bounding box center [1092, 205] width 130 height 35
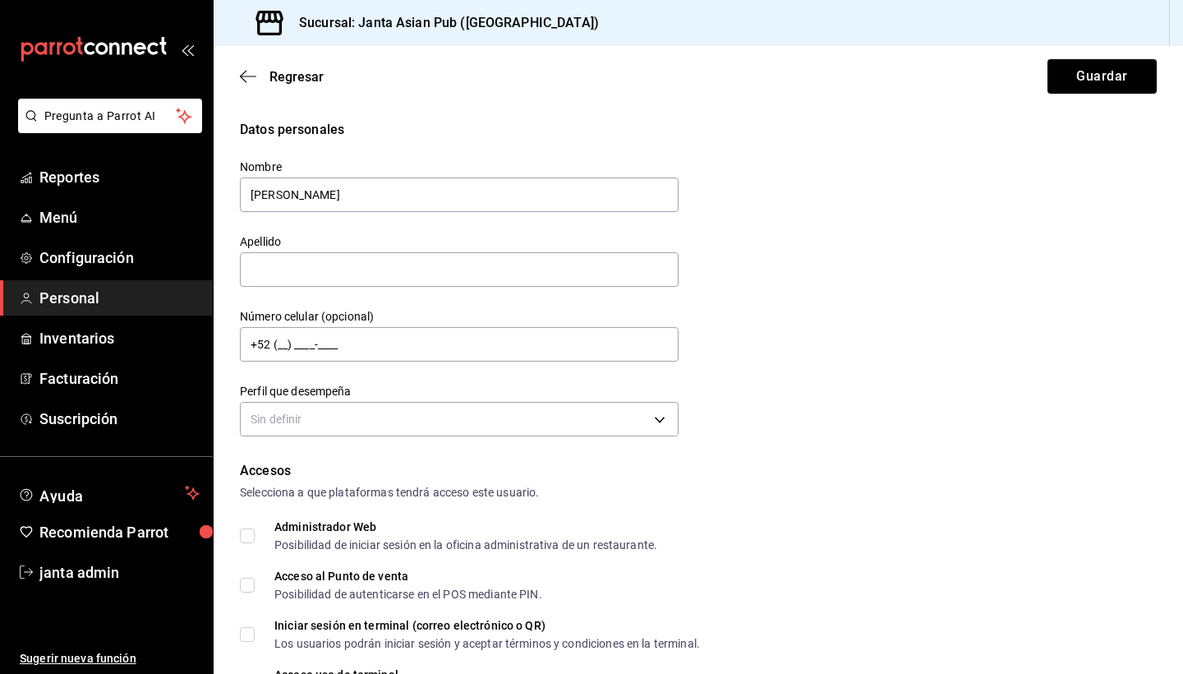
type input "[PERSON_NAME]"
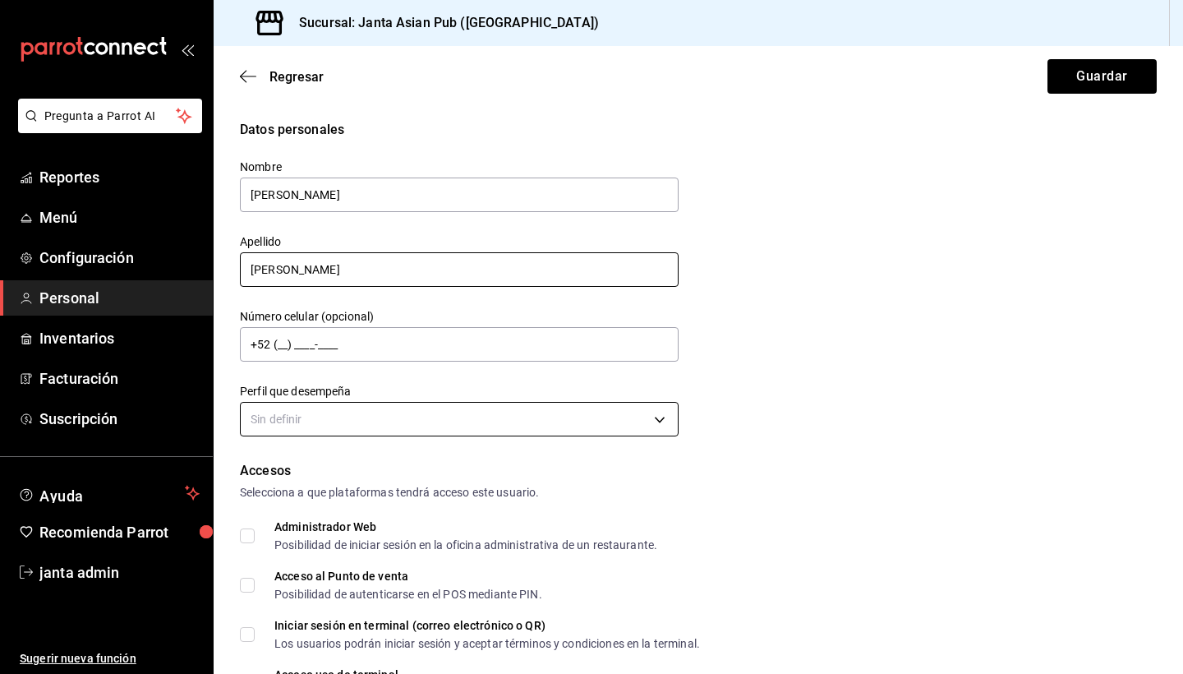
type input "[PERSON_NAME]"
click at [434, 425] on body "Pregunta a Parrot AI Reportes Menú Configuración Personal Inventarios Facturaci…" at bounding box center [591, 337] width 1183 height 674
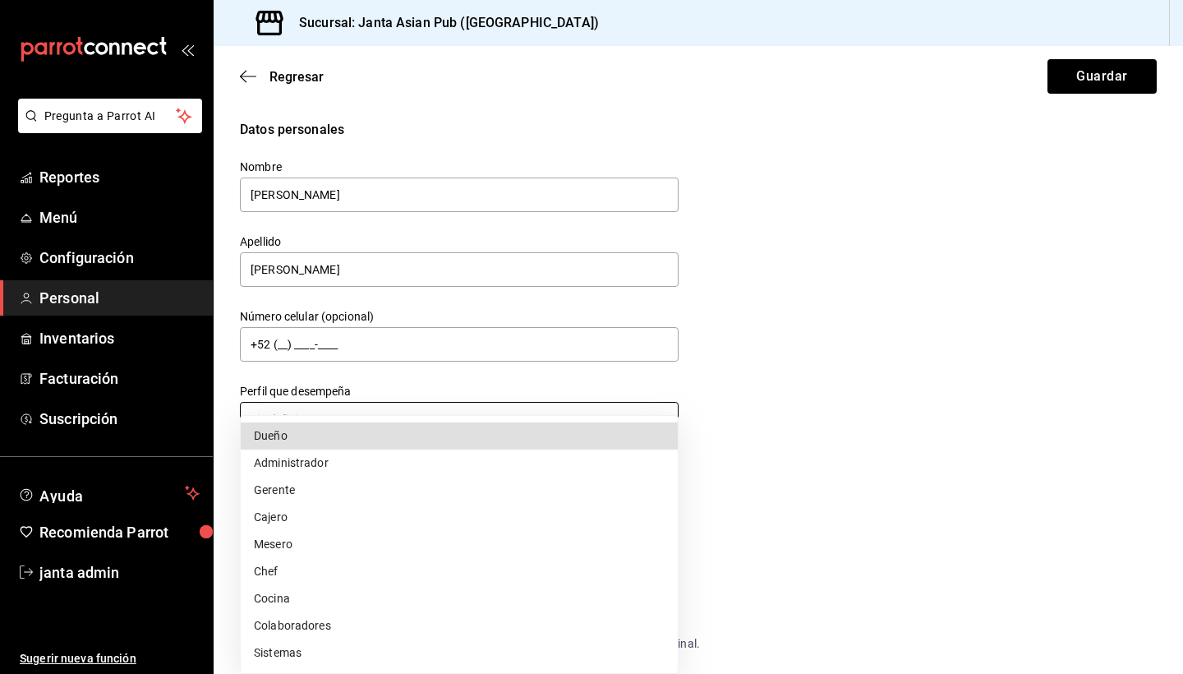
click at [434, 425] on li "Dueño" at bounding box center [459, 435] width 437 height 27
type input "OWNER"
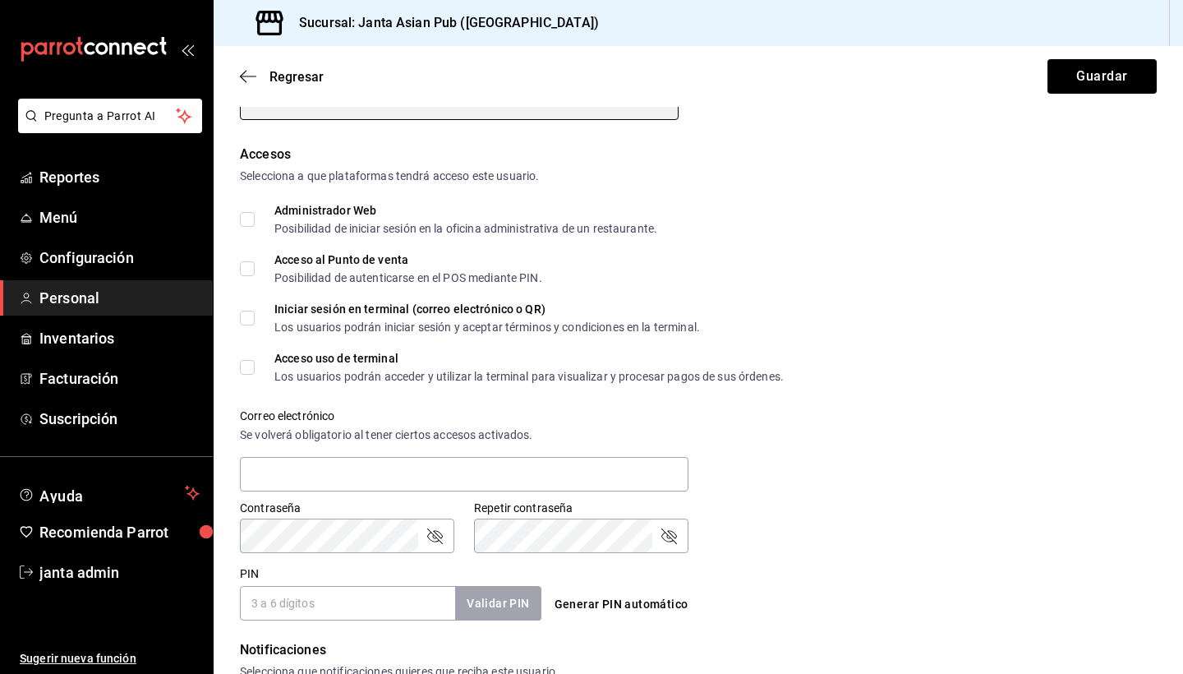
scroll to position [342, 0]
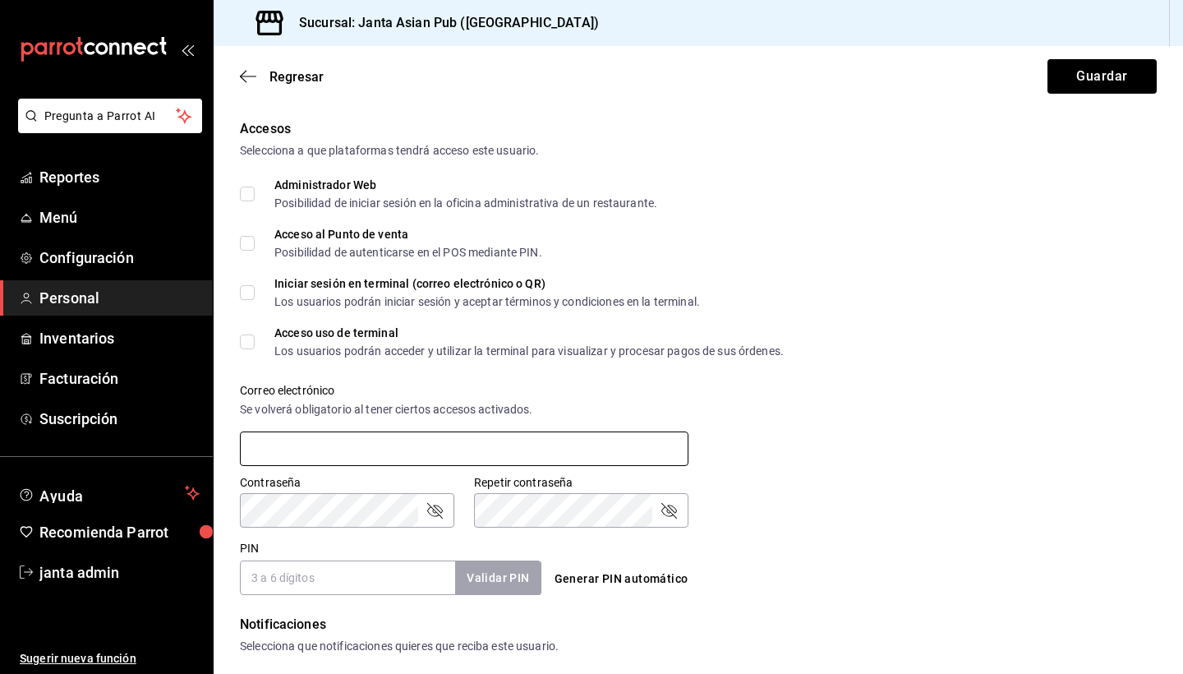
type input "A"
type input "[EMAIL_ADDRESS][DOMAIN_NAME]"
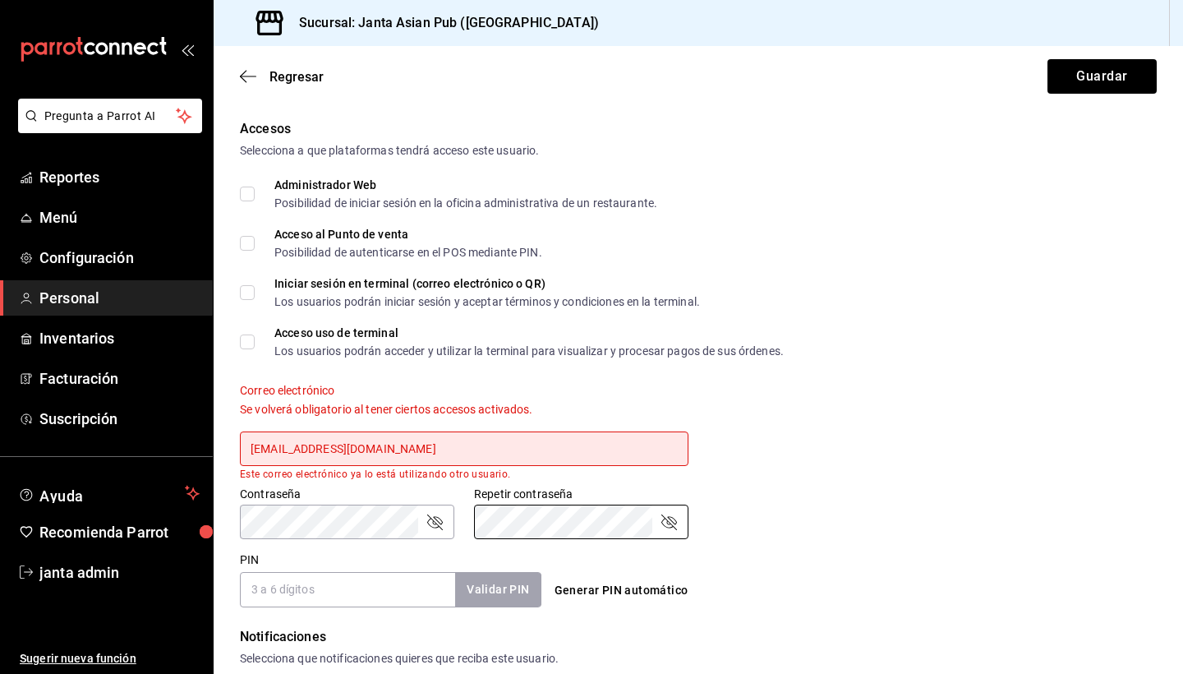
click at [724, 550] on div "Generar PIN automático" at bounding box center [696, 576] width 308 height 60
click at [393, 591] on input "PIN" at bounding box center [347, 589] width 215 height 35
type input "9980"
click at [494, 596] on button "Validar PIN" at bounding box center [497, 589] width 87 height 35
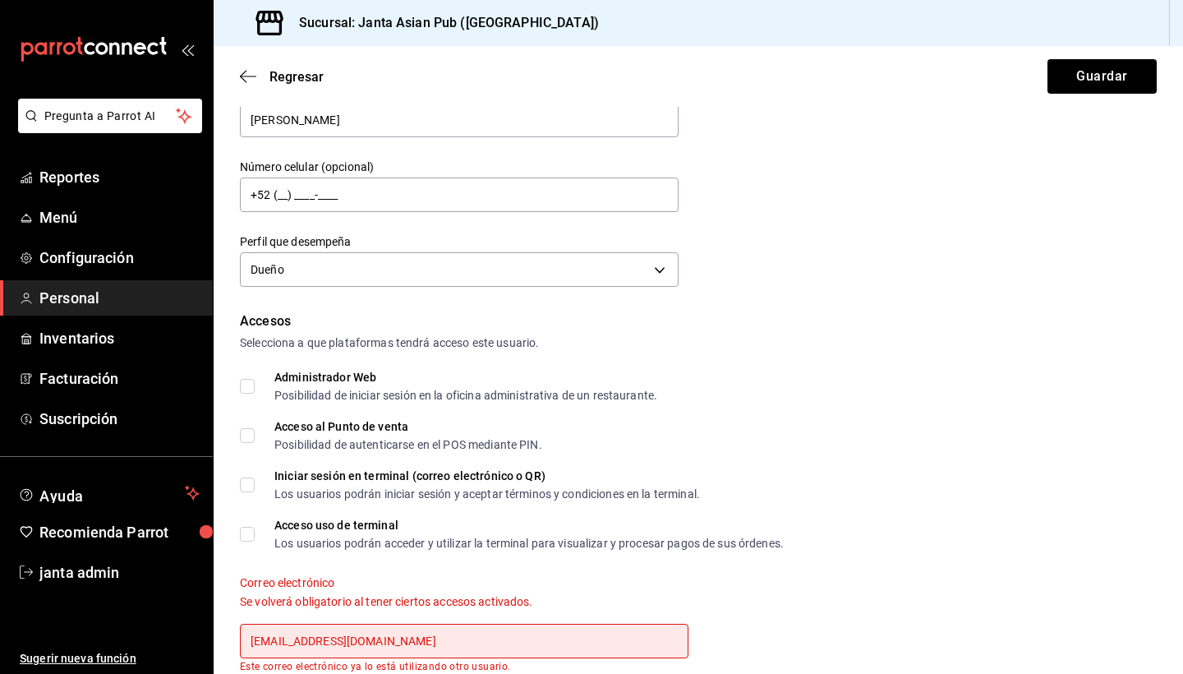
scroll to position [188, 0]
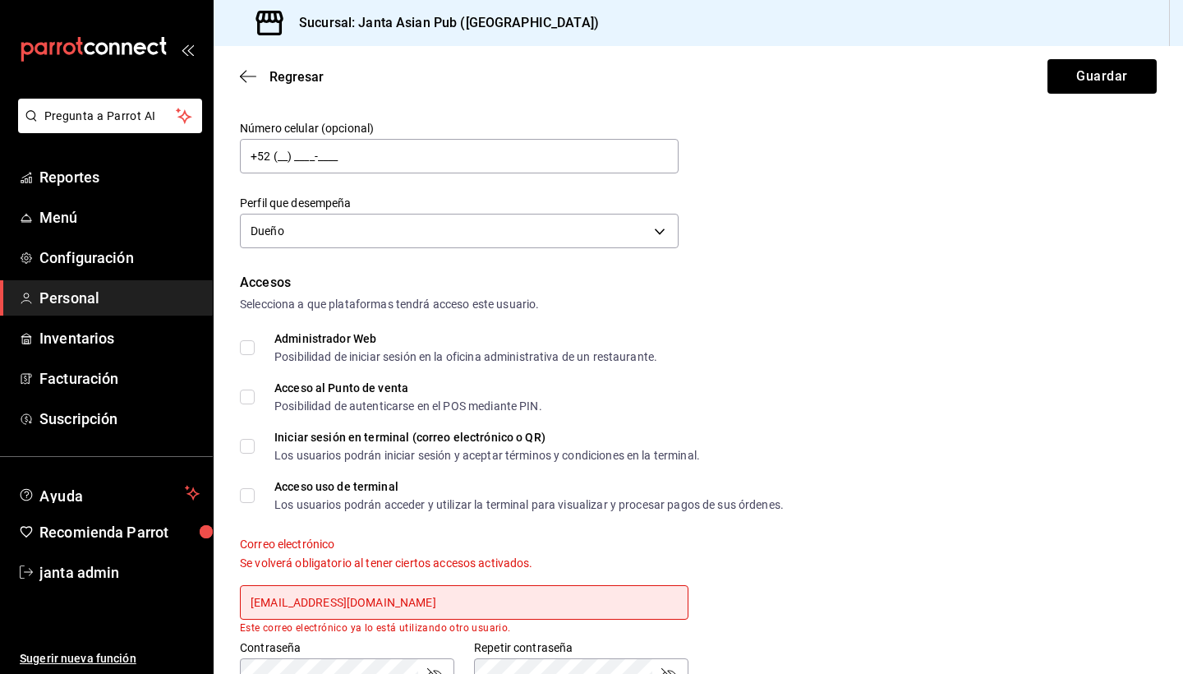
click at [247, 347] on input "Administrador Web Posibilidad de iniciar sesión en la oficina administrativa de…" at bounding box center [247, 347] width 15 height 15
checkbox input "true"
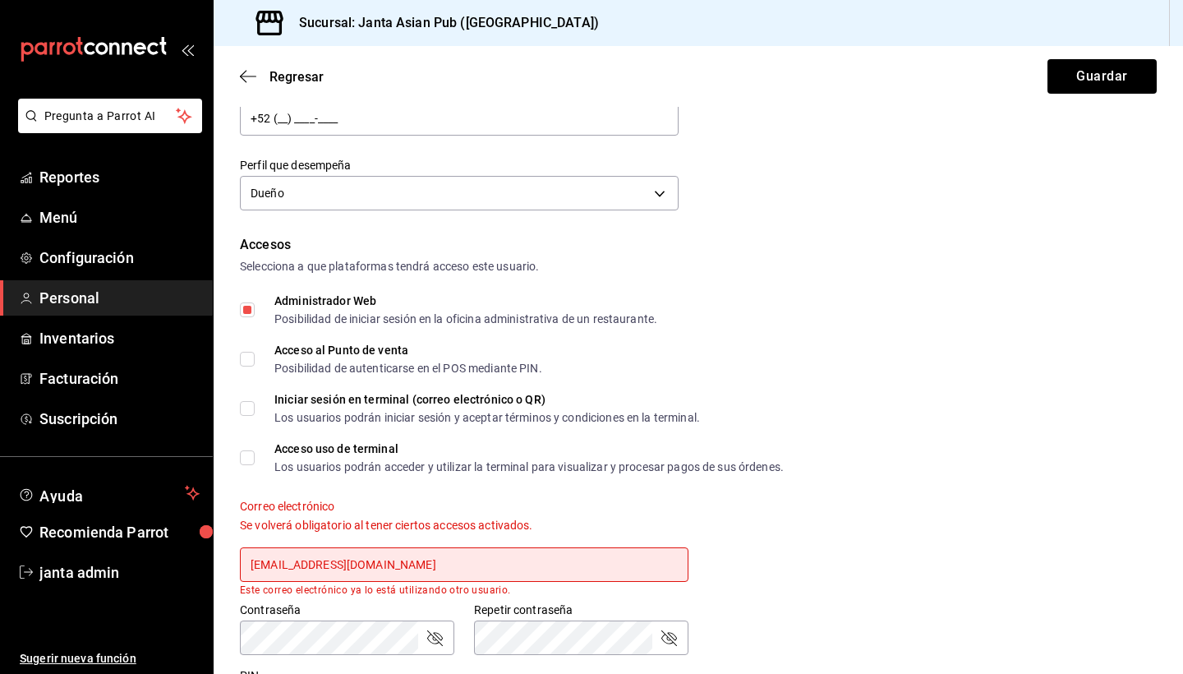
scroll to position [233, 0]
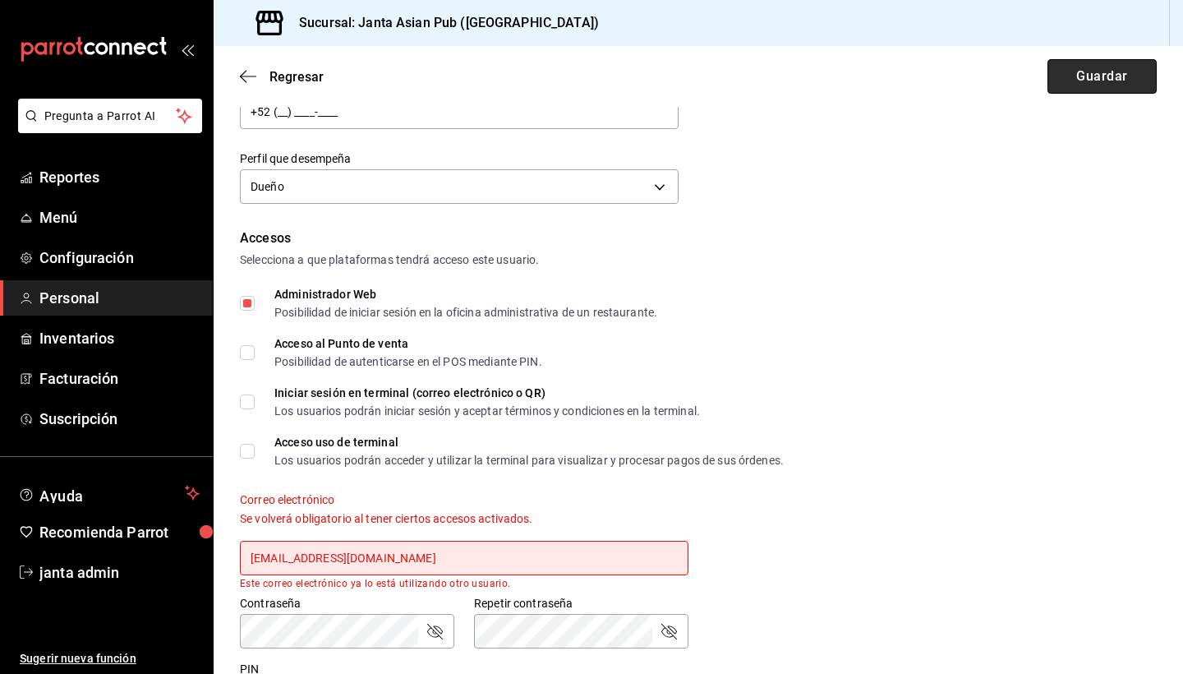
click at [1095, 74] on button "Guardar" at bounding box center [1102, 76] width 109 height 35
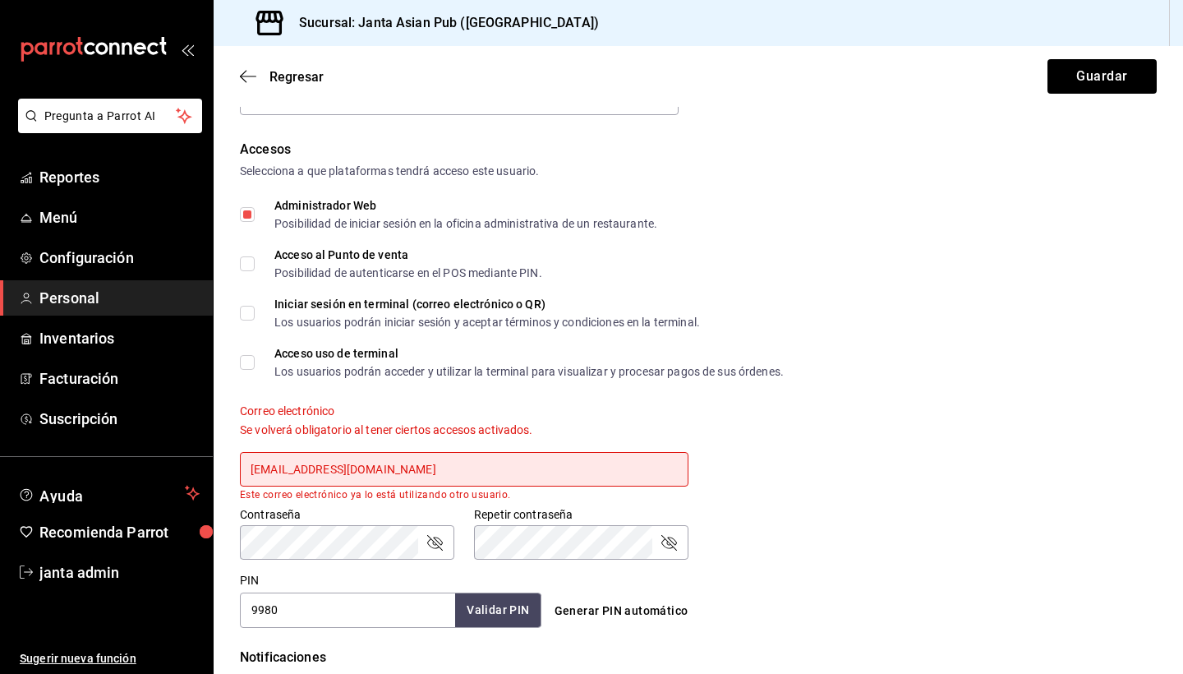
scroll to position [323, 0]
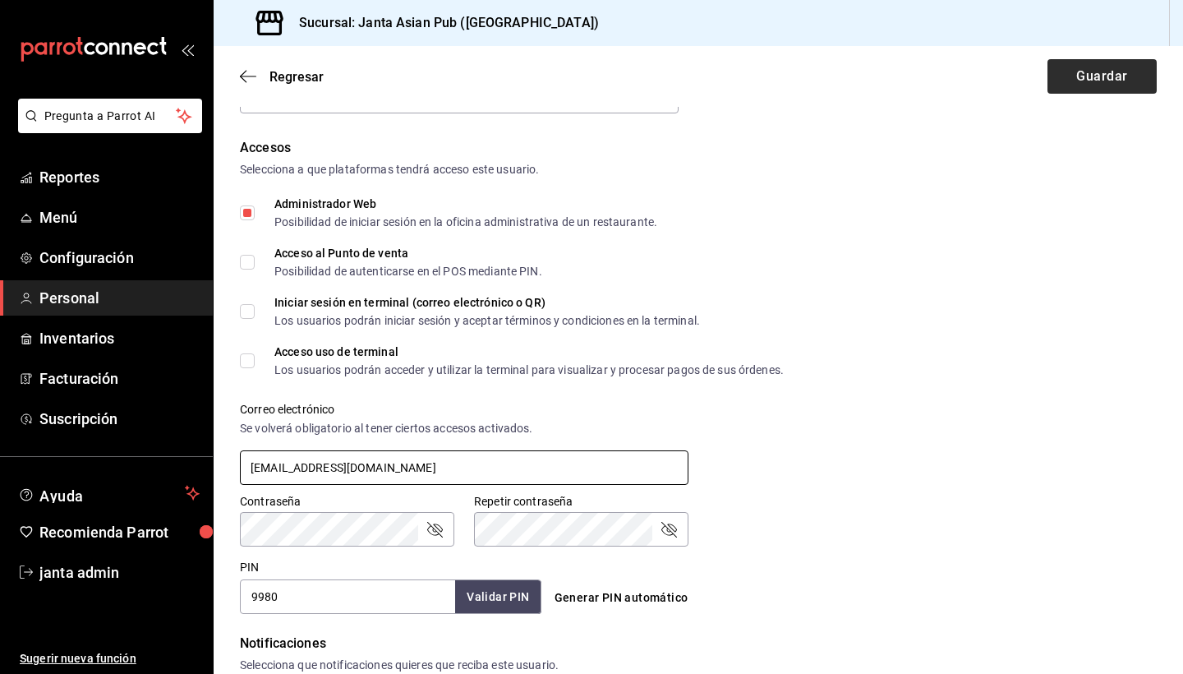
type input "[EMAIL_ADDRESS][DOMAIN_NAME]"
click at [1134, 71] on button "Guardar" at bounding box center [1102, 76] width 109 height 35
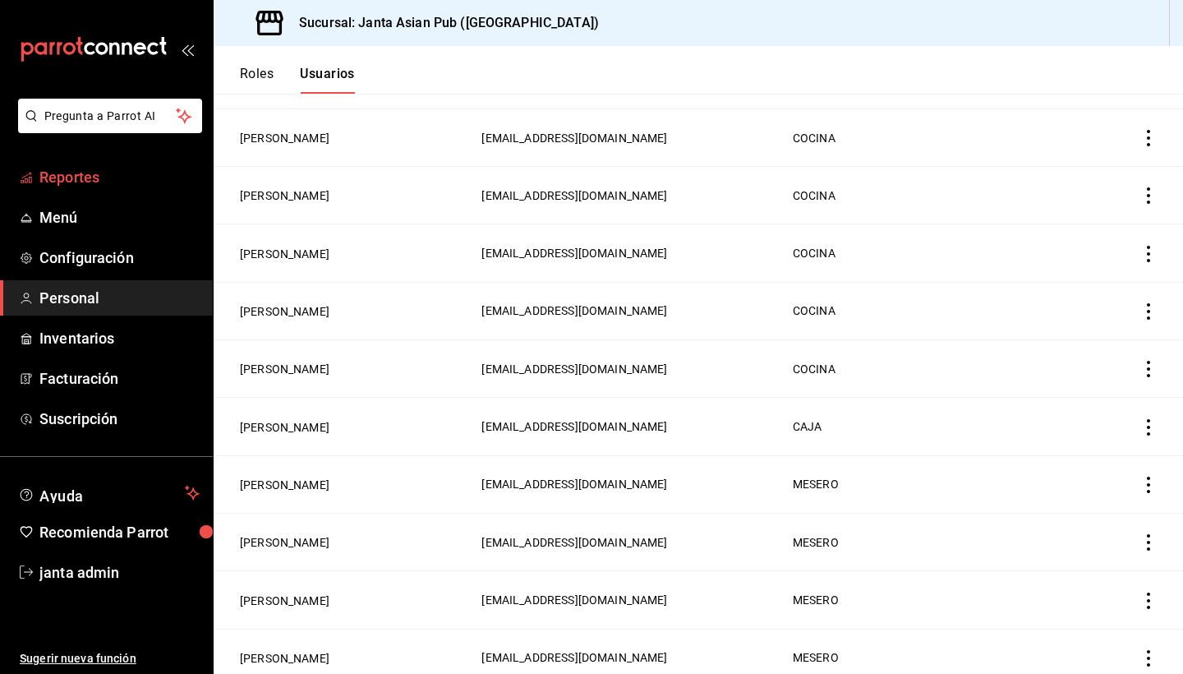
click at [73, 176] on span "Reportes" at bounding box center [119, 177] width 160 height 22
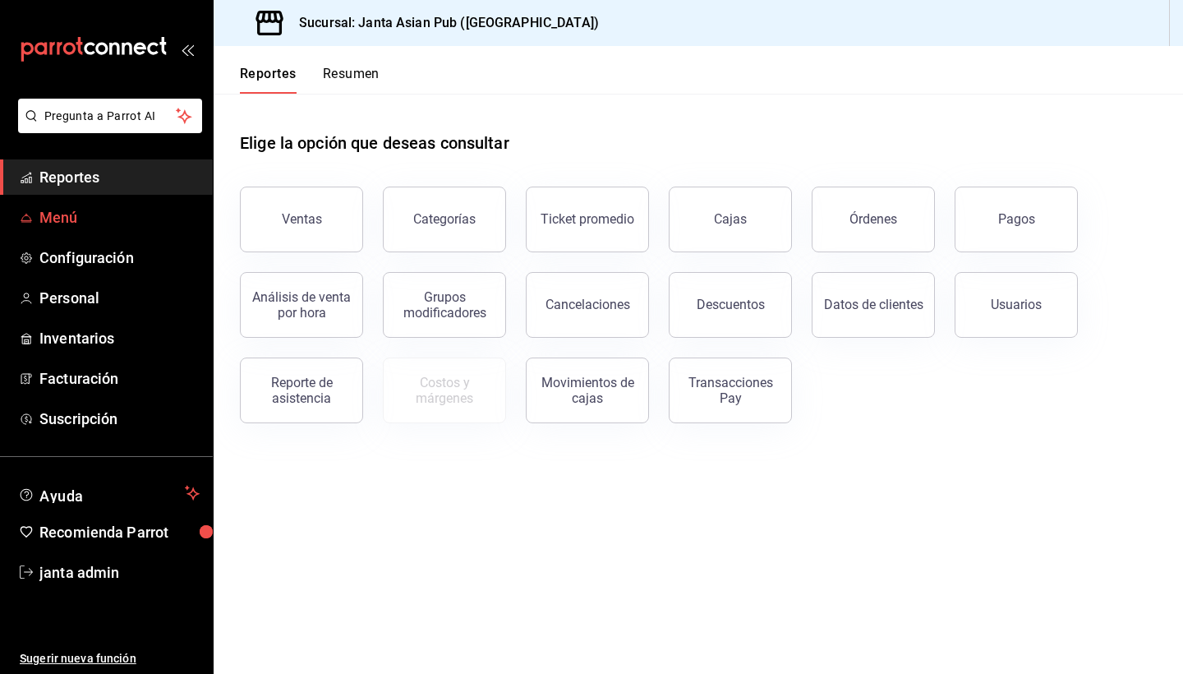
click at [69, 210] on span "Menú" at bounding box center [119, 217] width 160 height 22
